Goal: Use online tool/utility: Utilize a website feature to perform a specific function

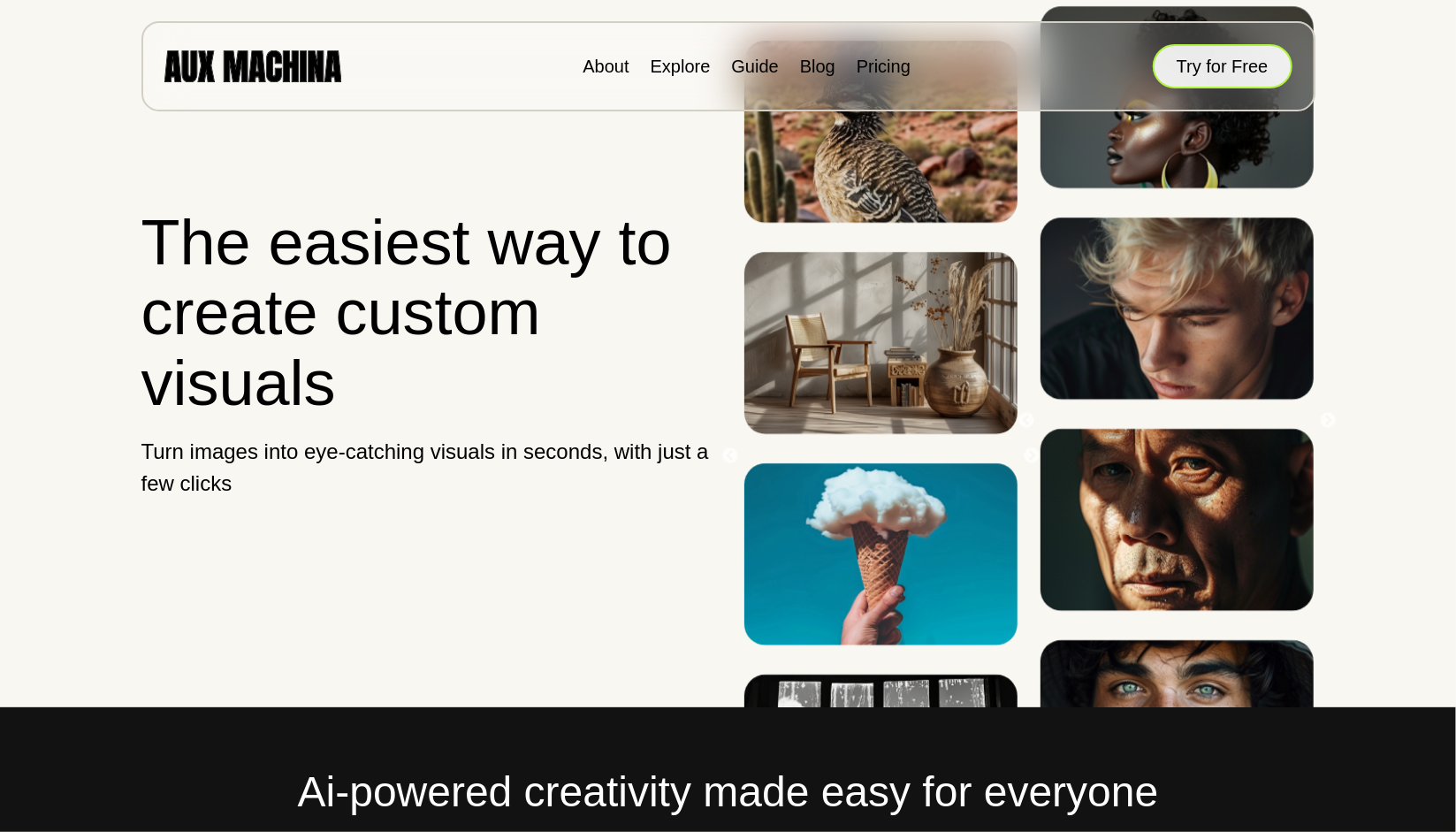
click at [1208, 75] on button "Try for Free" at bounding box center [1223, 66] width 139 height 44
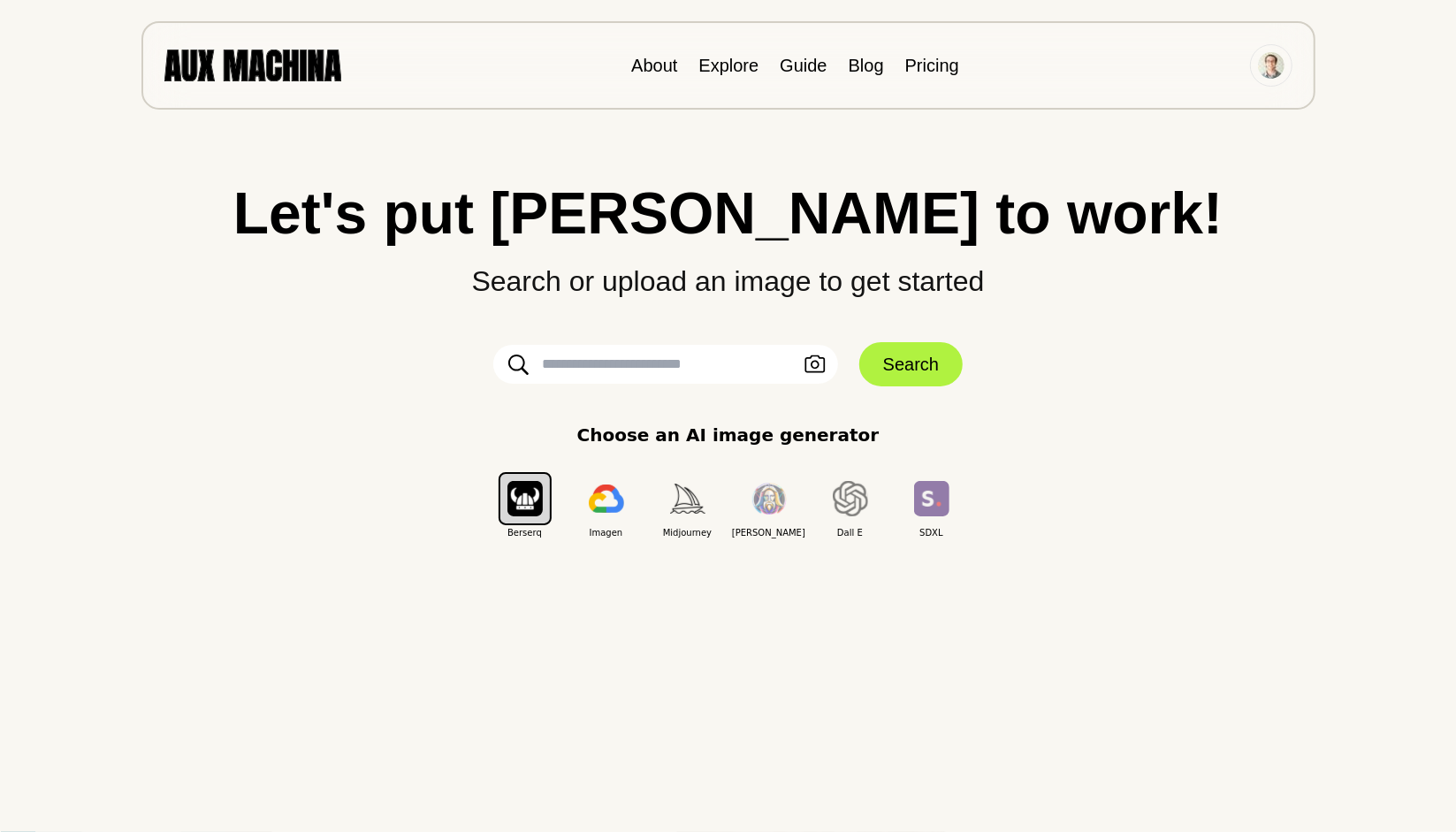
click at [739, 367] on input "text" at bounding box center [665, 364] width 345 height 39
click at [817, 362] on icon "button" at bounding box center [815, 364] width 21 height 18
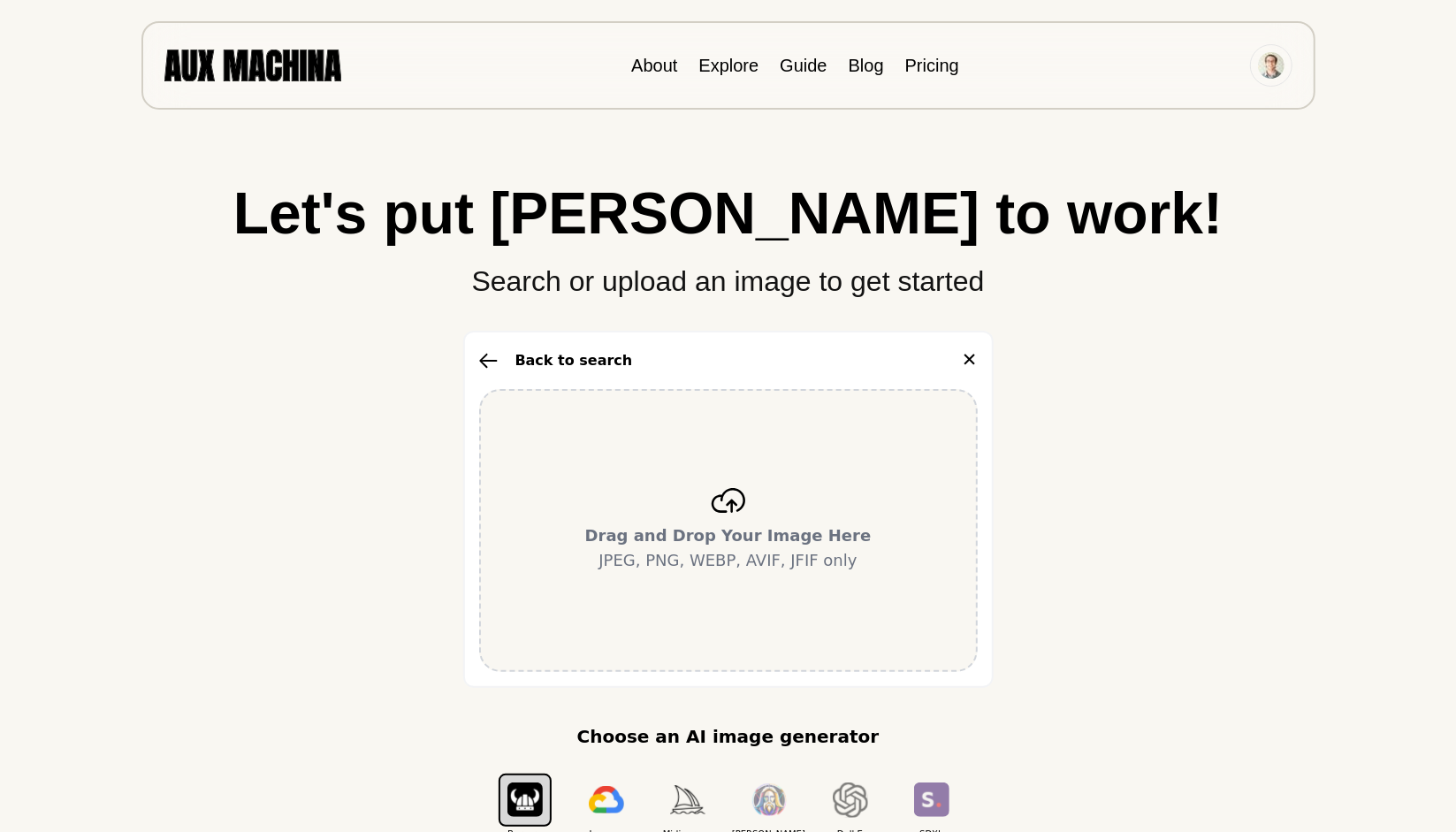
click at [751, 491] on div "Drag and Drop Your Image Here JPEG, PNG, WEBP, AVIF, JFIF only" at bounding box center [729, 530] width 499 height 283
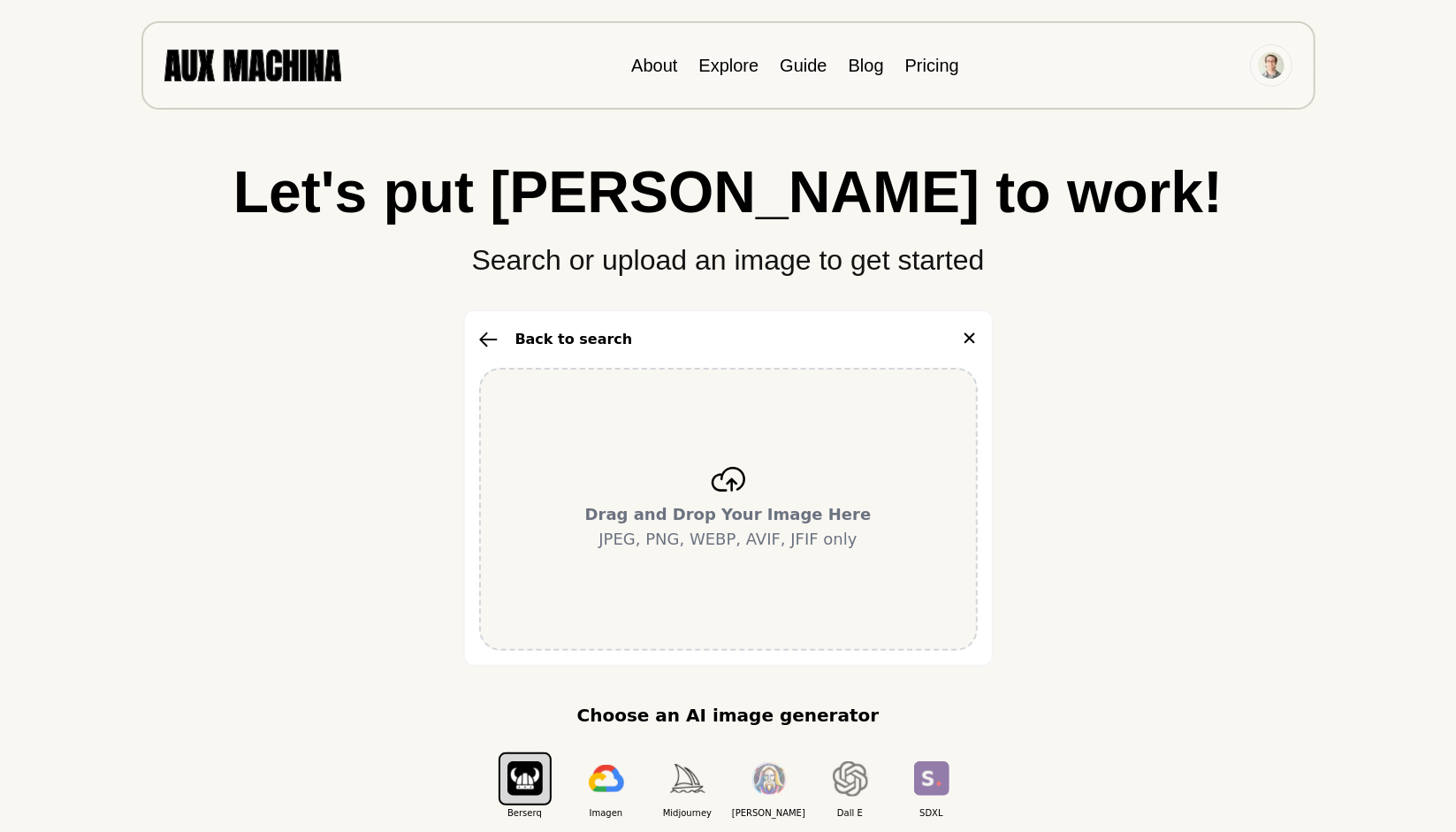
scroll to position [21, 0]
click at [89, 462] on div "Let's put Ai to work! Search or upload an image to get started Back to search ✕…" at bounding box center [728, 491] width 1385 height 657
click at [1161, 366] on div "Let's put Ai to work! Search or upload an image to get started Back to search ✕…" at bounding box center [728, 491] width 1385 height 657
click at [870, 421] on div "Drag and Drop Your Image Here JPEG, PNG, WEBP, AVIF, JFIF only" at bounding box center [729, 509] width 499 height 283
click at [603, 779] on img "button" at bounding box center [606, 779] width 35 height 29
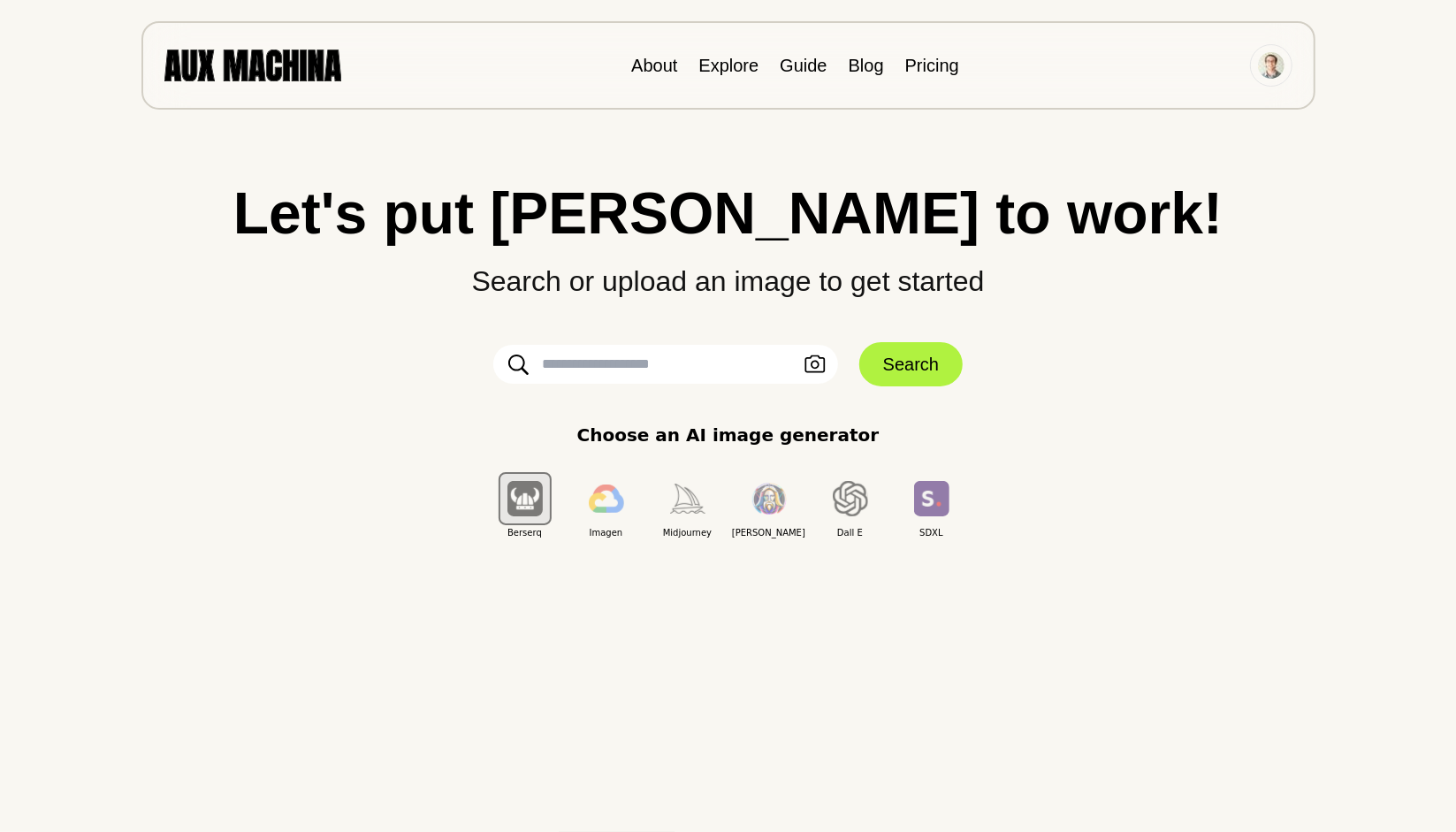
click at [632, 364] on input "text" at bounding box center [665, 364] width 345 height 39
type input "**********"
click button "Search" at bounding box center [910, 364] width 103 height 44
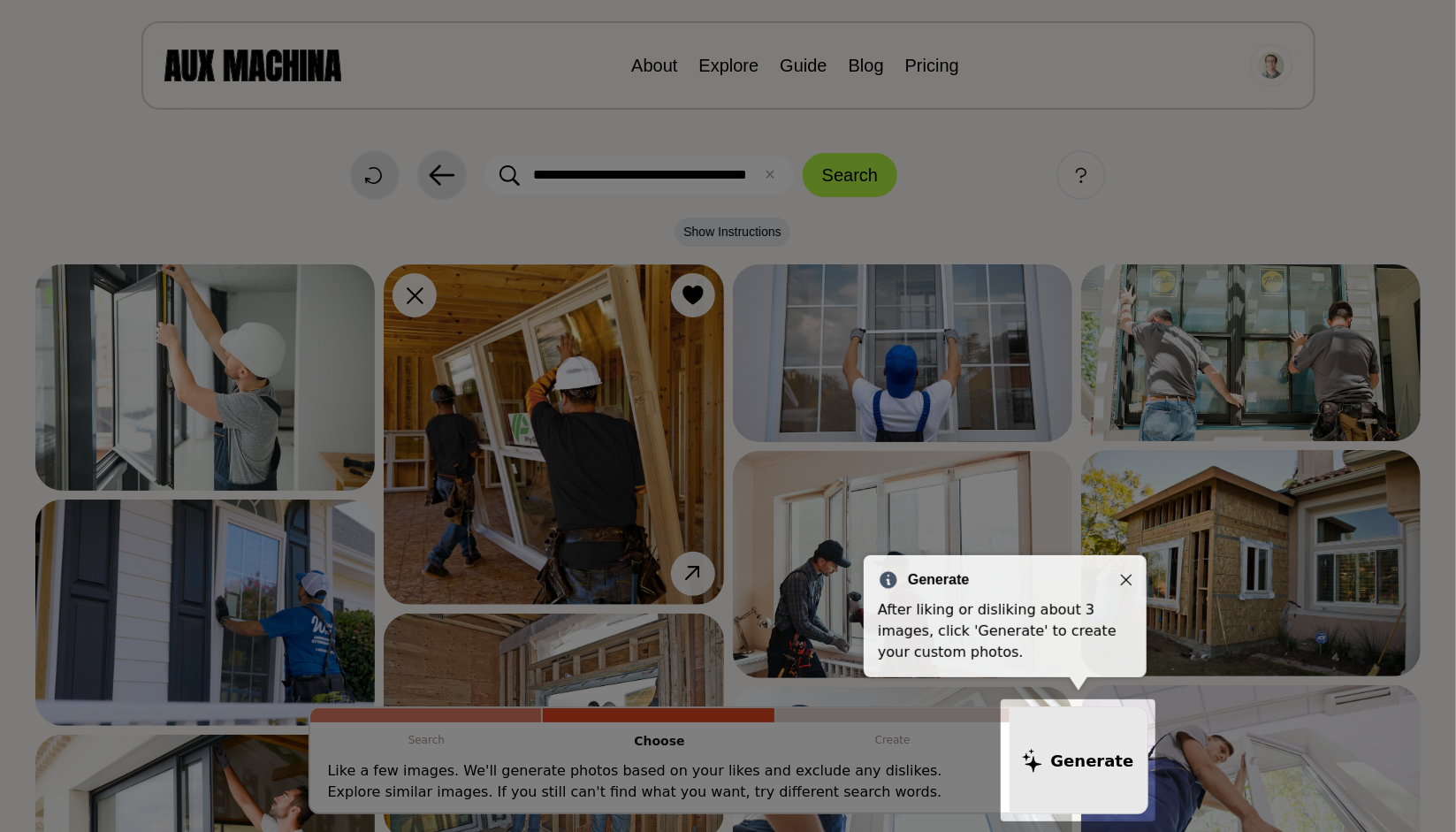
click at [1124, 580] on icon "Close" at bounding box center [1125, 580] width 12 height 12
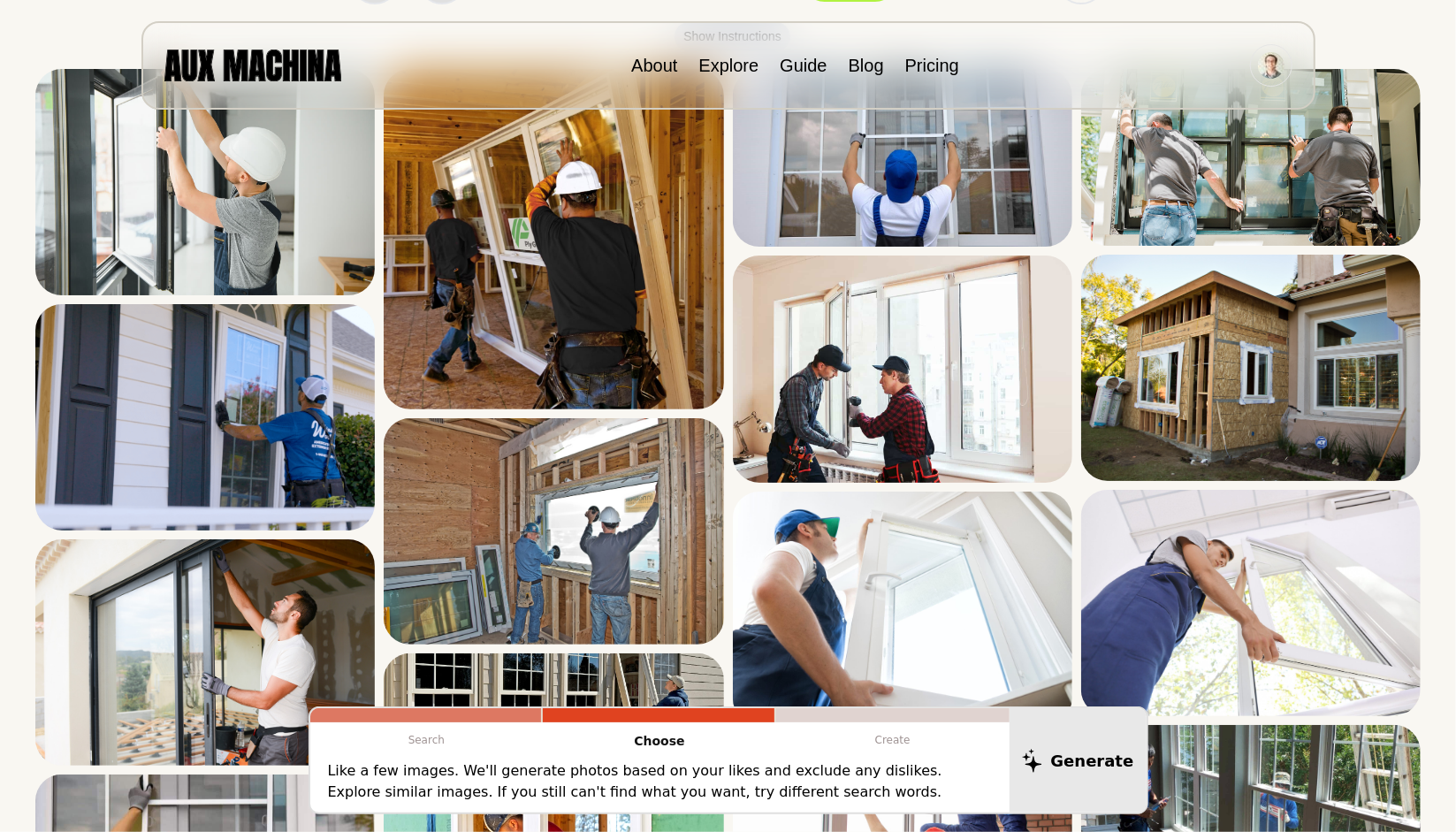
scroll to position [192, 0]
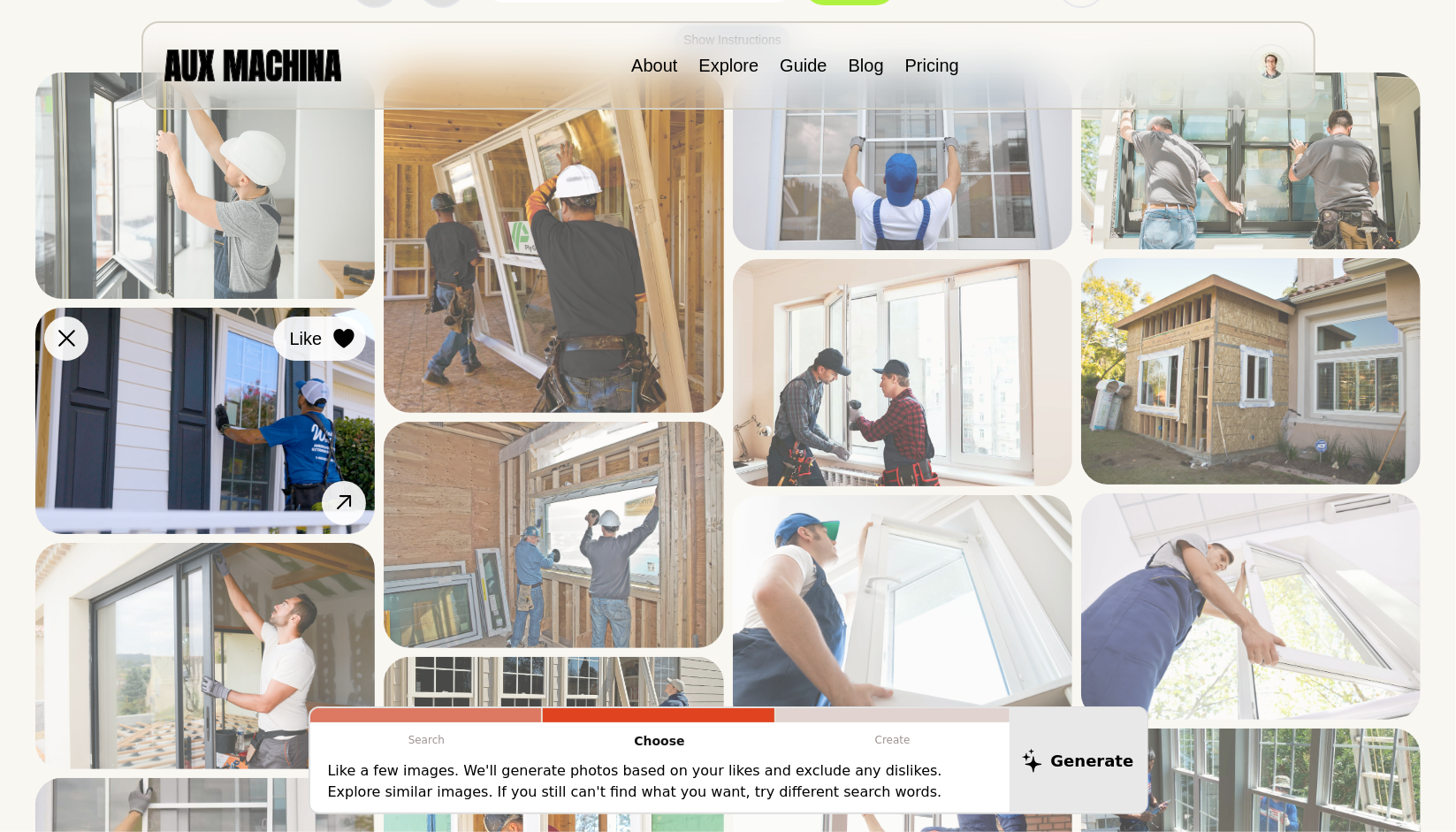
click at [347, 338] on icon at bounding box center [344, 338] width 20 height 19
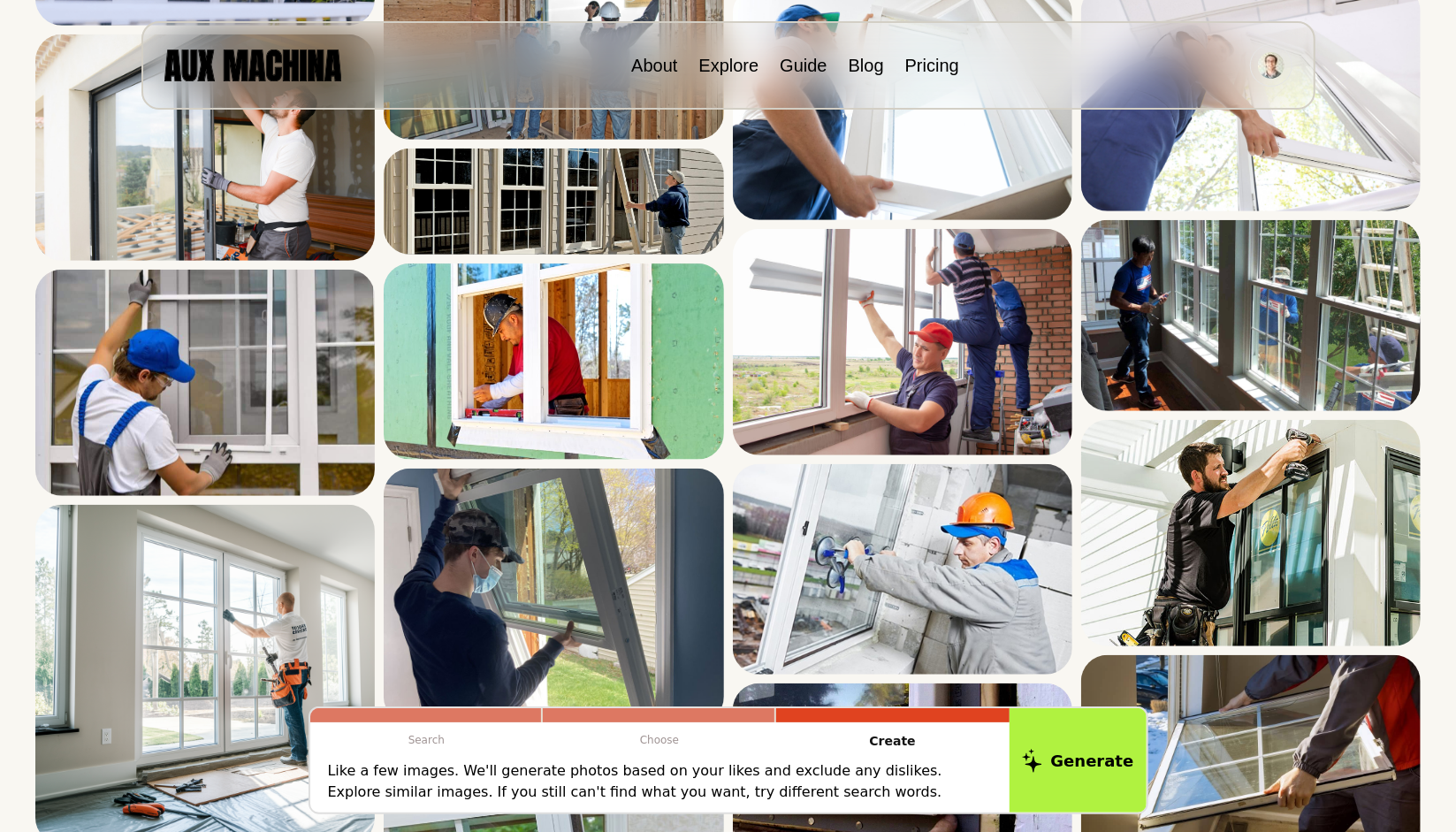
scroll to position [701, 0]
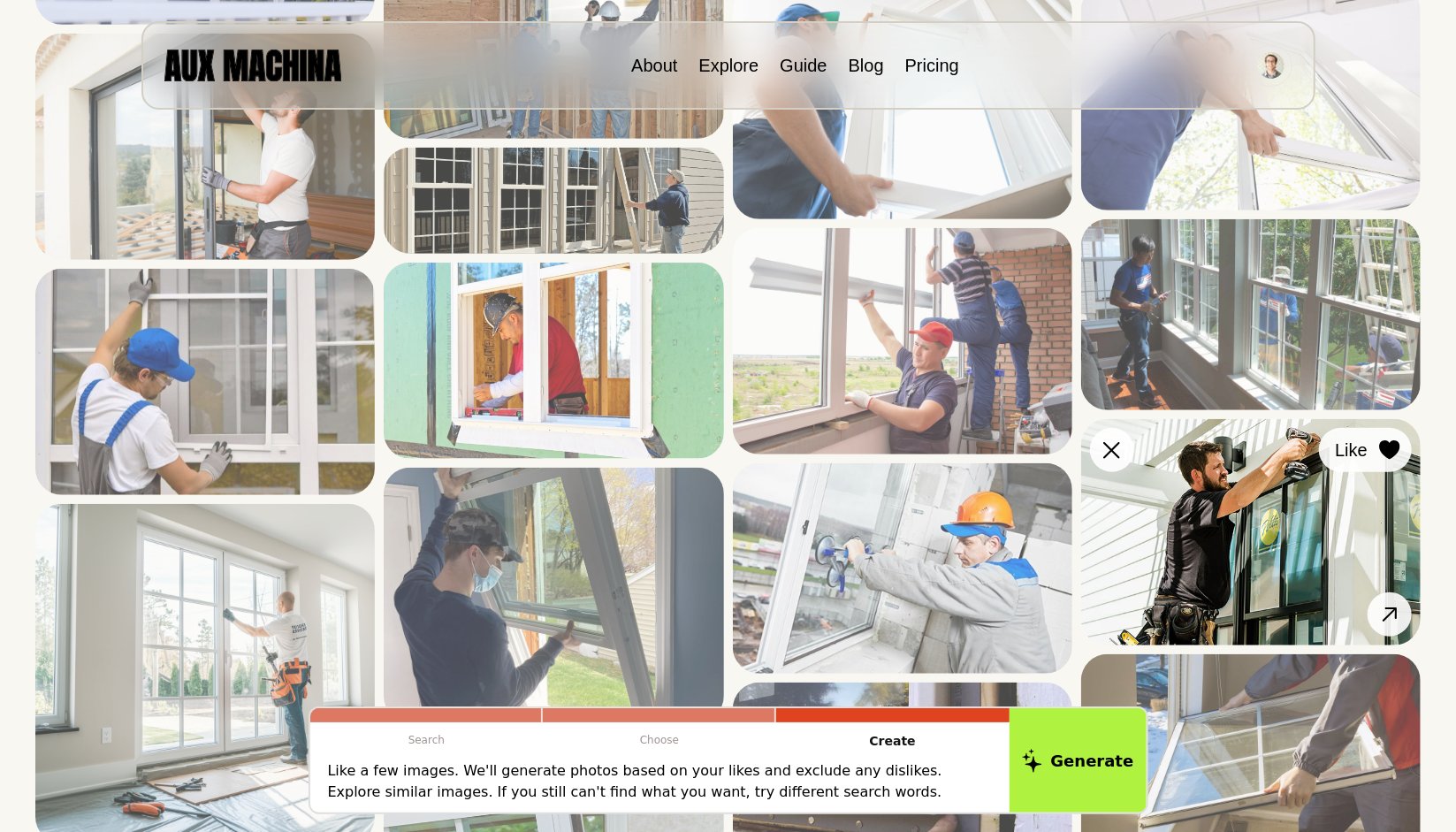
click at [1391, 448] on icon at bounding box center [1388, 450] width 20 height 19
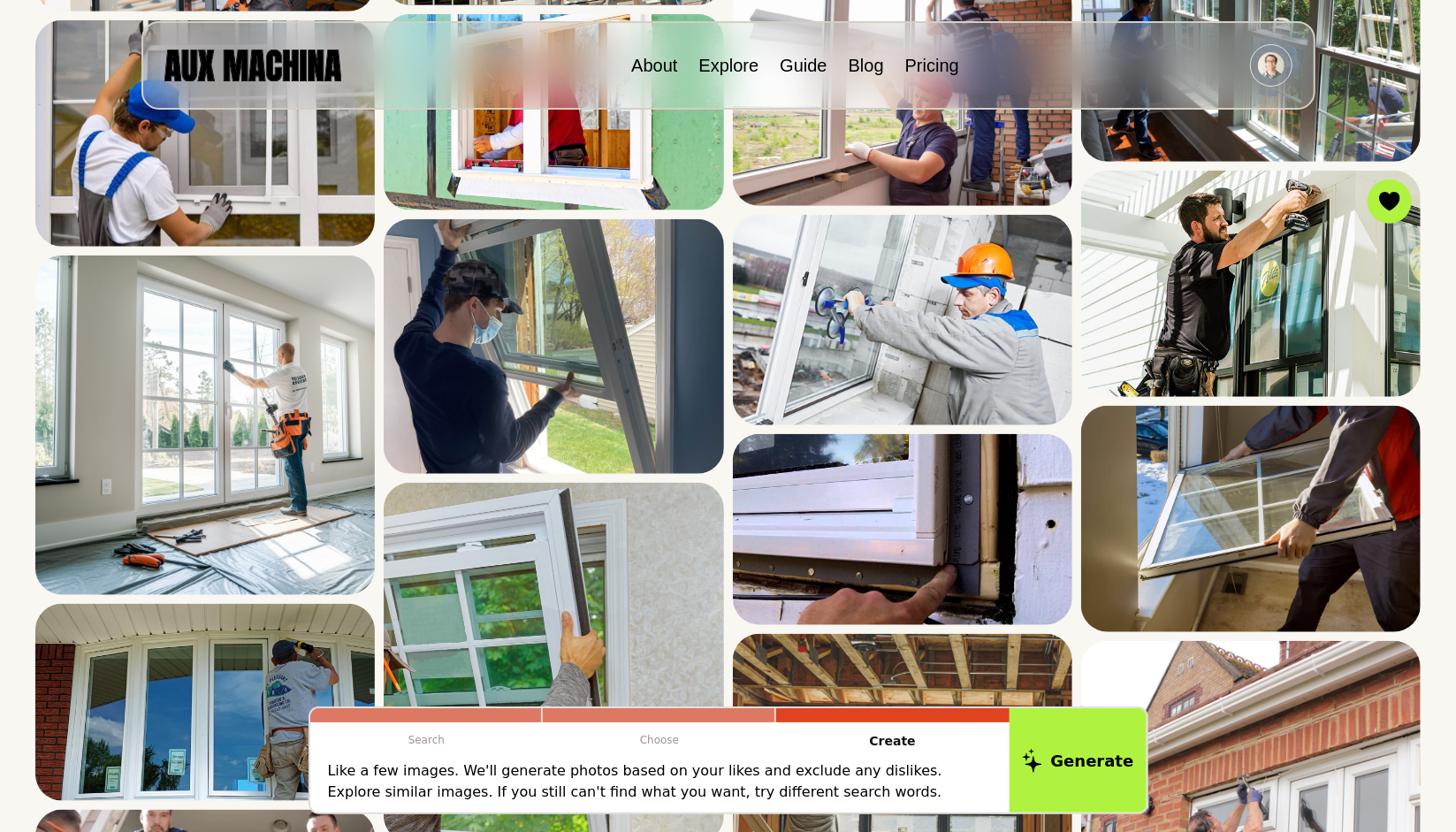
scroll to position [949, 0]
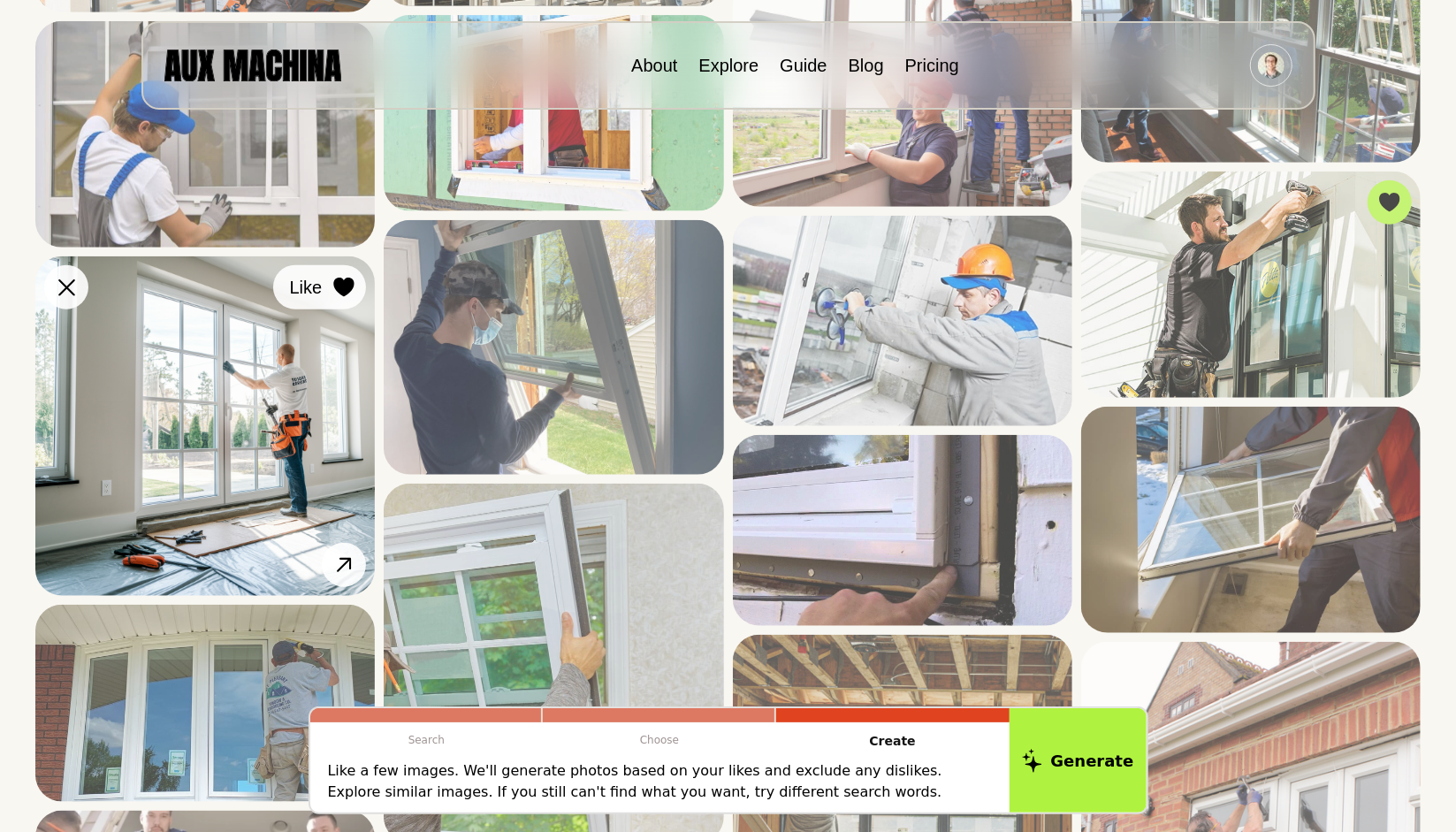
click at [343, 284] on icon at bounding box center [344, 288] width 20 height 19
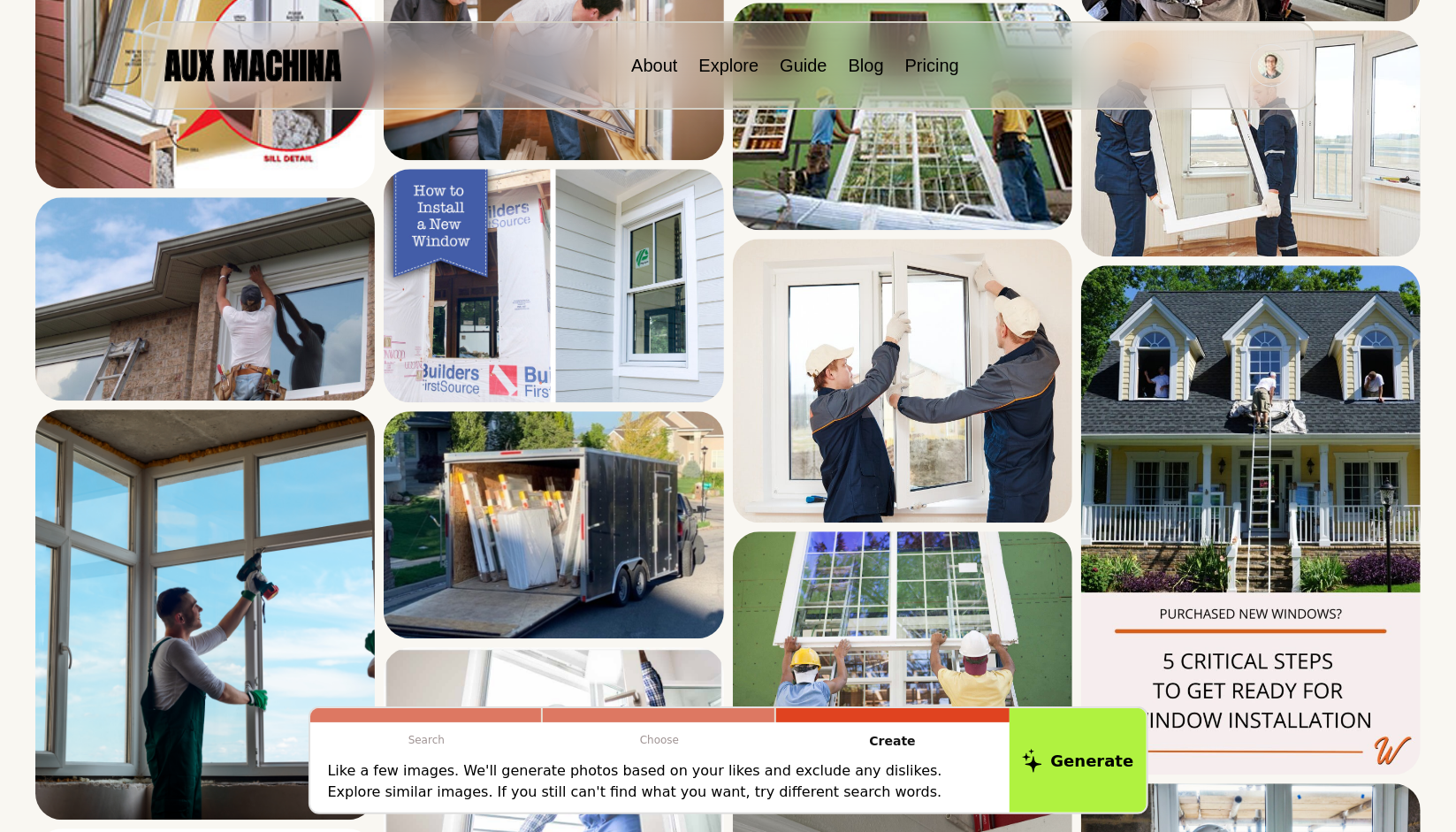
scroll to position [2803, 0]
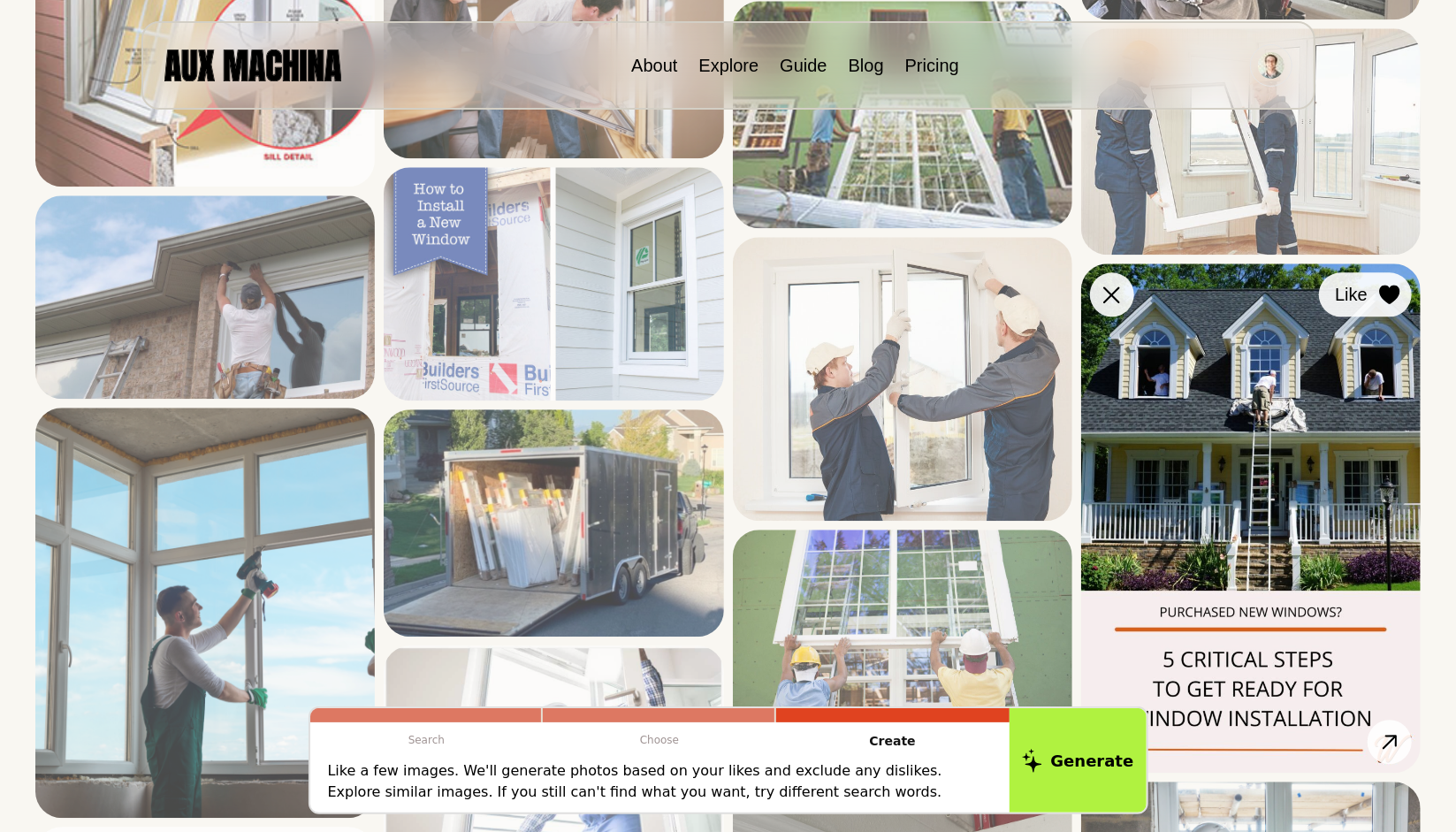
click at [1393, 300] on icon at bounding box center [1388, 294] width 20 height 19
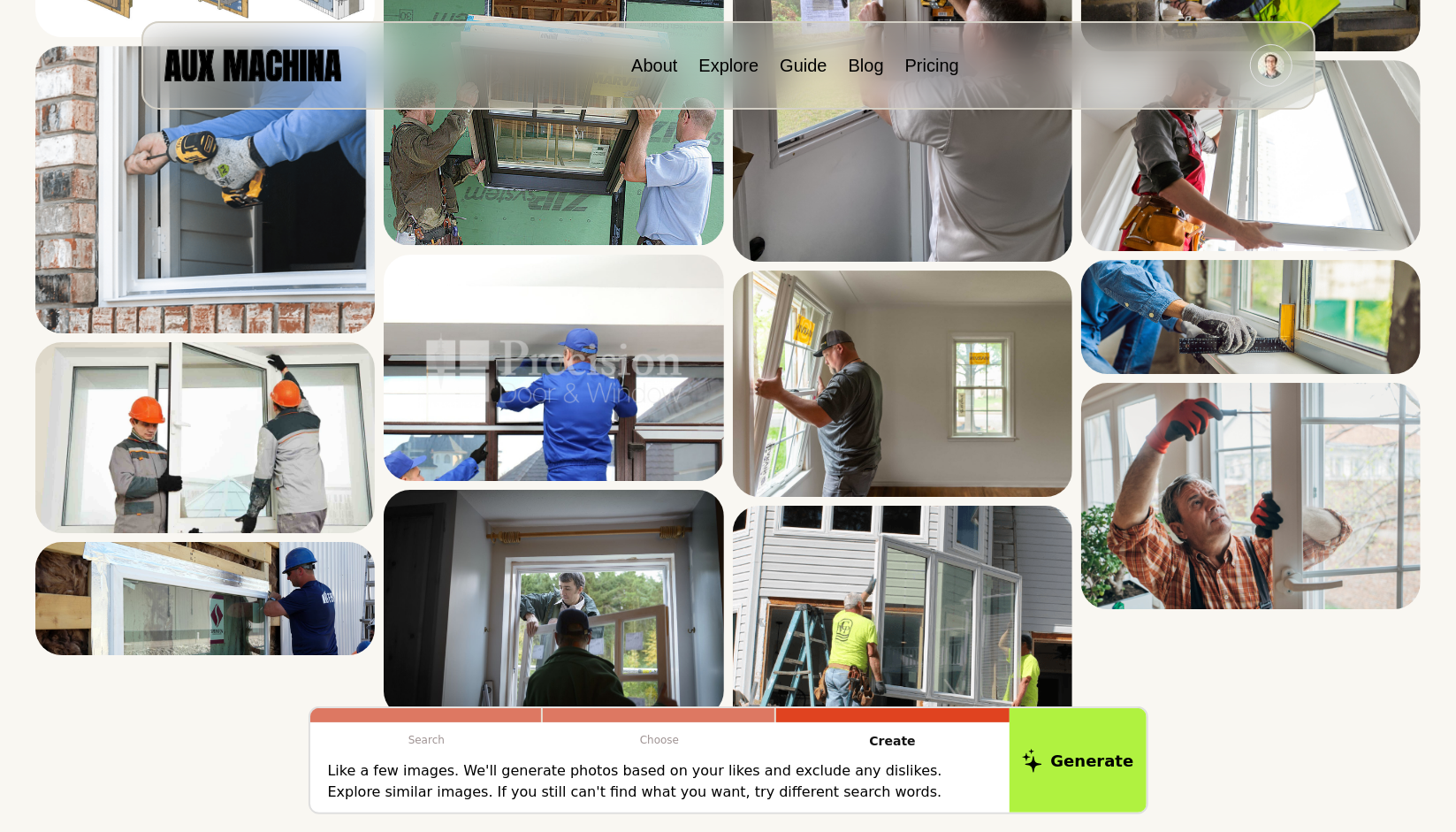
scroll to position [3758, 0]
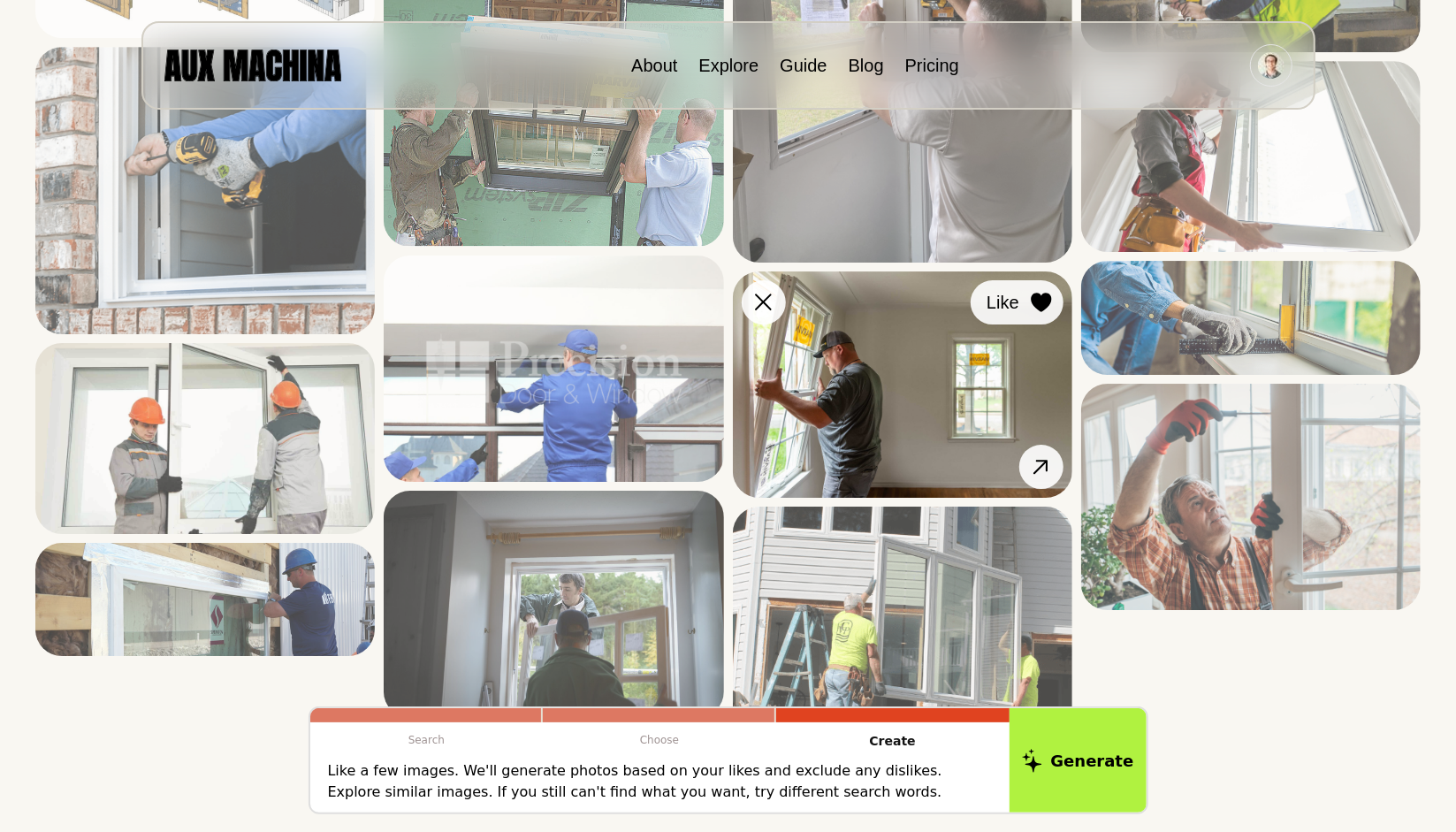
click at [1042, 303] on icon at bounding box center [1040, 302] width 20 height 19
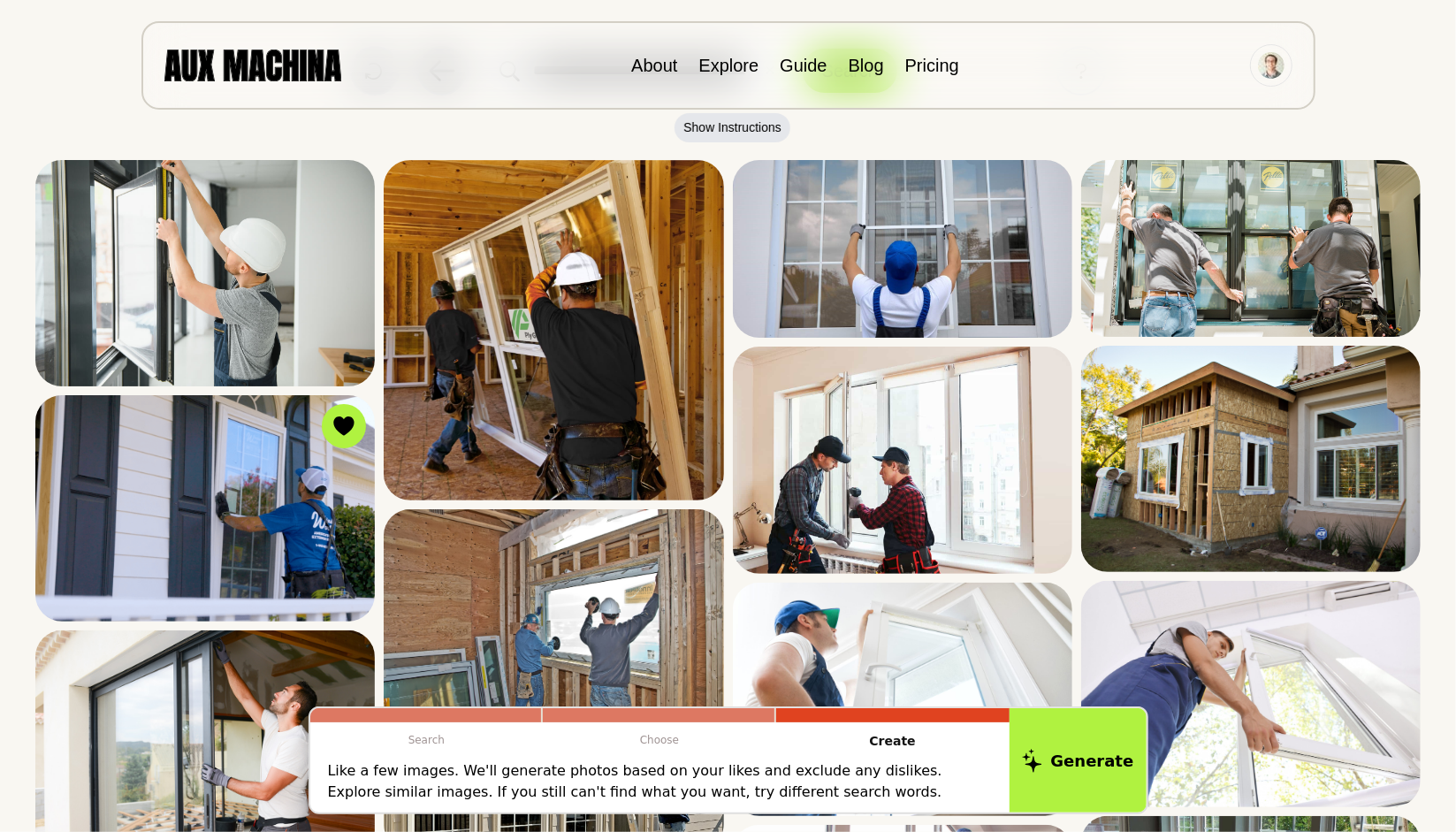
scroll to position [0, 0]
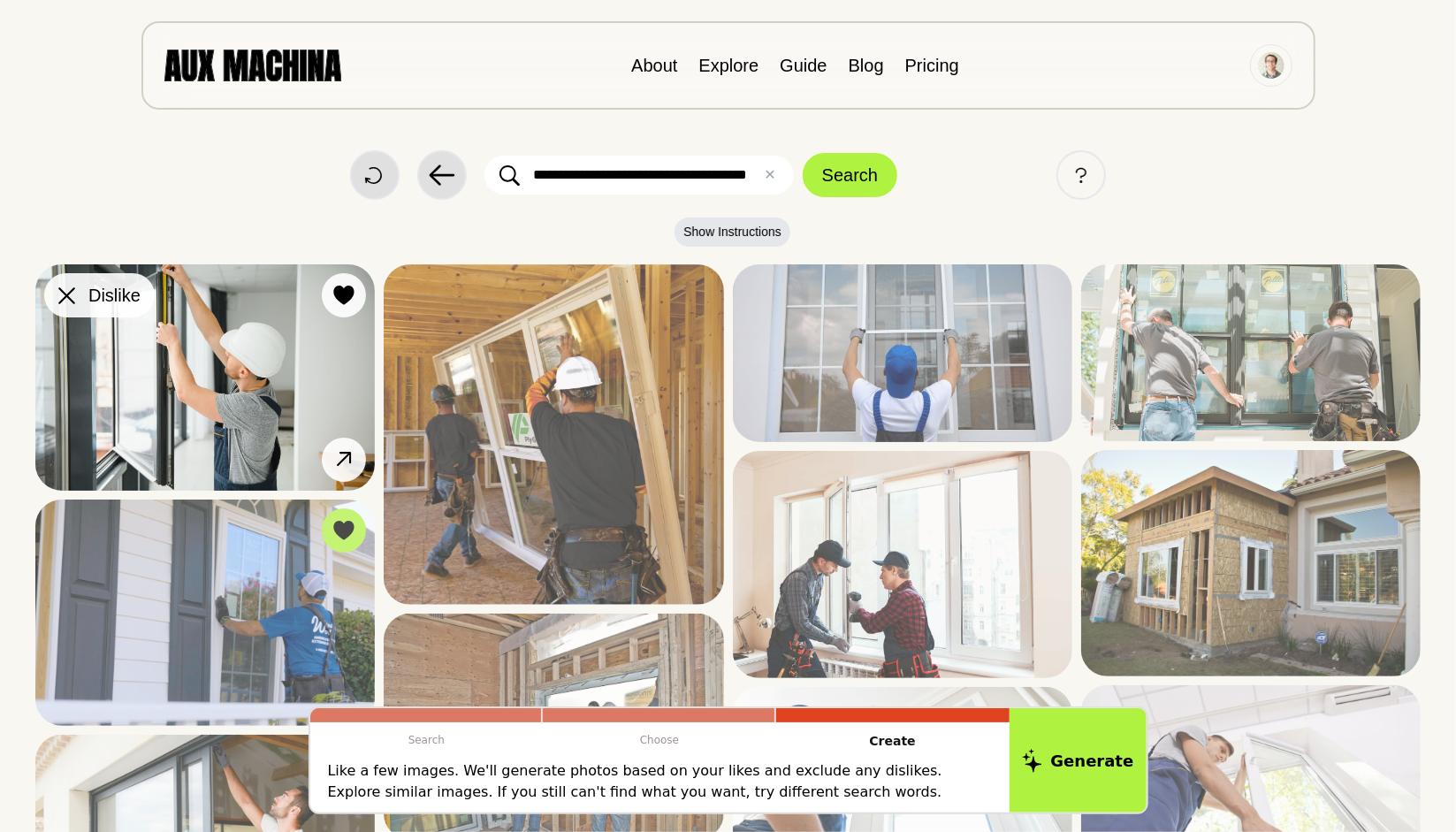
click at [75, 296] on div at bounding box center [67, 295] width 27 height 27
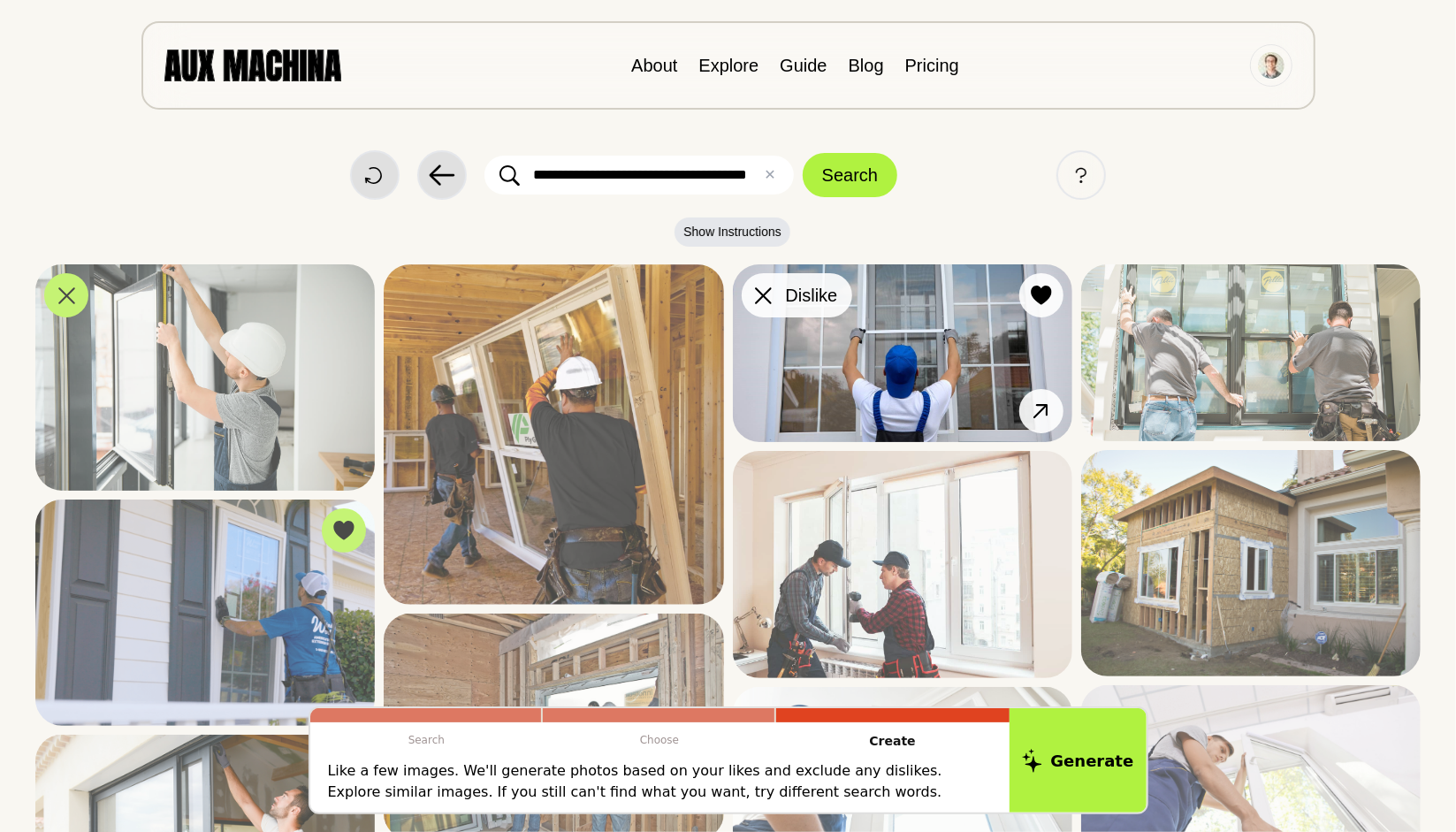
click at [761, 292] on icon at bounding box center [763, 296] width 17 height 17
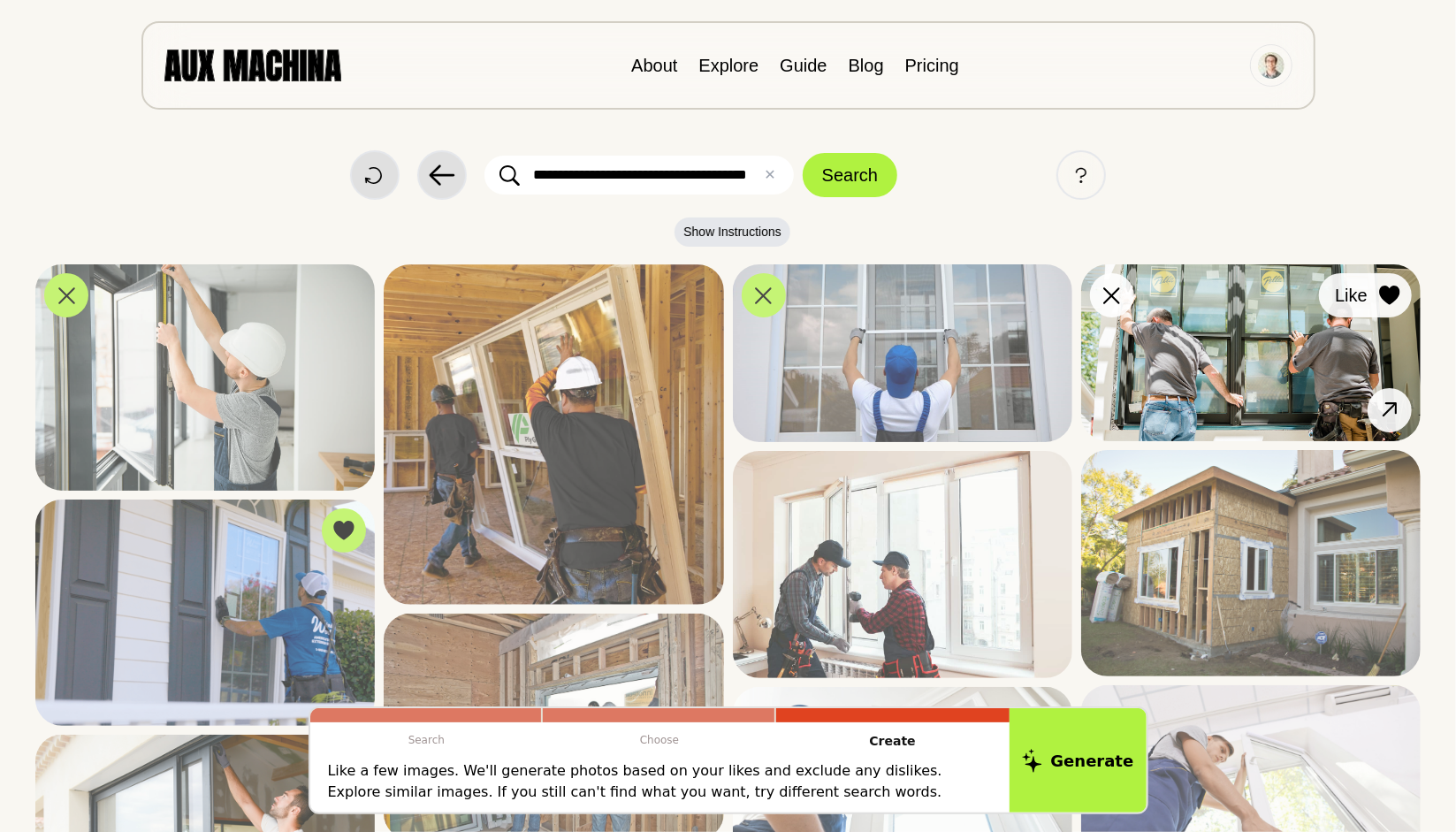
click at [1394, 291] on icon at bounding box center [1388, 295] width 20 height 19
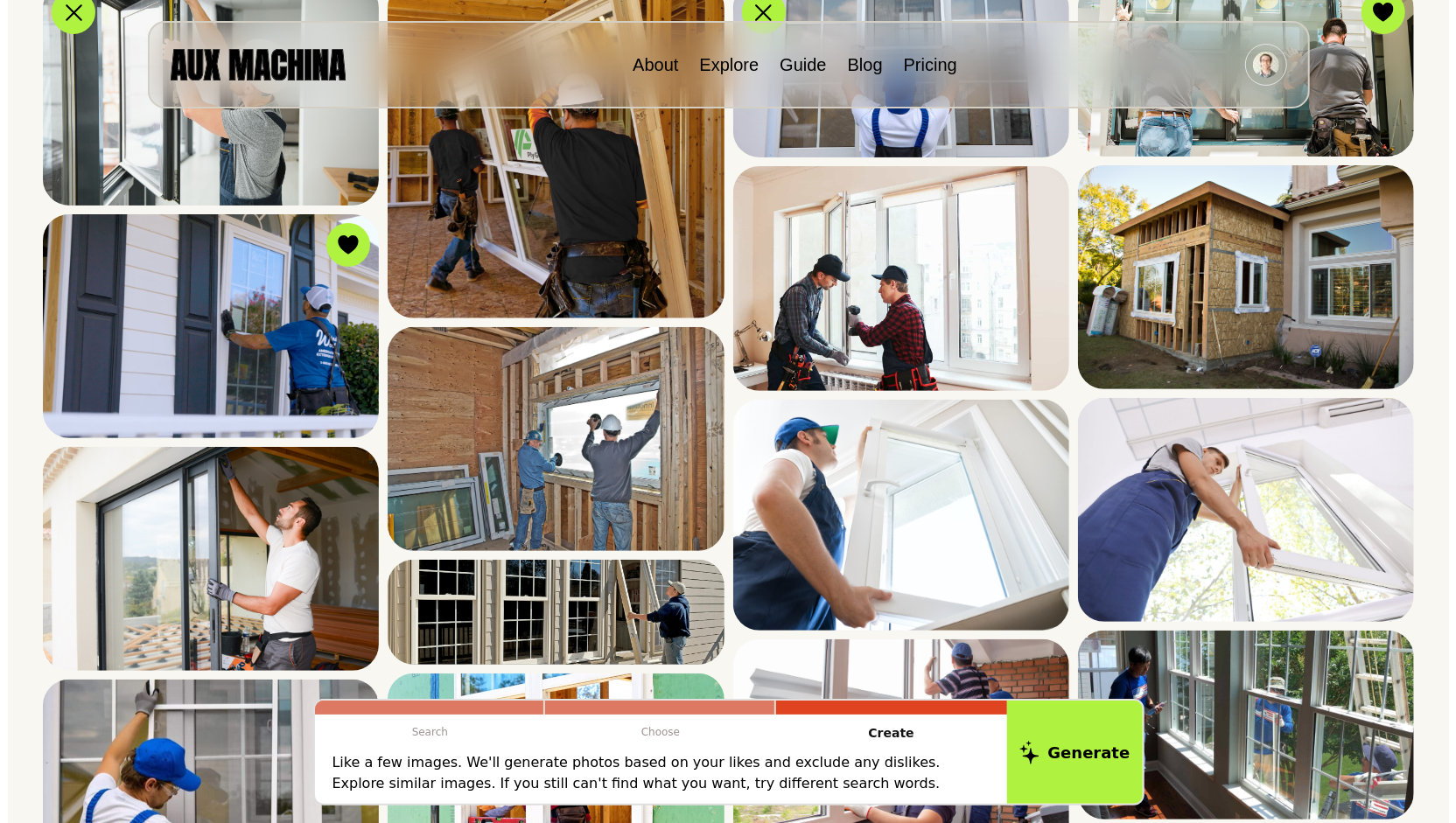
scroll to position [309, 0]
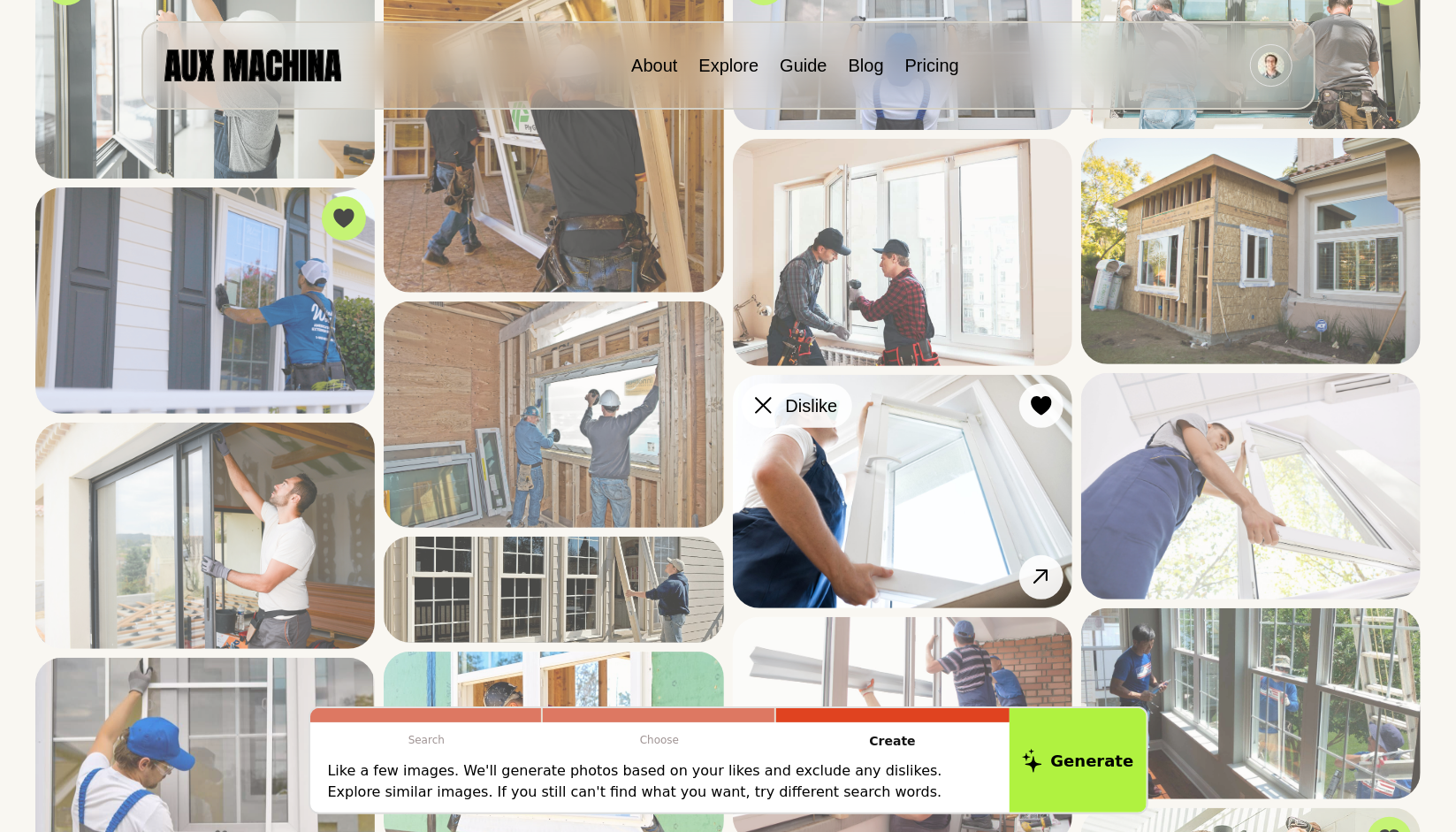
click at [767, 408] on icon at bounding box center [763, 405] width 17 height 17
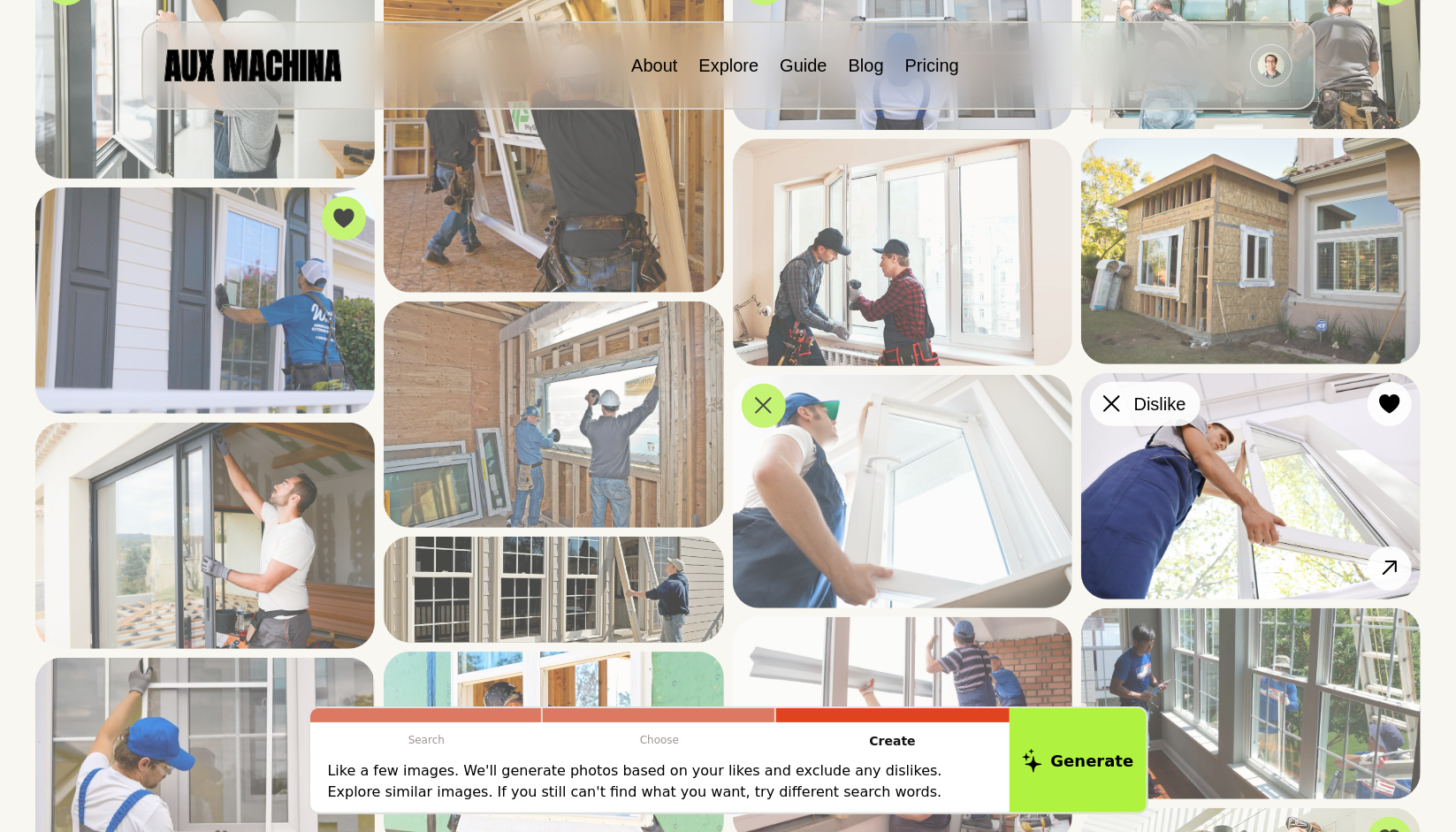
click at [1107, 406] on icon at bounding box center [1112, 404] width 17 height 17
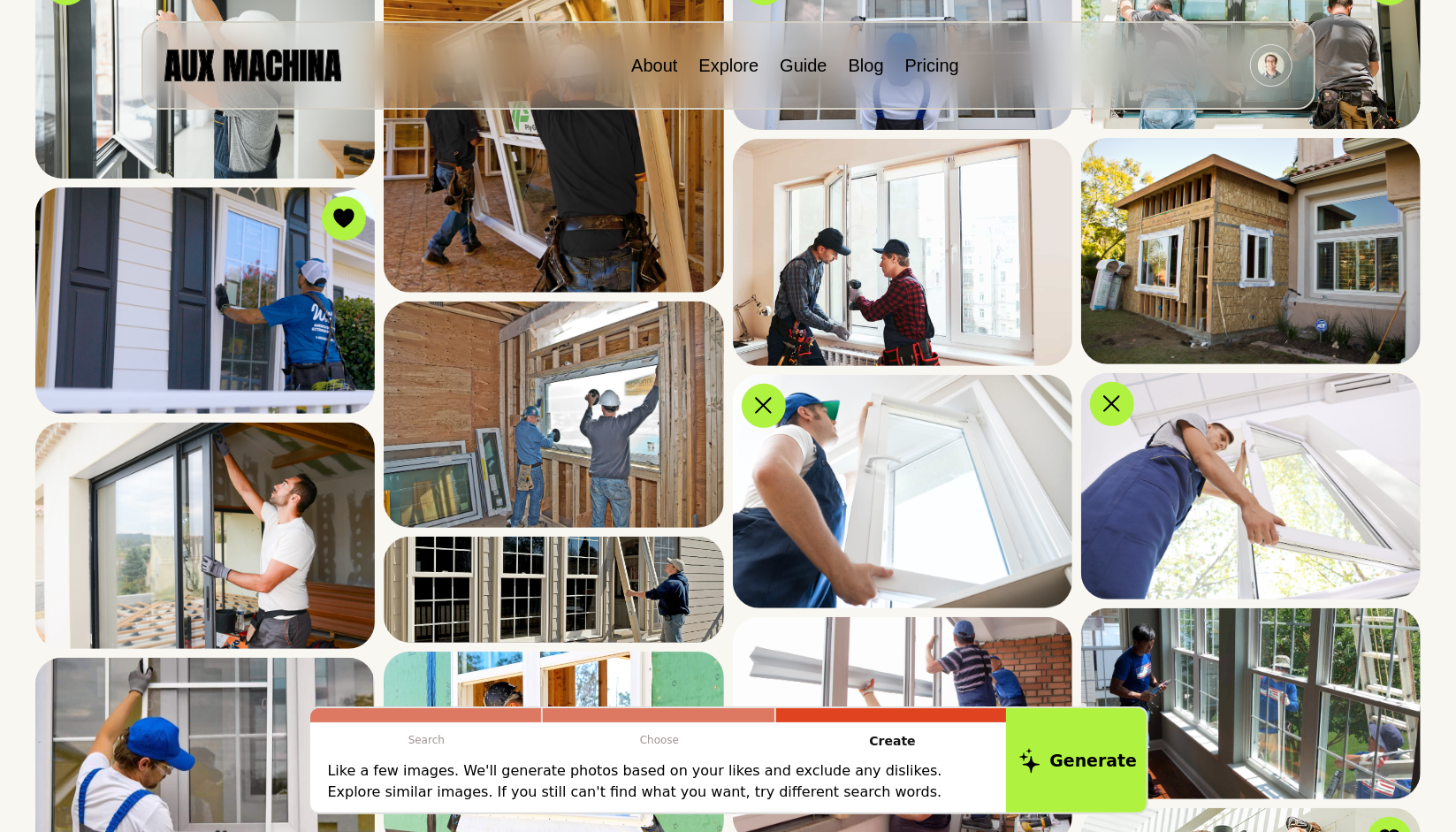
click at [1064, 757] on button "Generate" at bounding box center [1078, 759] width 144 height 110
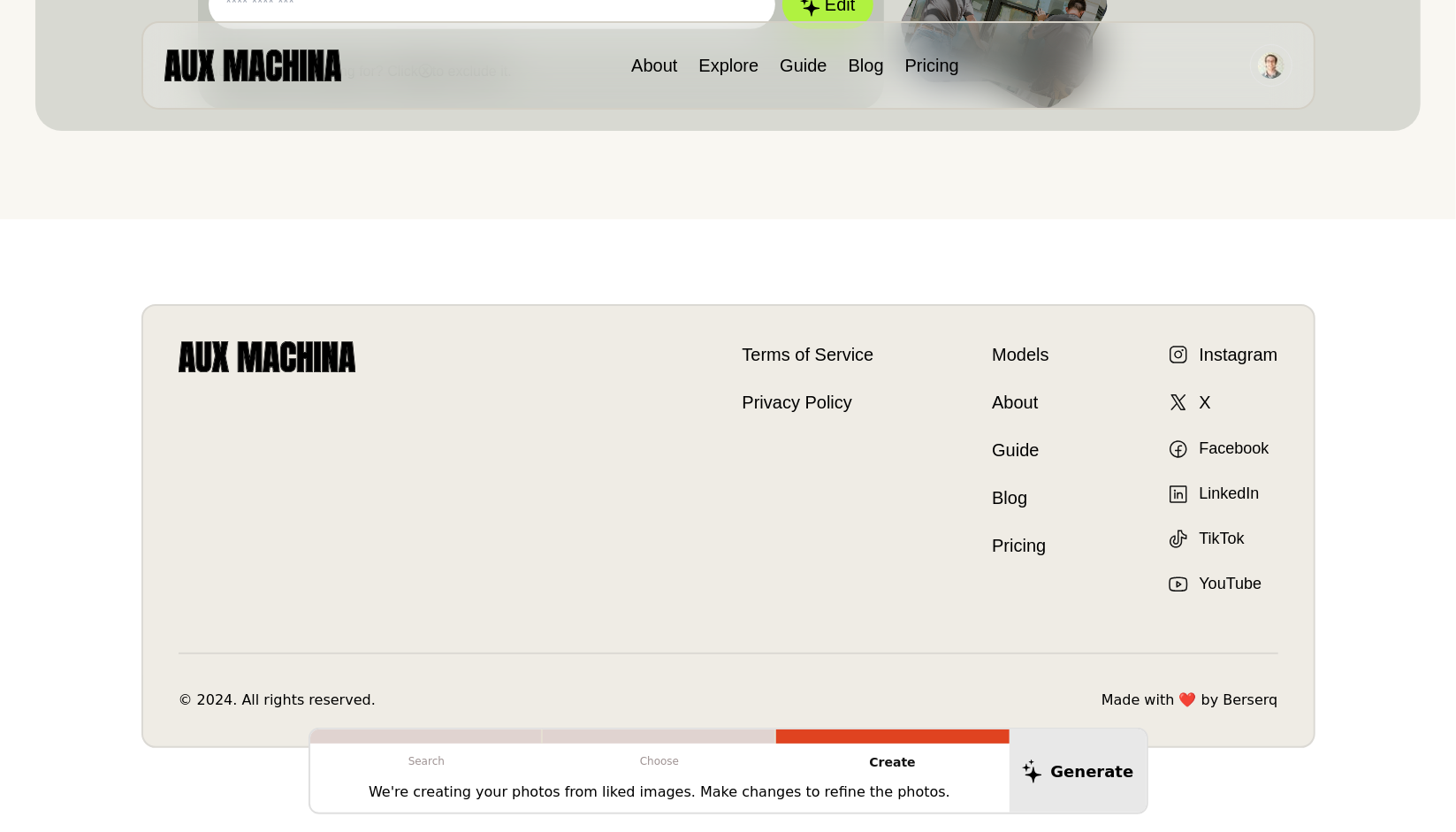
scroll to position [0, 0]
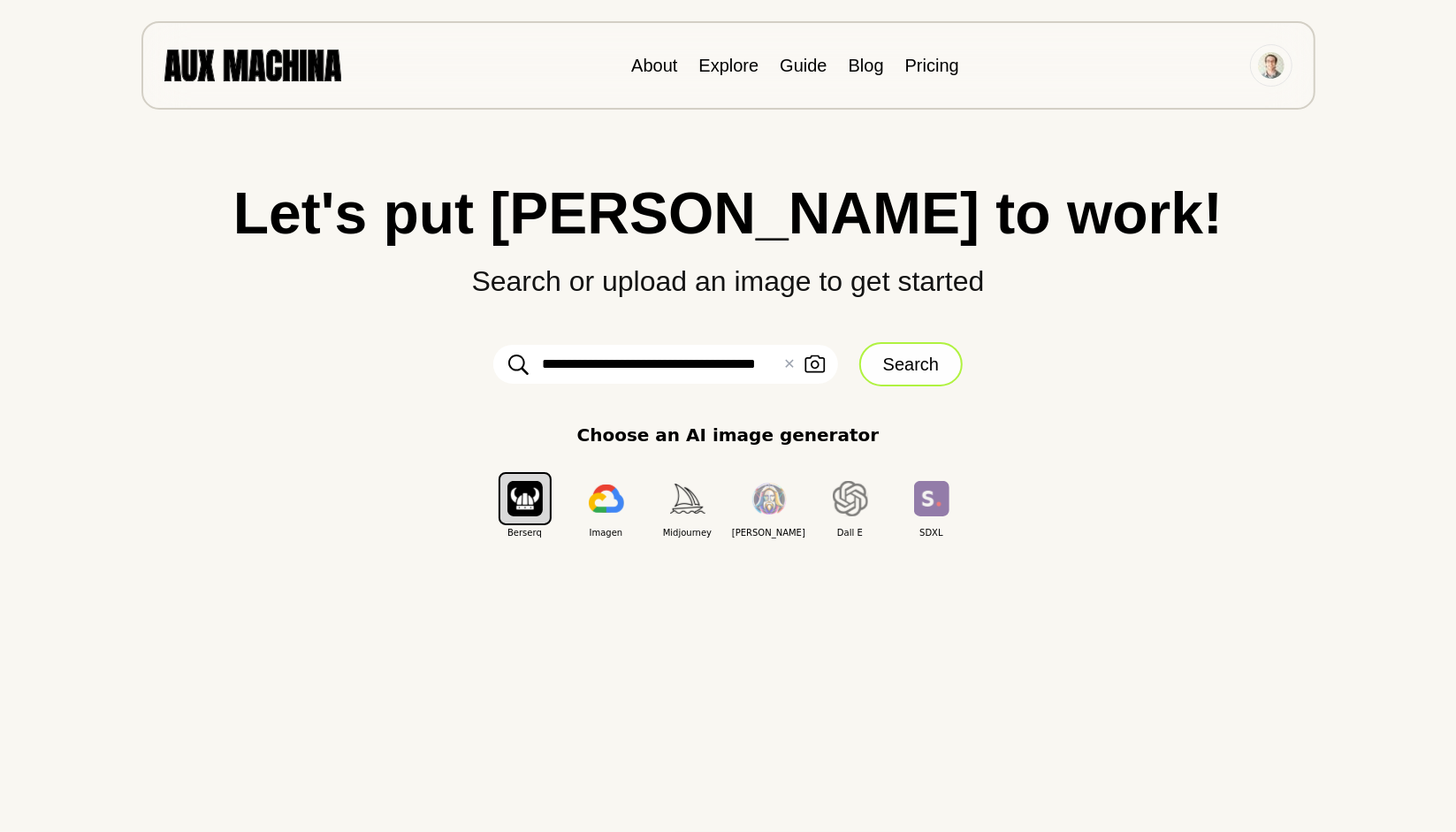
click at [945, 356] on button "Search" at bounding box center [910, 364] width 103 height 44
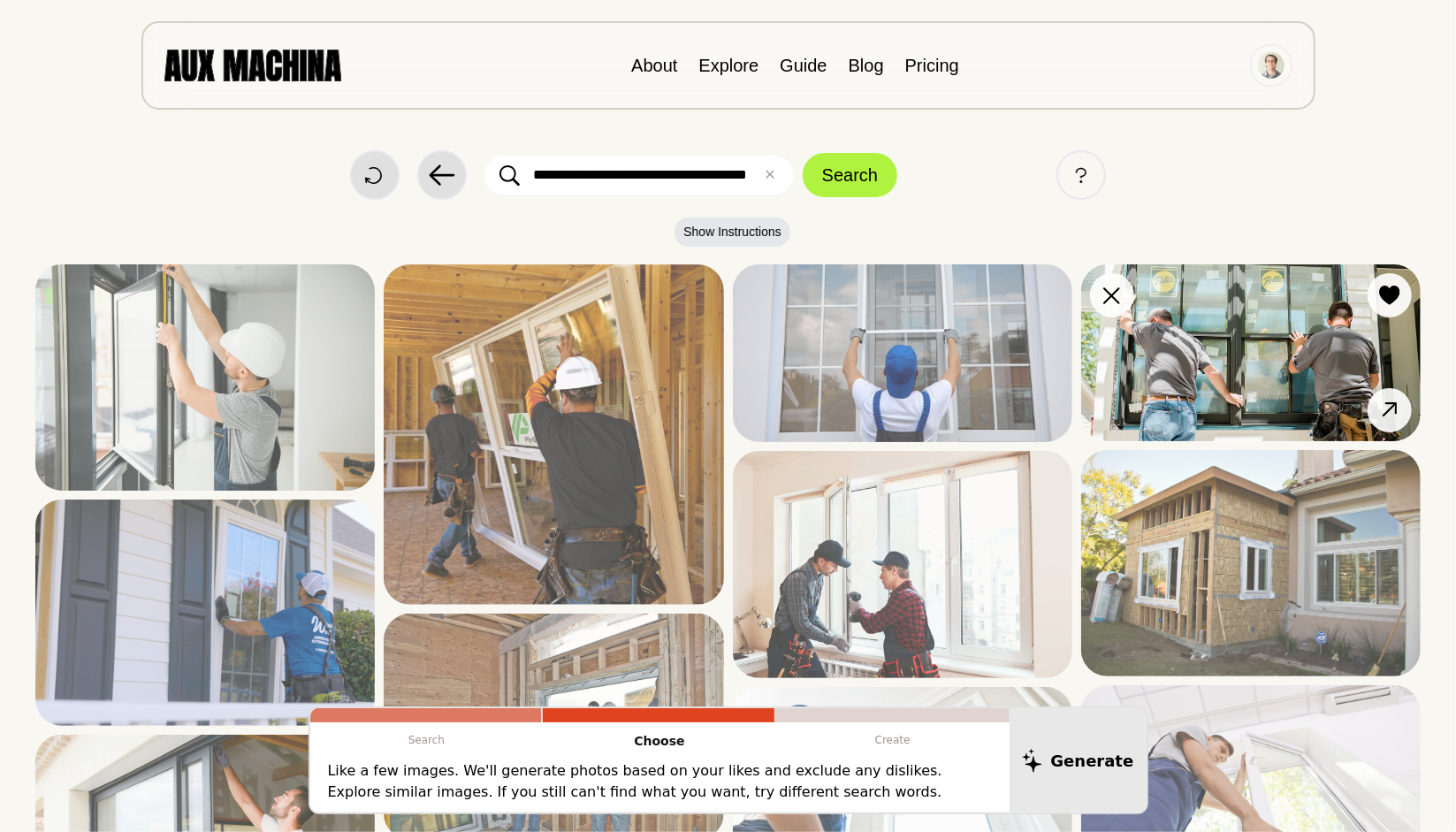
click at [1194, 363] on img at bounding box center [1251, 352] width 339 height 177
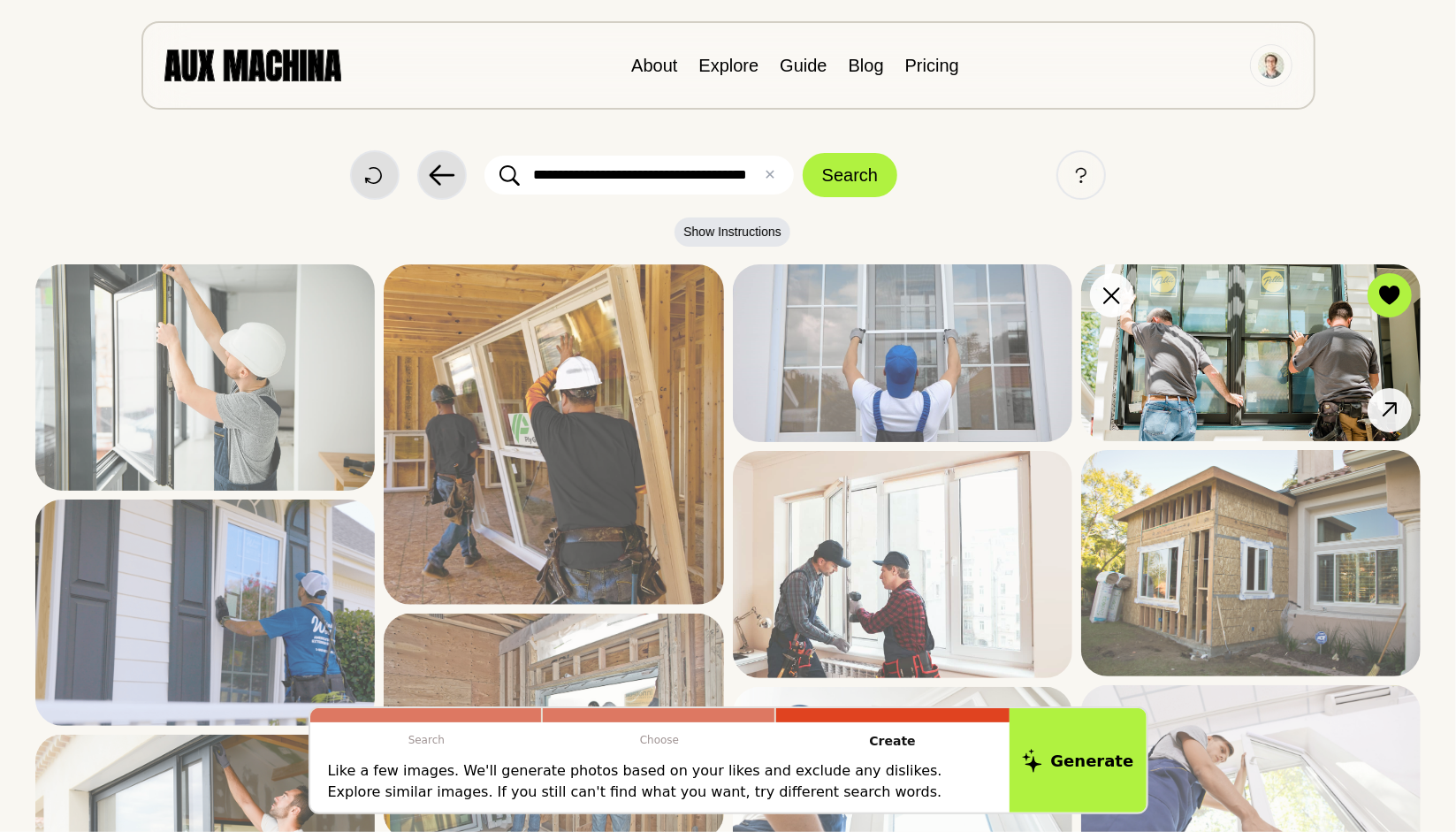
click at [1199, 361] on img at bounding box center [1251, 352] width 339 height 177
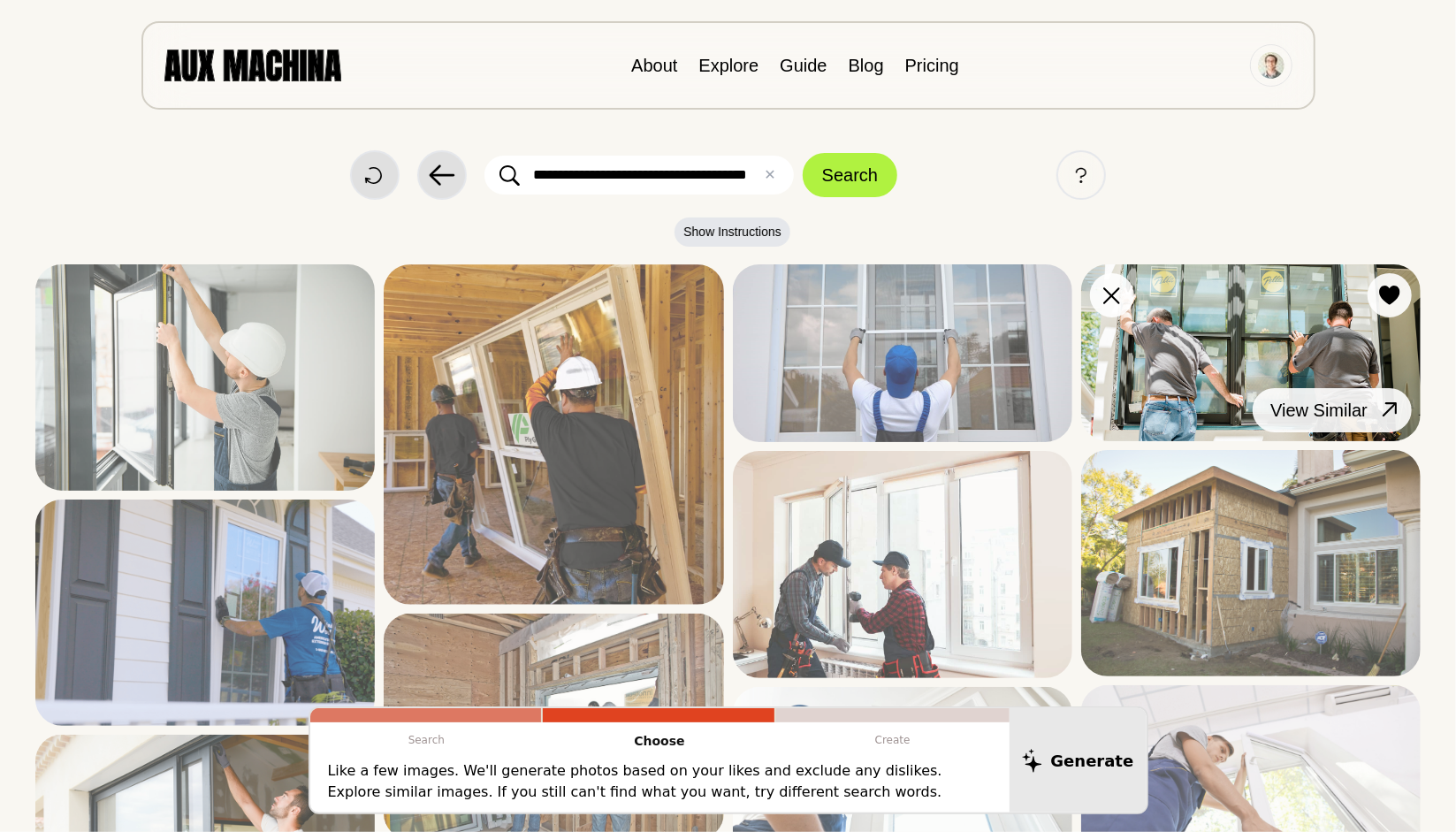
click at [1375, 408] on button "View Similar" at bounding box center [1332, 410] width 160 height 44
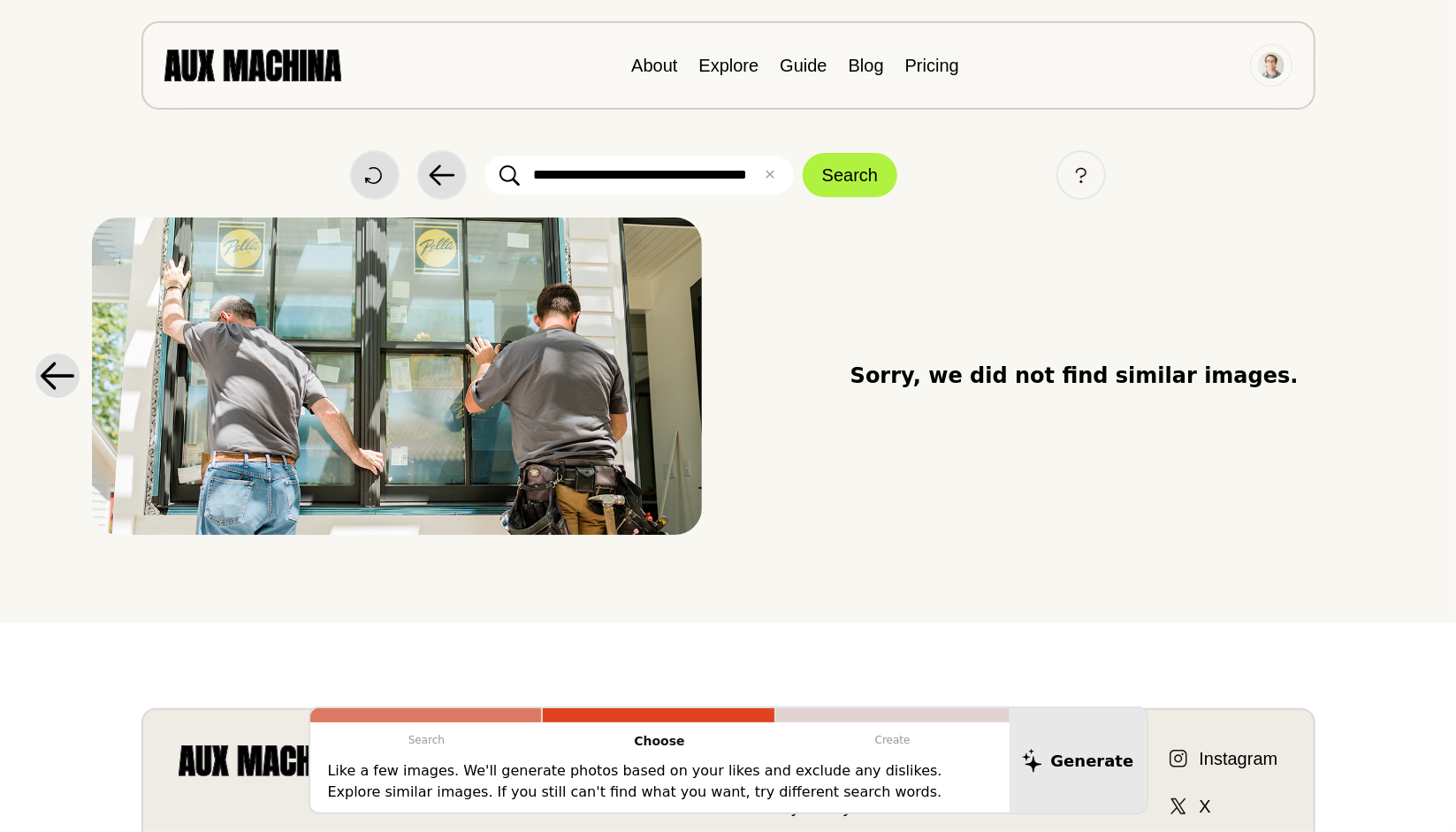
click at [40, 395] on div at bounding box center [63, 376] width 56 height 317
click at [52, 383] on icon at bounding box center [57, 375] width 33 height 28
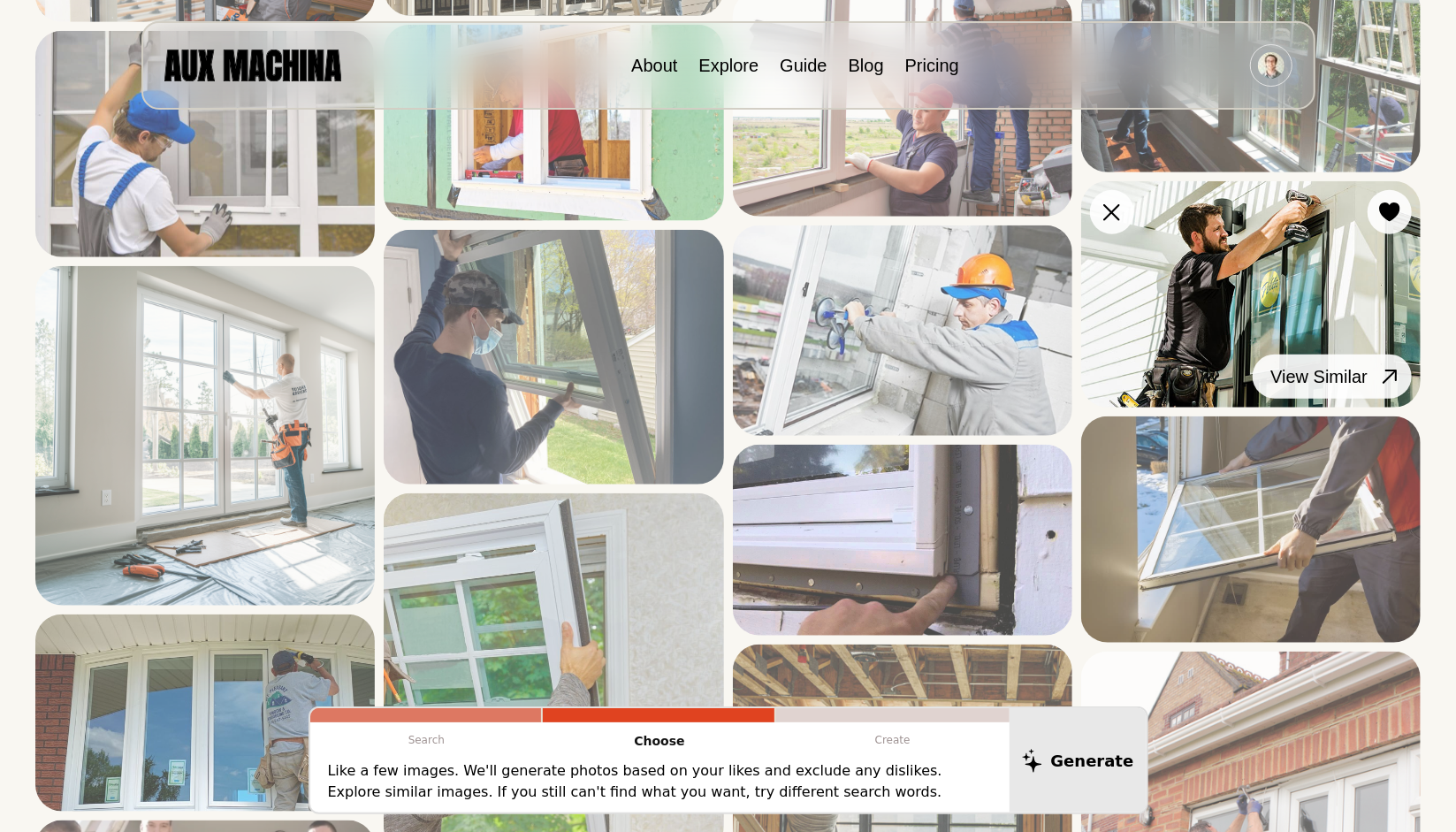
scroll to position [951, 0]
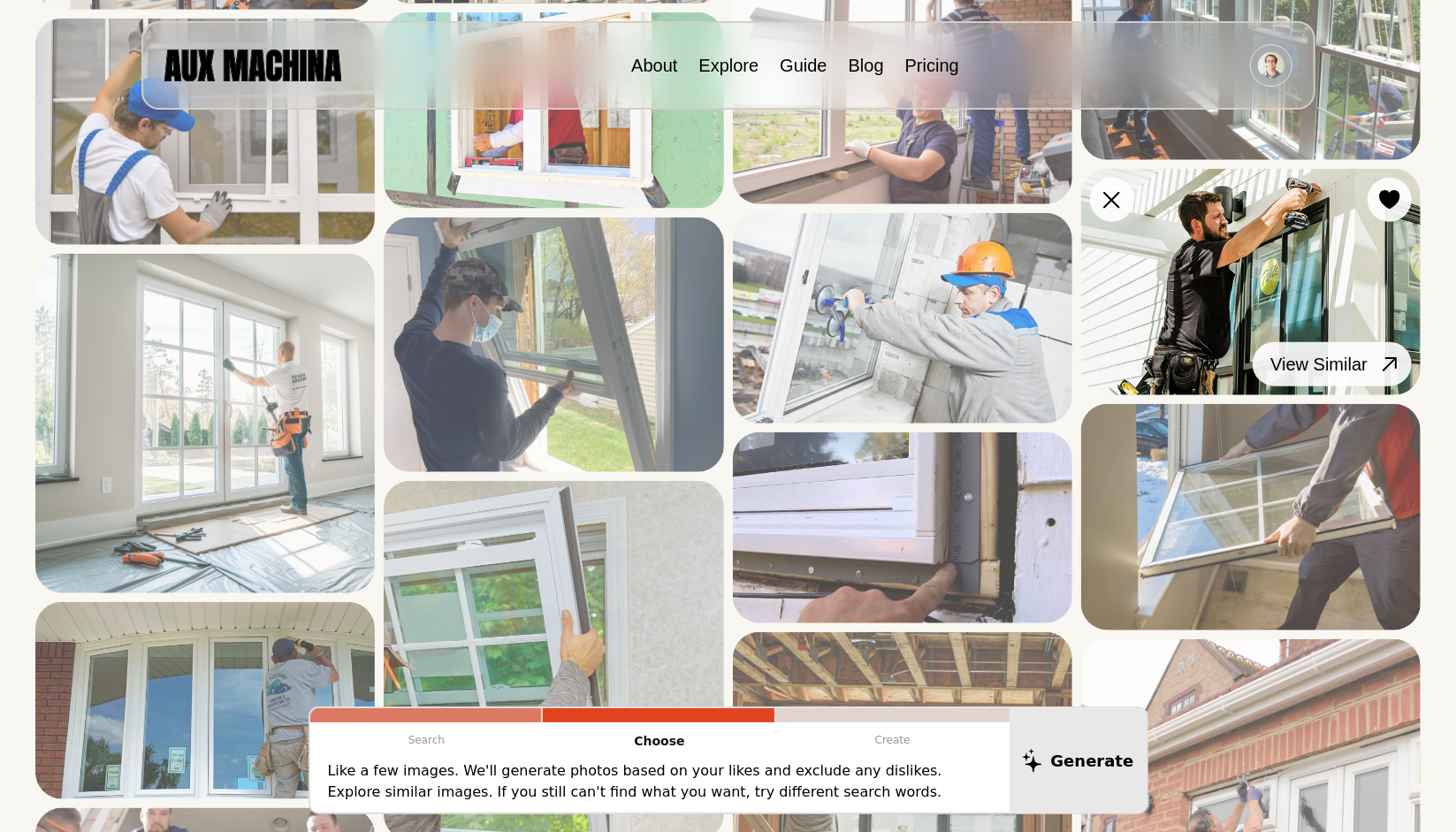
click at [1391, 352] on icon at bounding box center [1390, 364] width 26 height 26
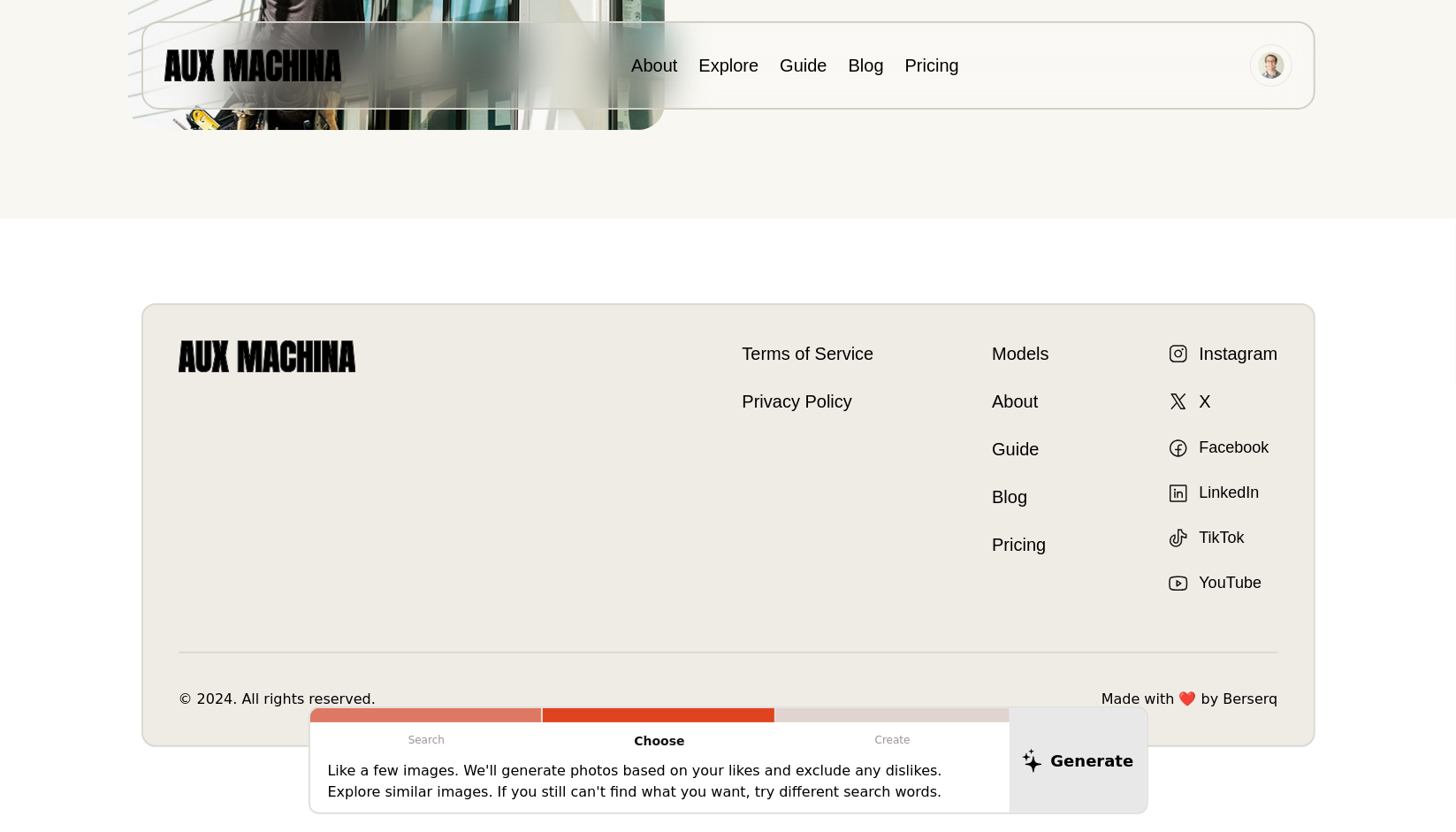
scroll to position [0, 0]
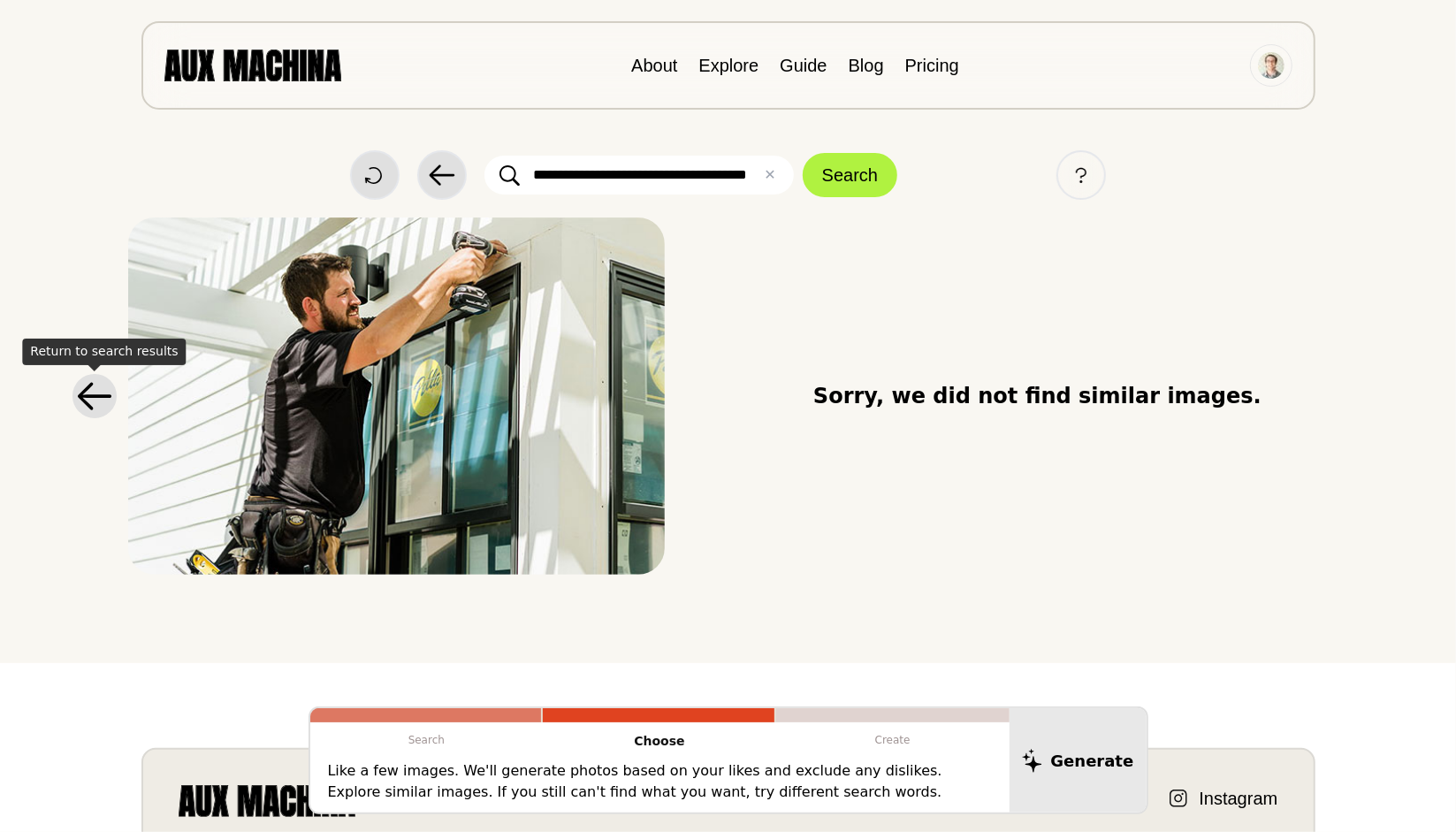
click at [86, 396] on icon at bounding box center [94, 396] width 33 height 28
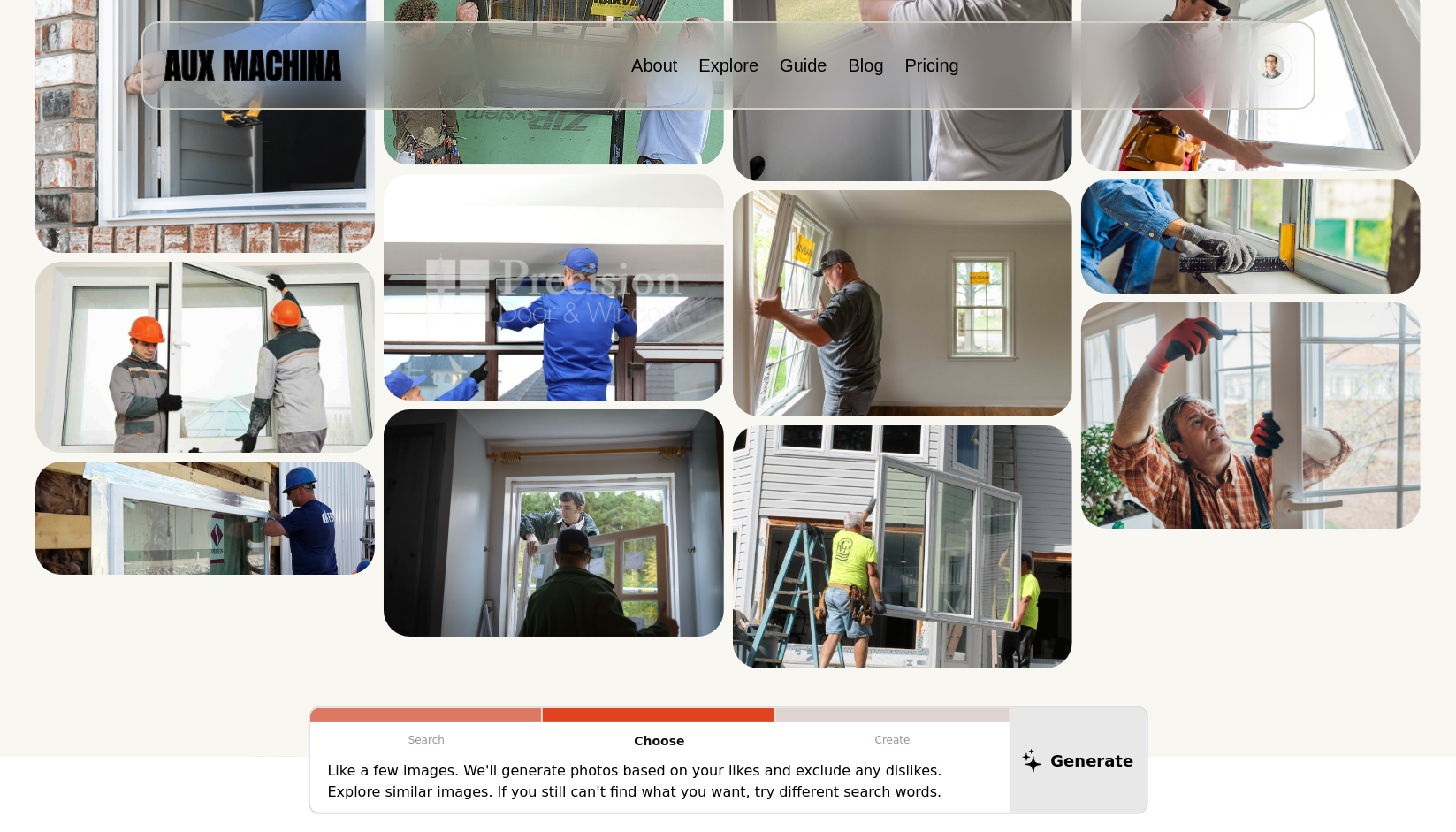
scroll to position [3840, 0]
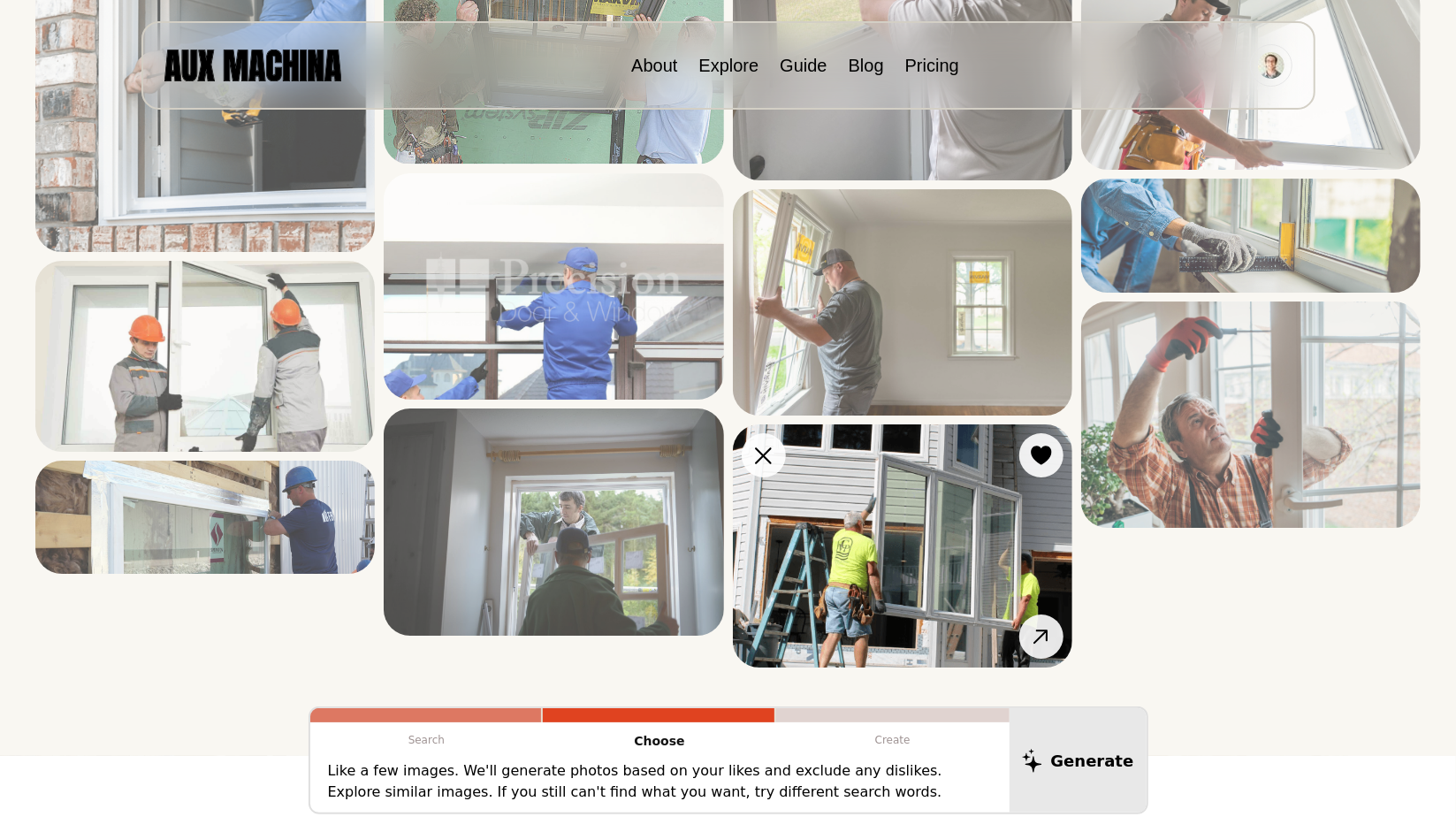
click at [974, 523] on img at bounding box center [902, 545] width 339 height 243
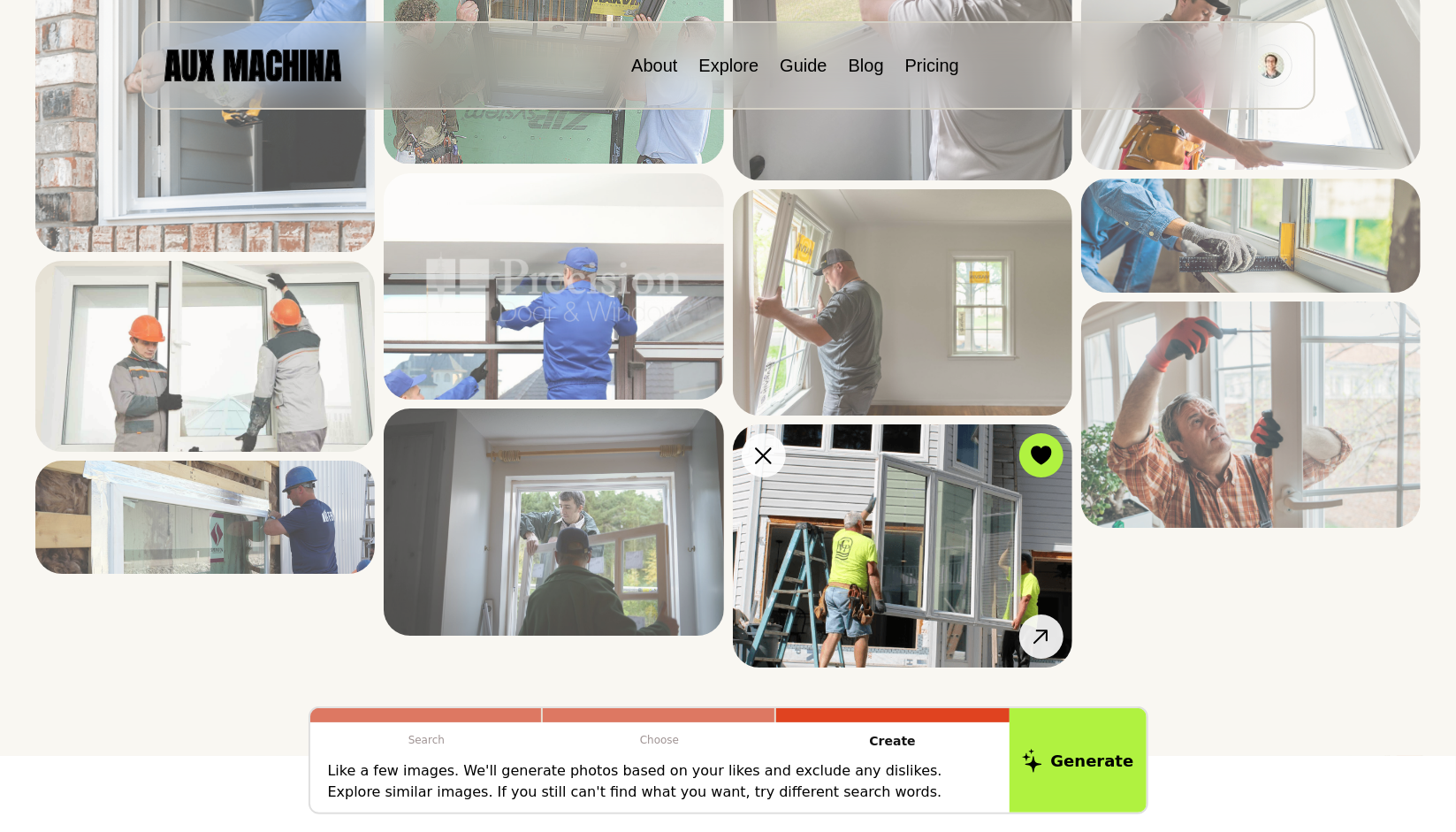
click at [974, 523] on img at bounding box center [902, 545] width 339 height 243
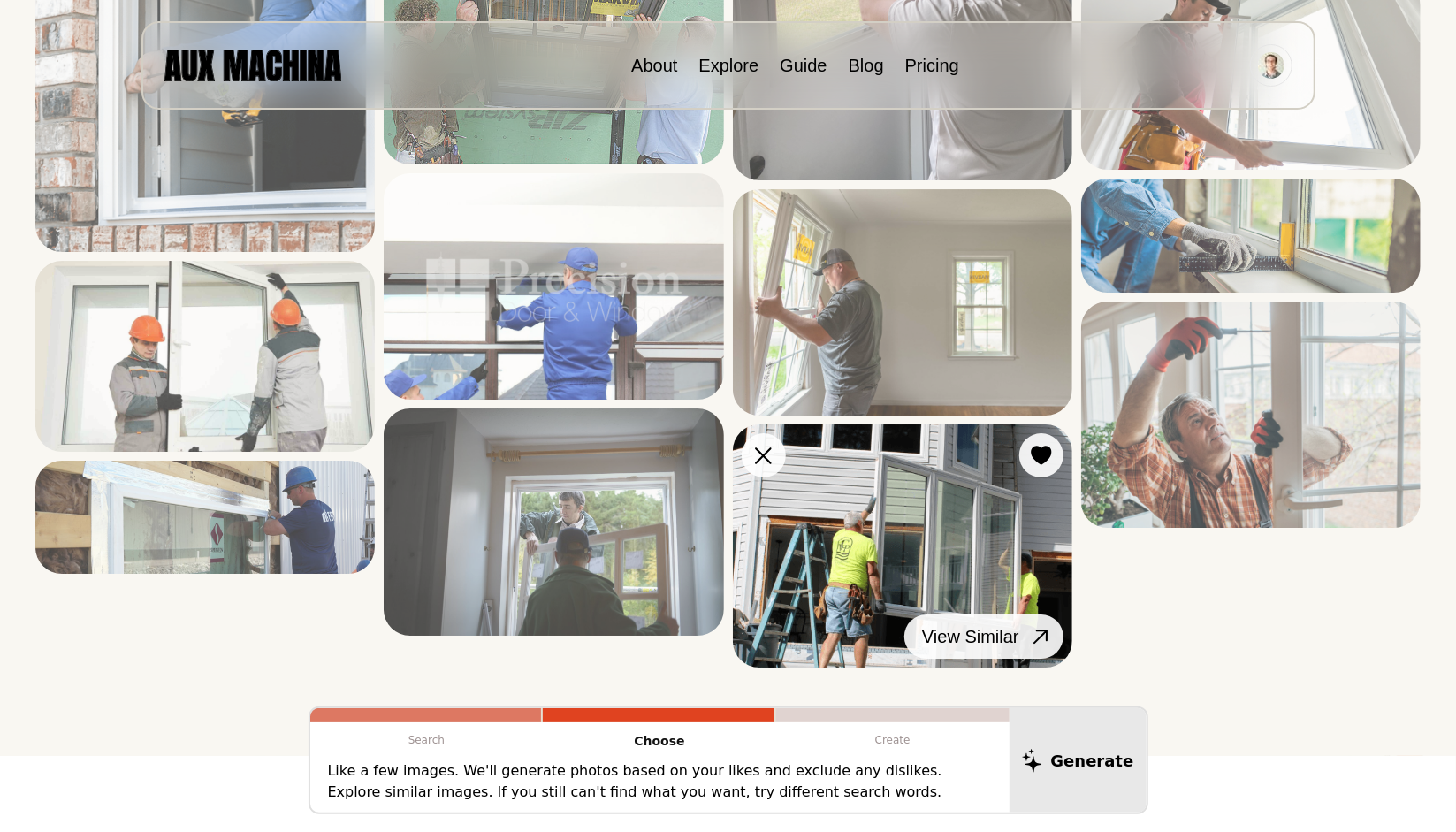
click at [1035, 624] on icon at bounding box center [1040, 636] width 26 height 26
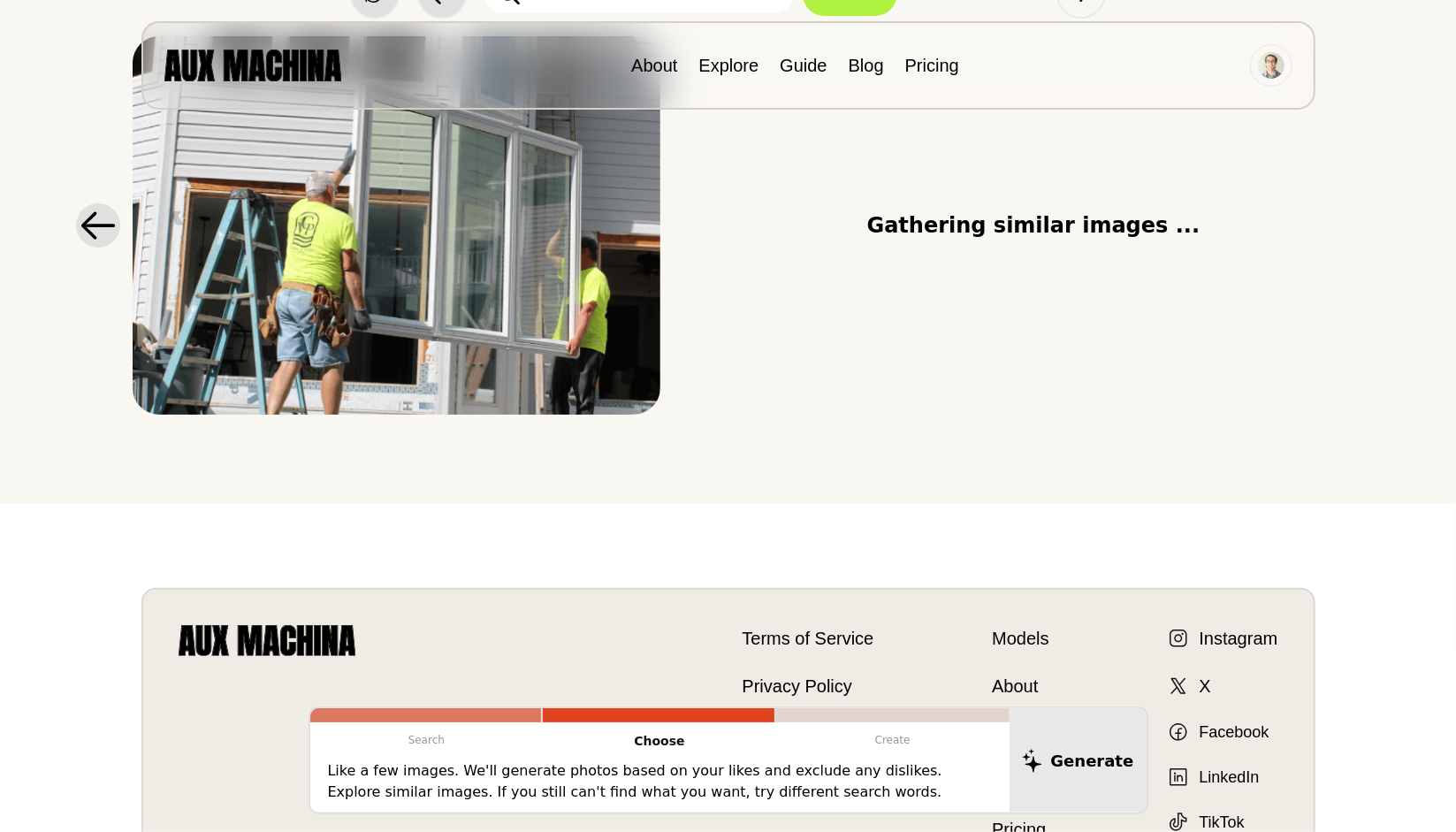
scroll to position [0, 0]
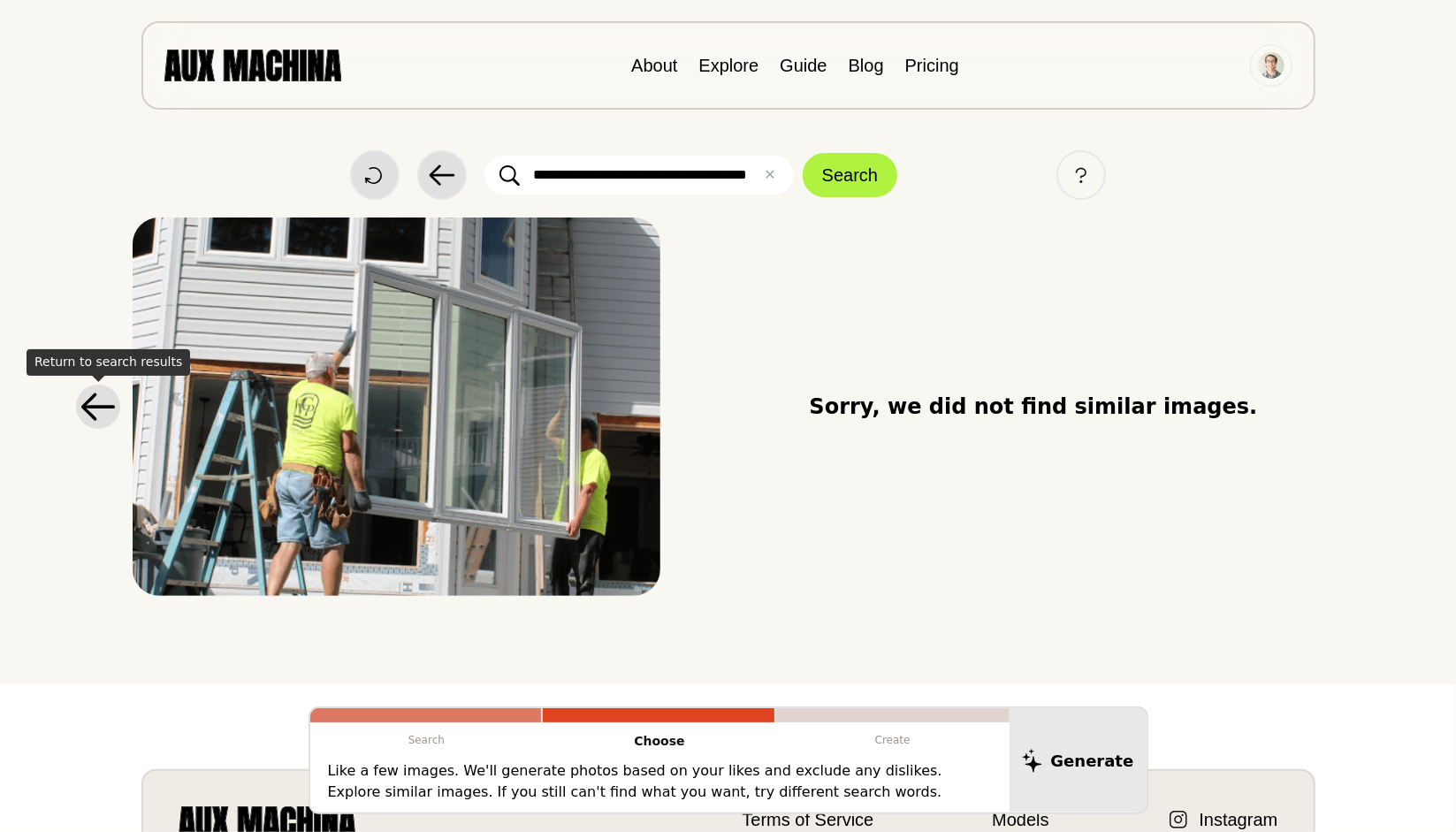
click at [90, 408] on icon at bounding box center [97, 407] width 35 height 29
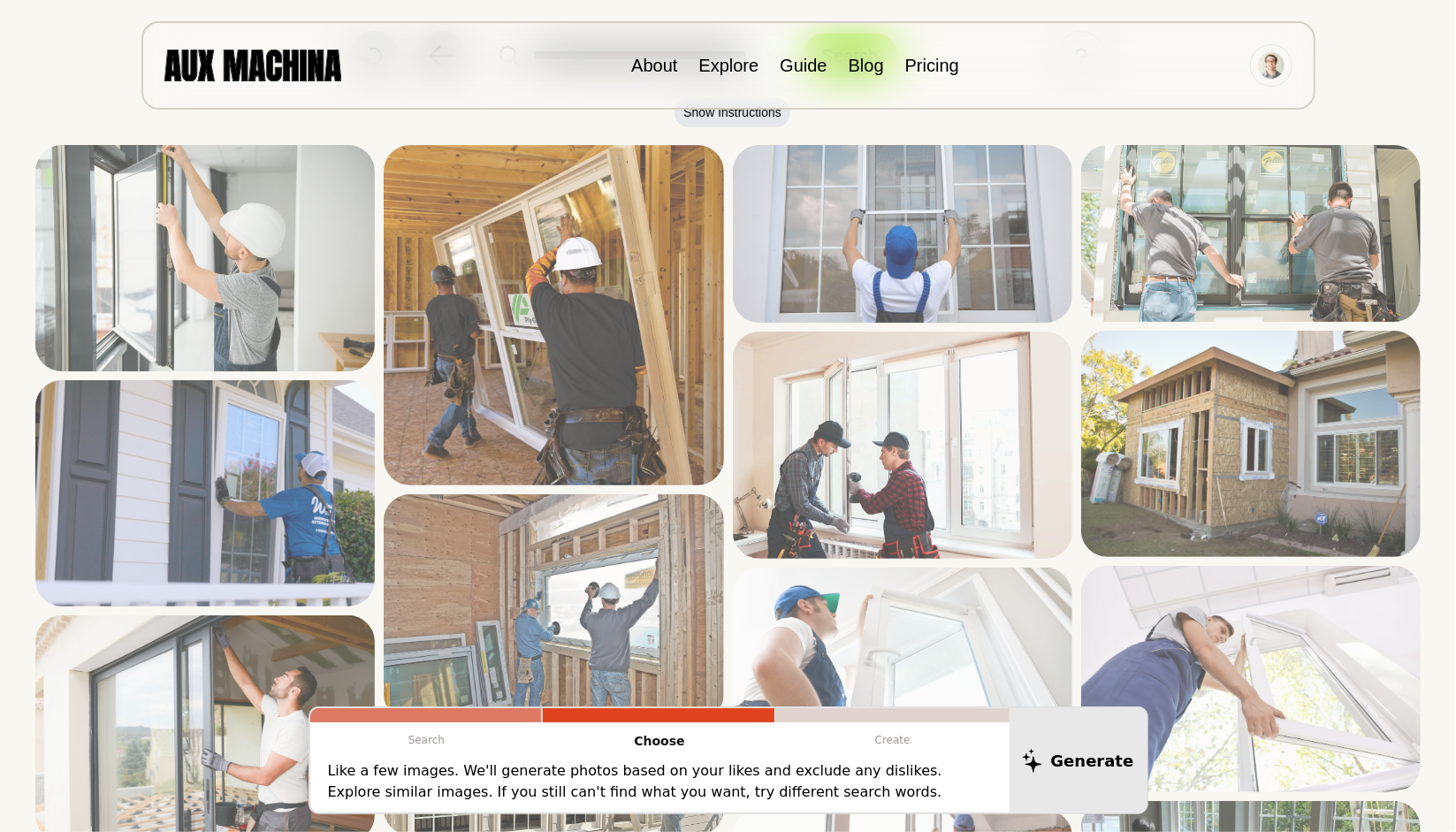
scroll to position [125, 0]
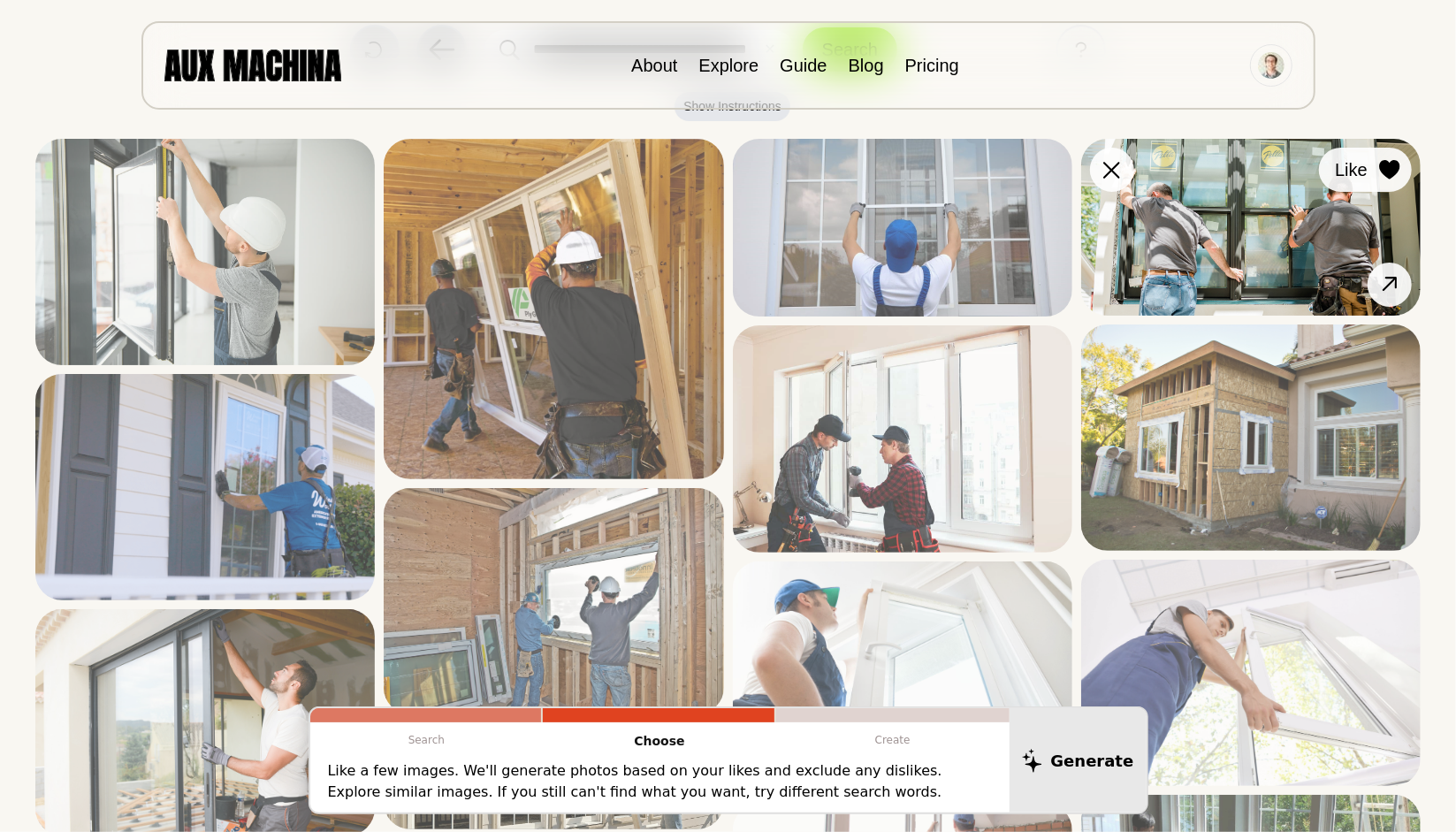
click at [1386, 167] on icon at bounding box center [1388, 169] width 20 height 19
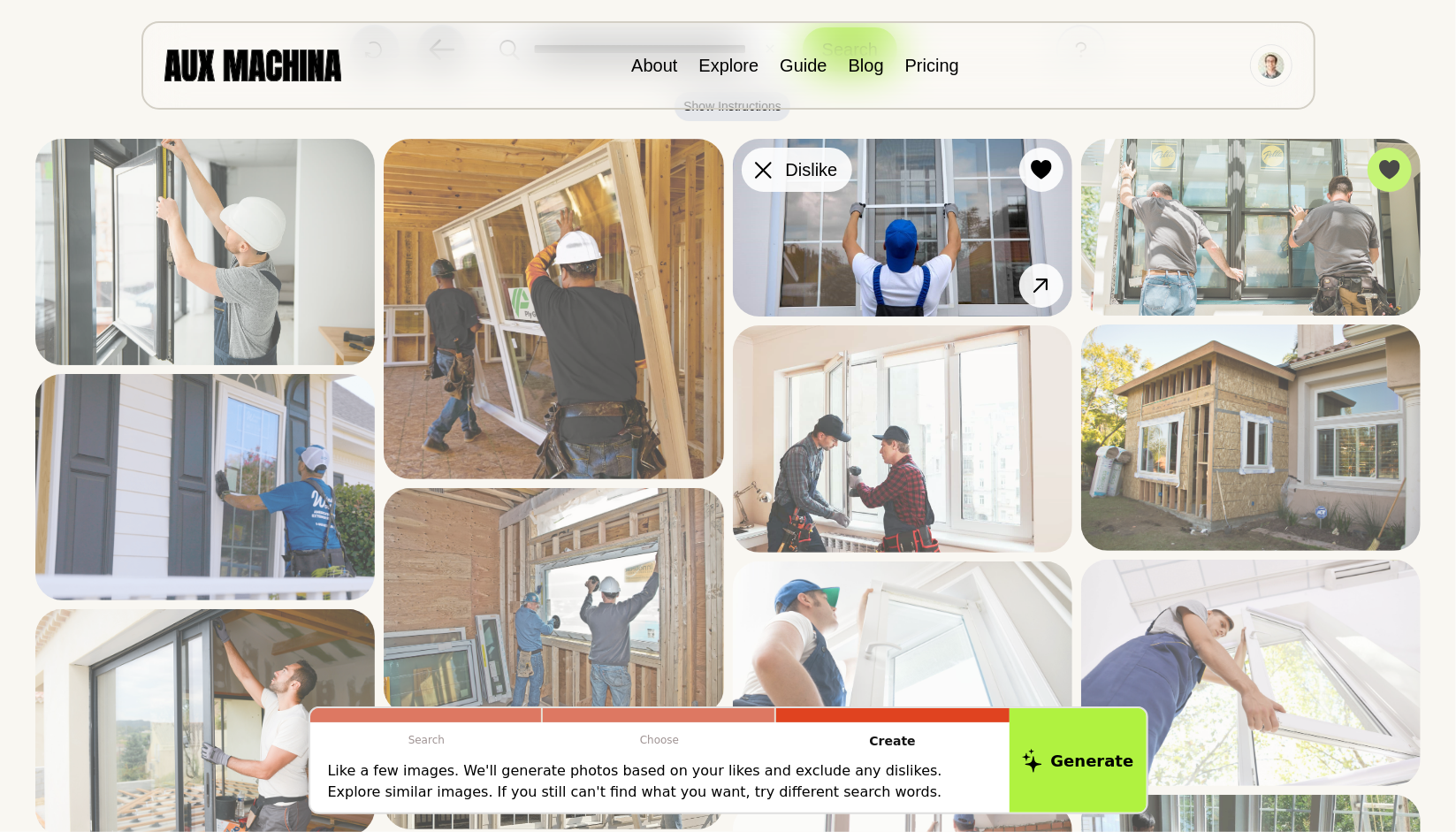
click at [774, 178] on div at bounding box center [764, 170] width 27 height 27
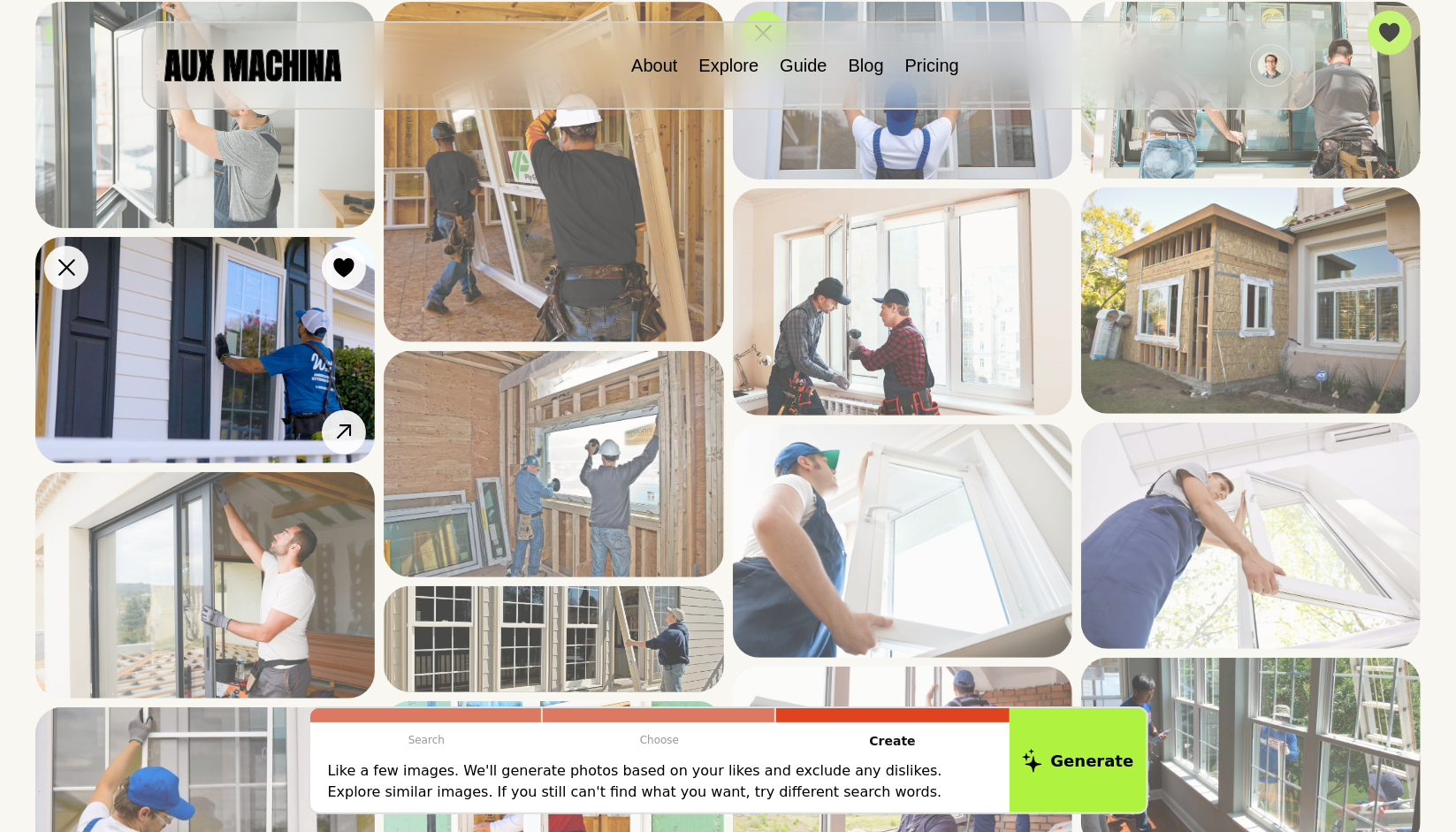
scroll to position [376, 0]
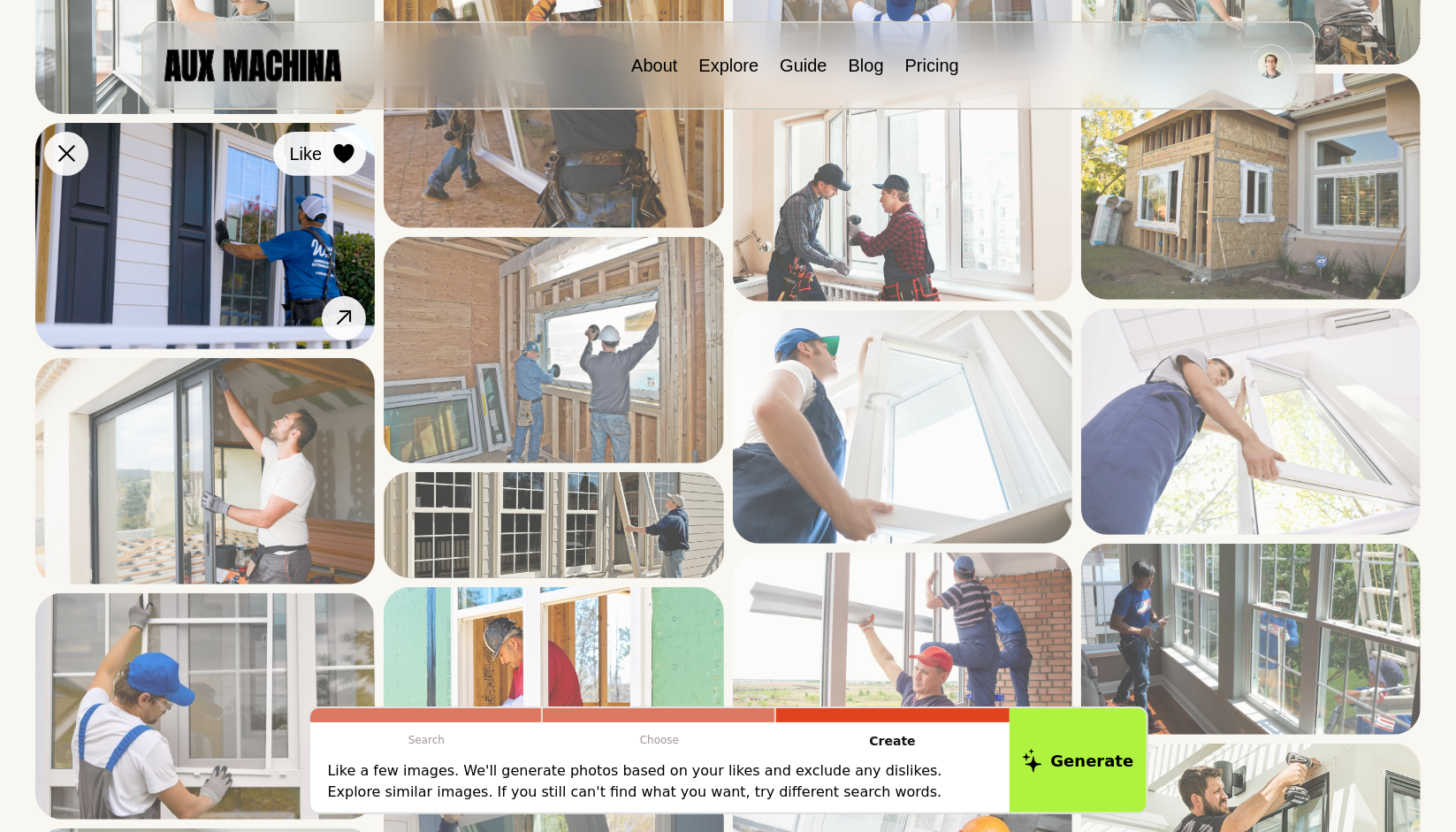
click at [331, 151] on div at bounding box center [344, 154] width 27 height 27
click at [69, 147] on icon at bounding box center [67, 154] width 17 height 17
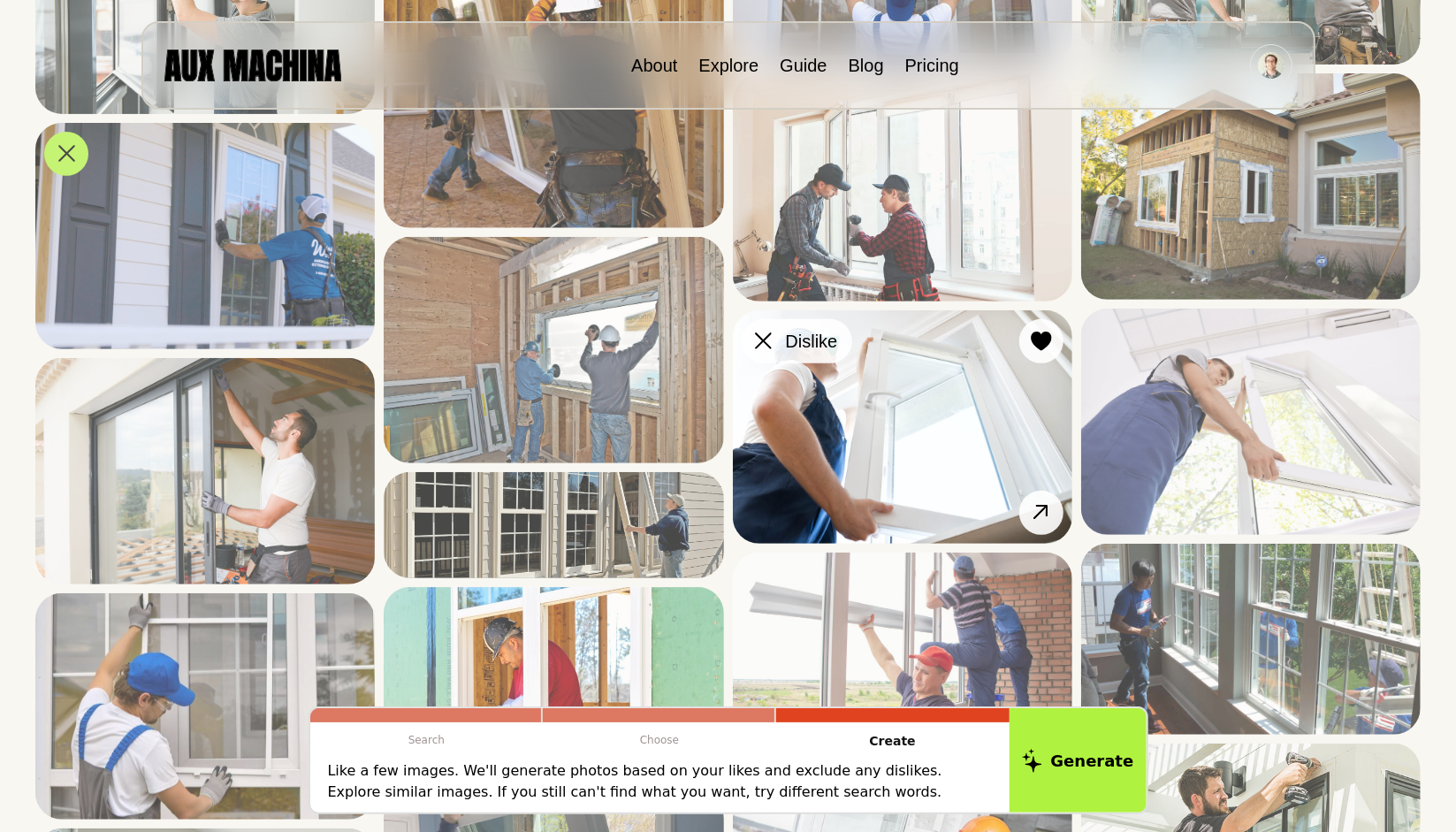
click at [762, 337] on icon at bounding box center [763, 341] width 17 height 17
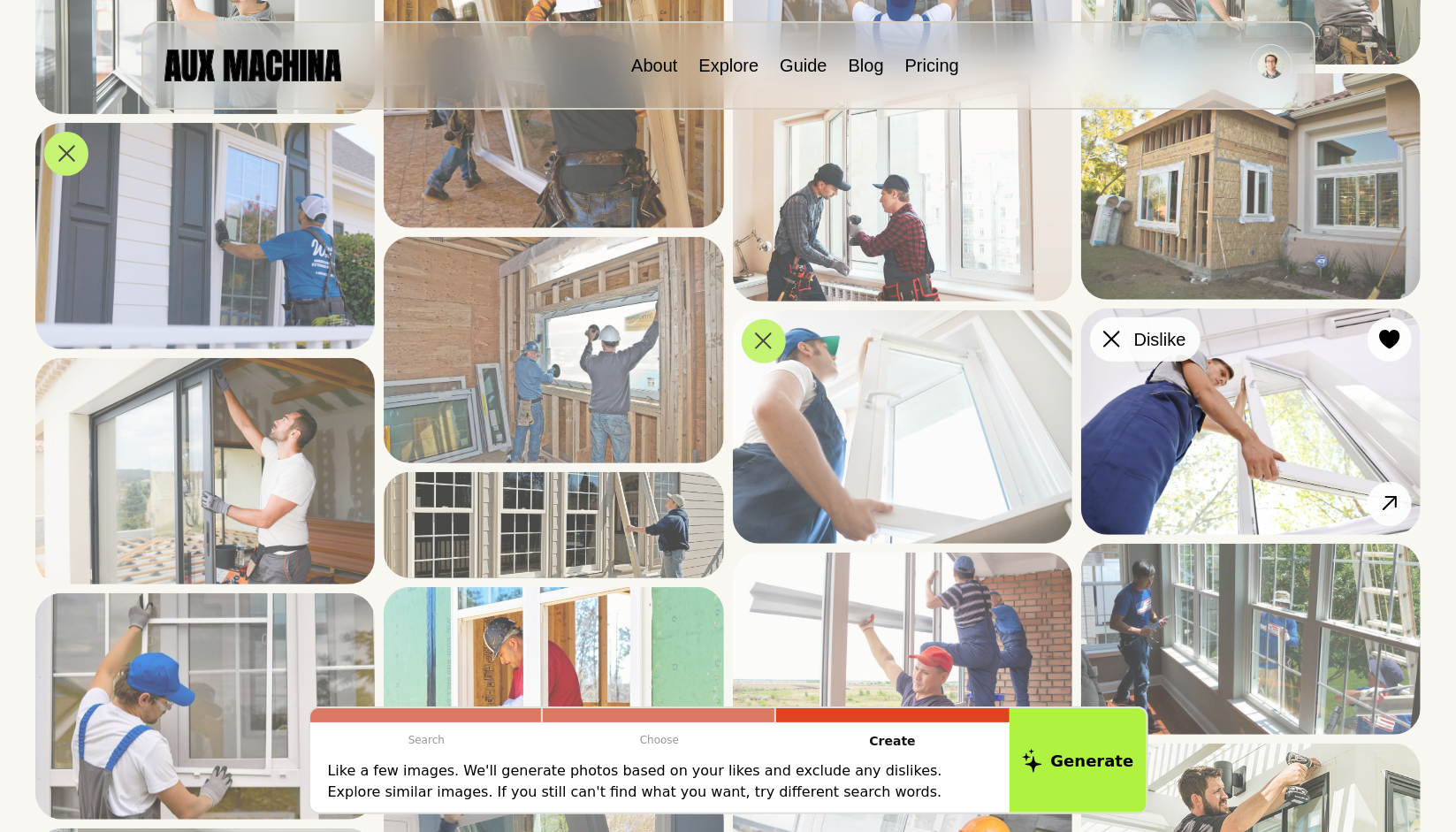
click at [1095, 342] on button "Dislike" at bounding box center [1146, 339] width 111 height 44
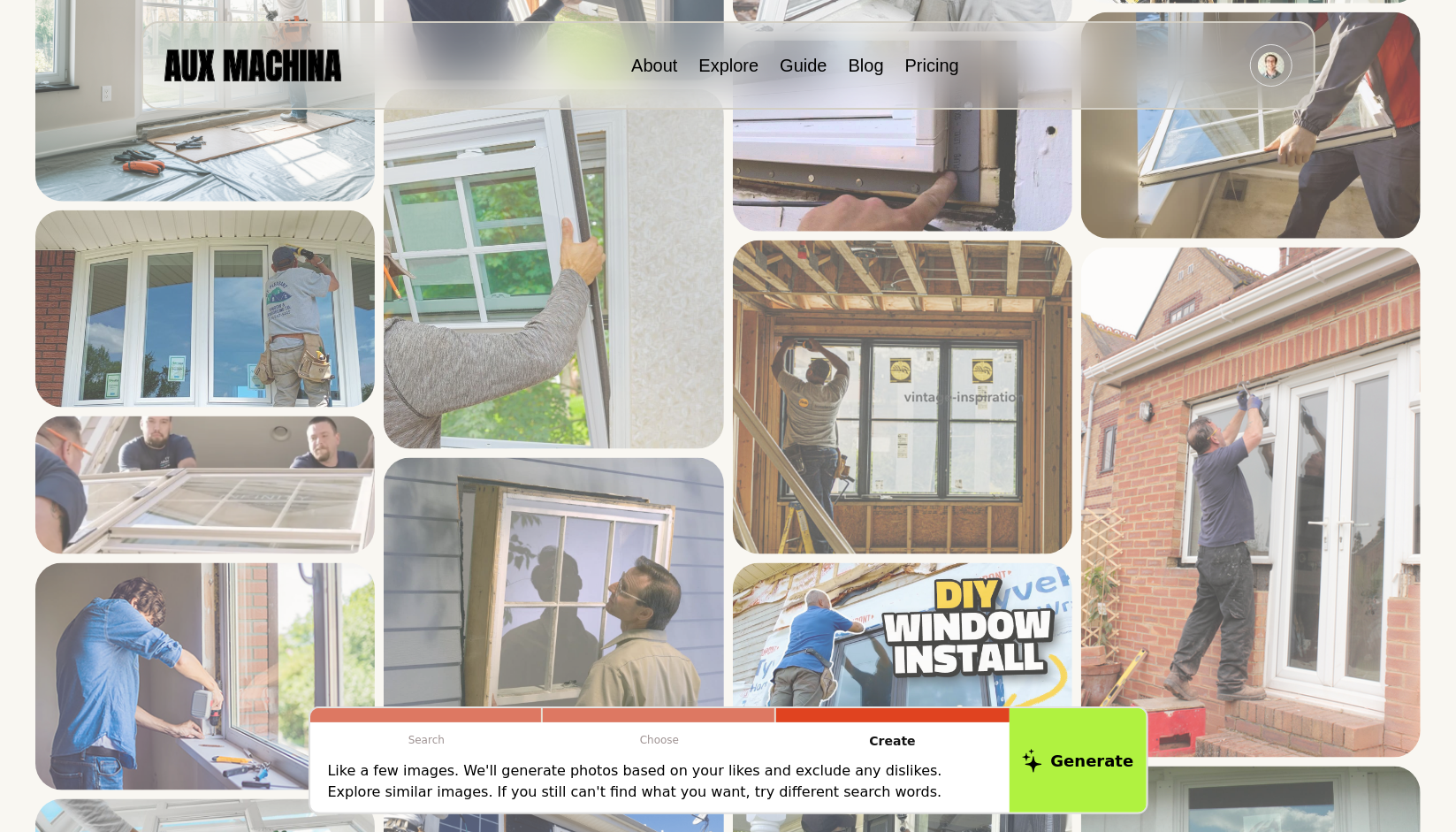
scroll to position [1401, 0]
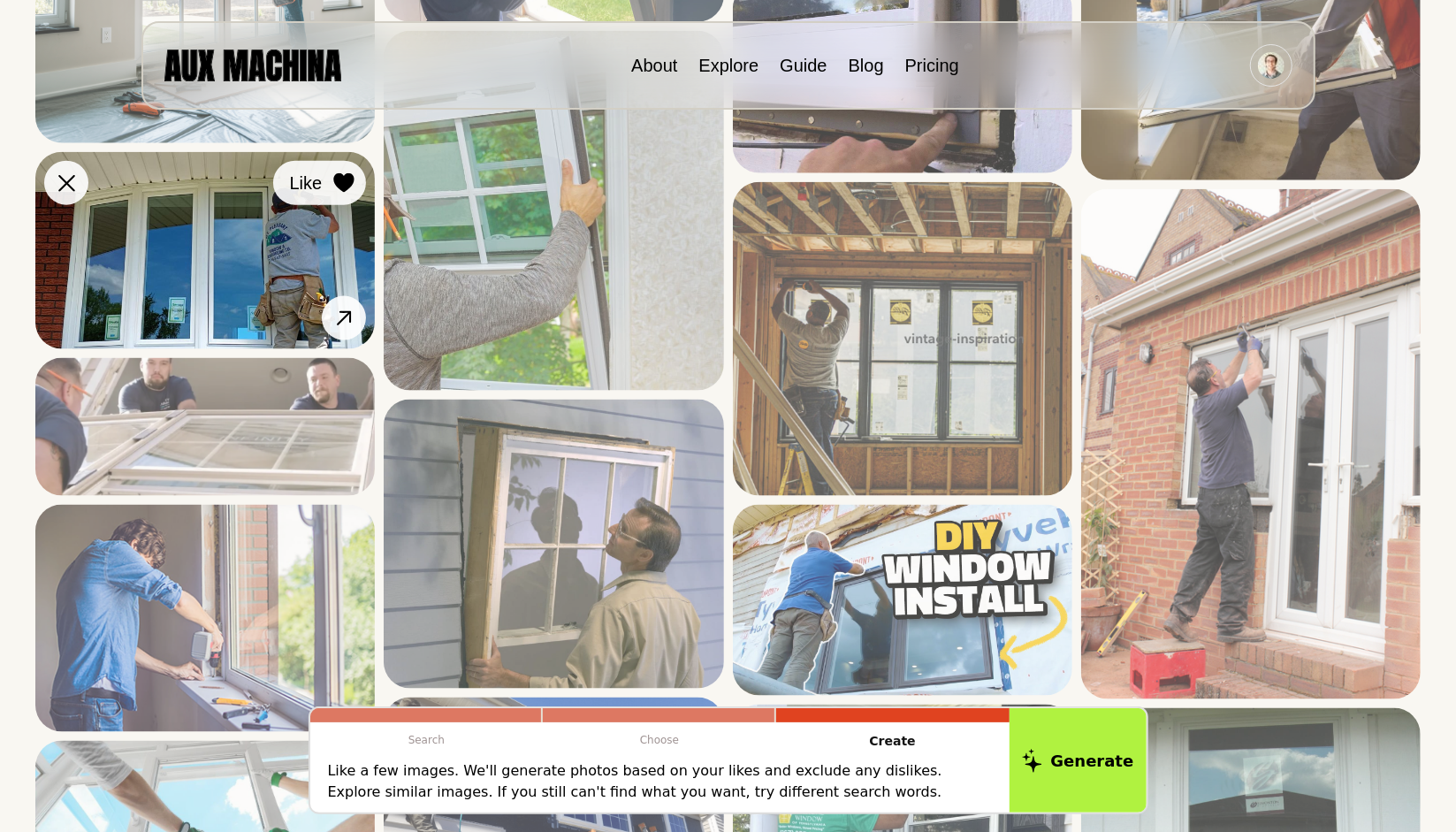
click at [345, 190] on icon at bounding box center [344, 182] width 20 height 19
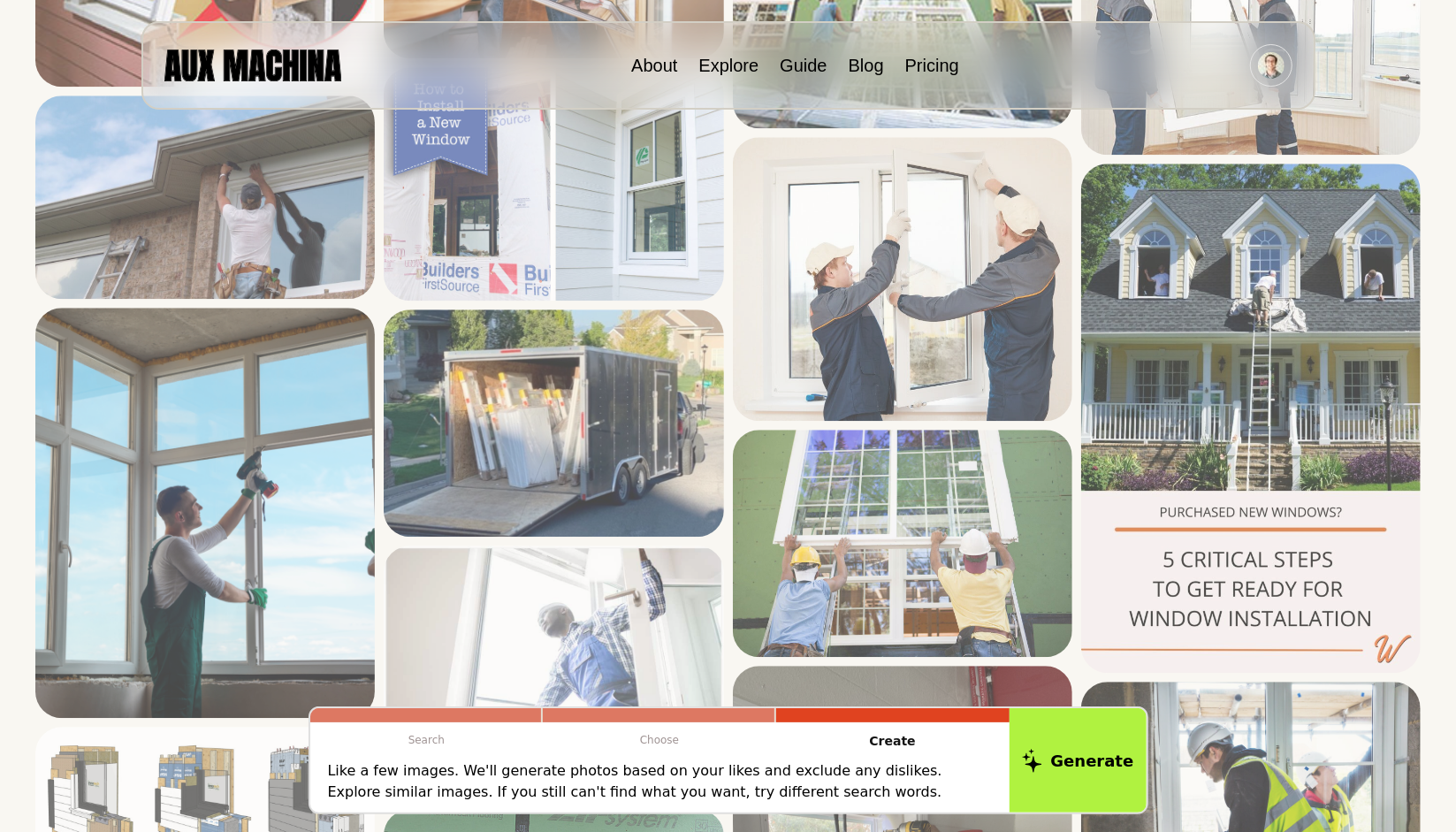
scroll to position [2904, 0]
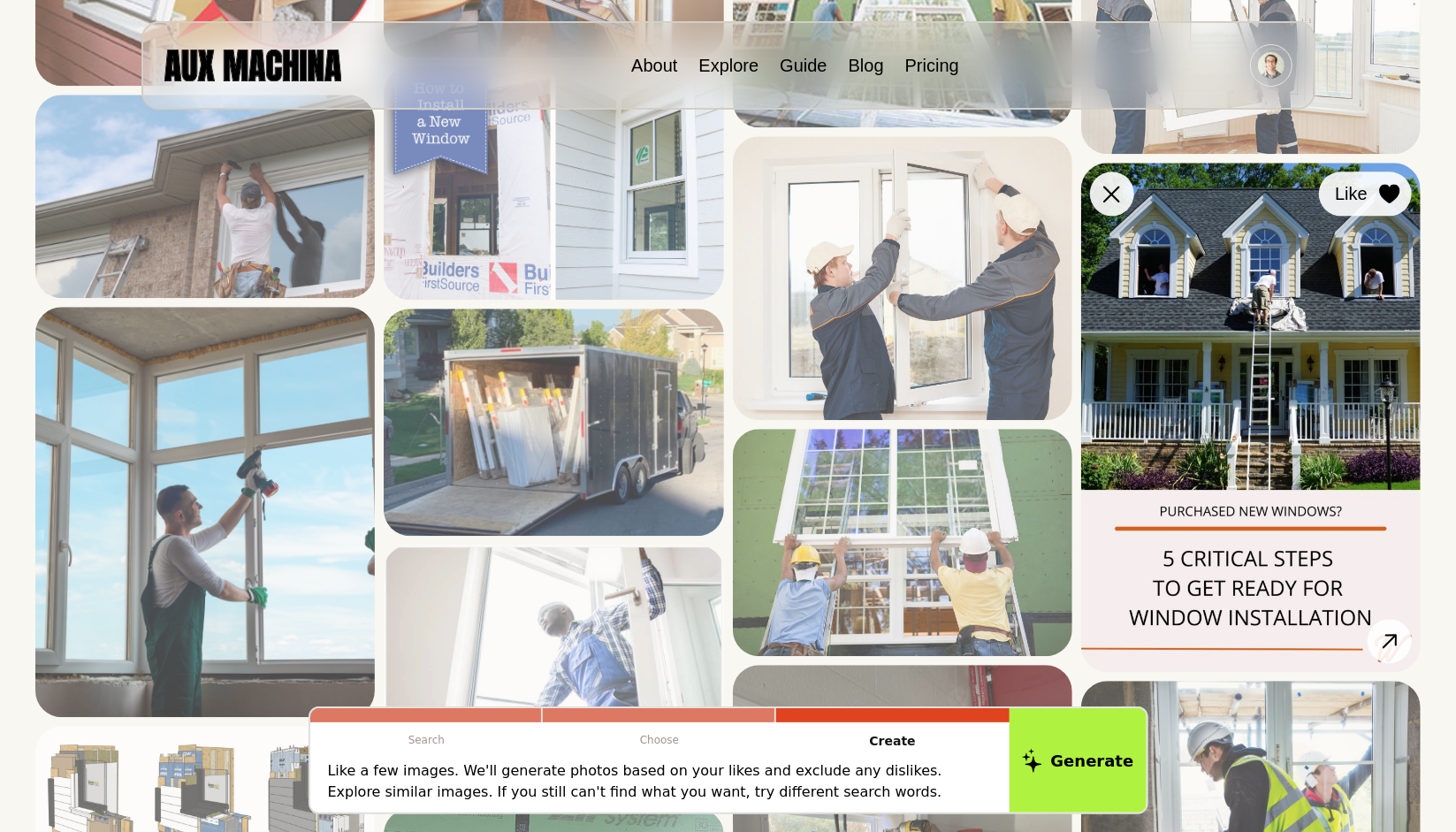
click at [1386, 200] on icon at bounding box center [1388, 193] width 20 height 19
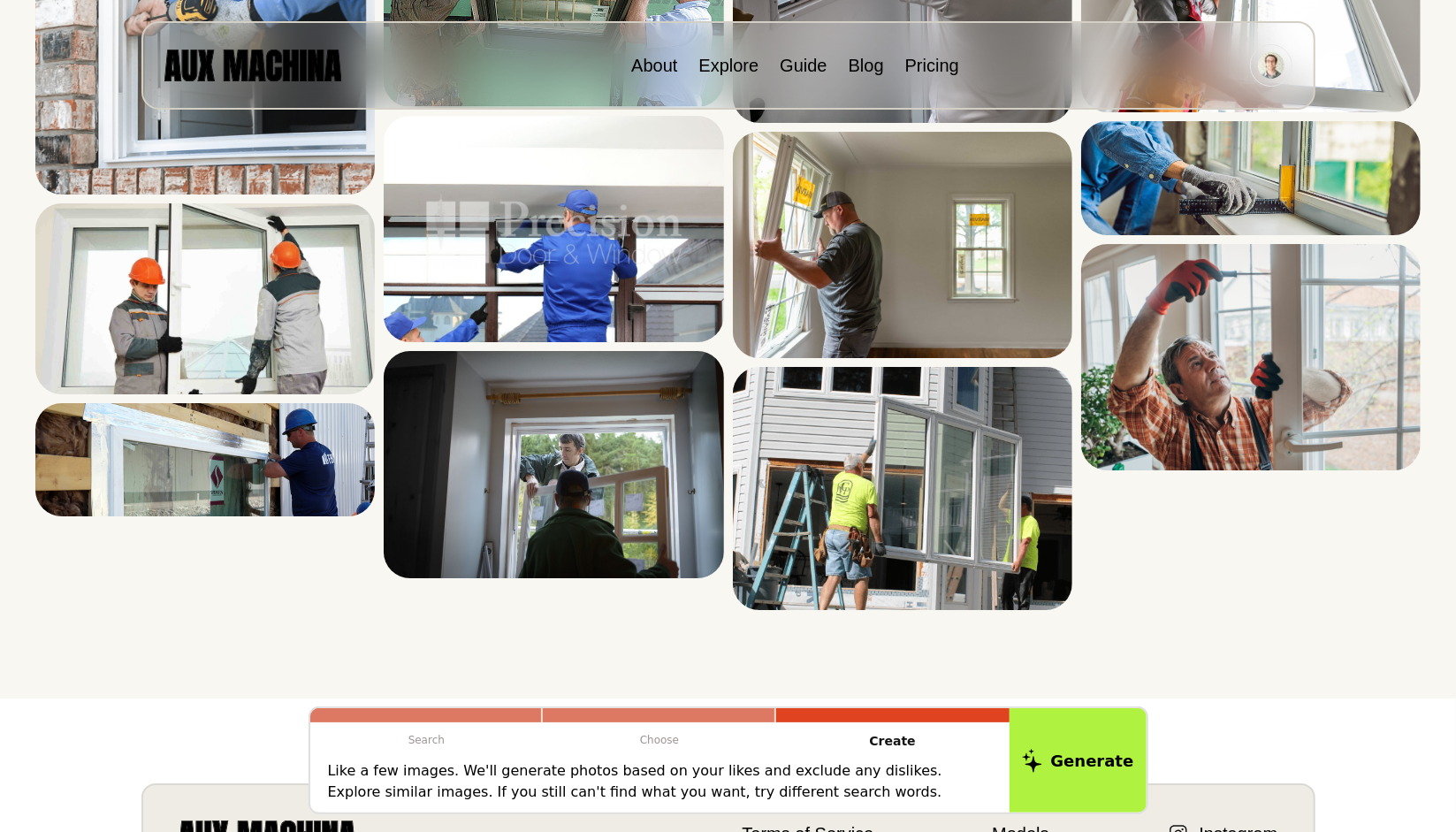
scroll to position [3901, 0]
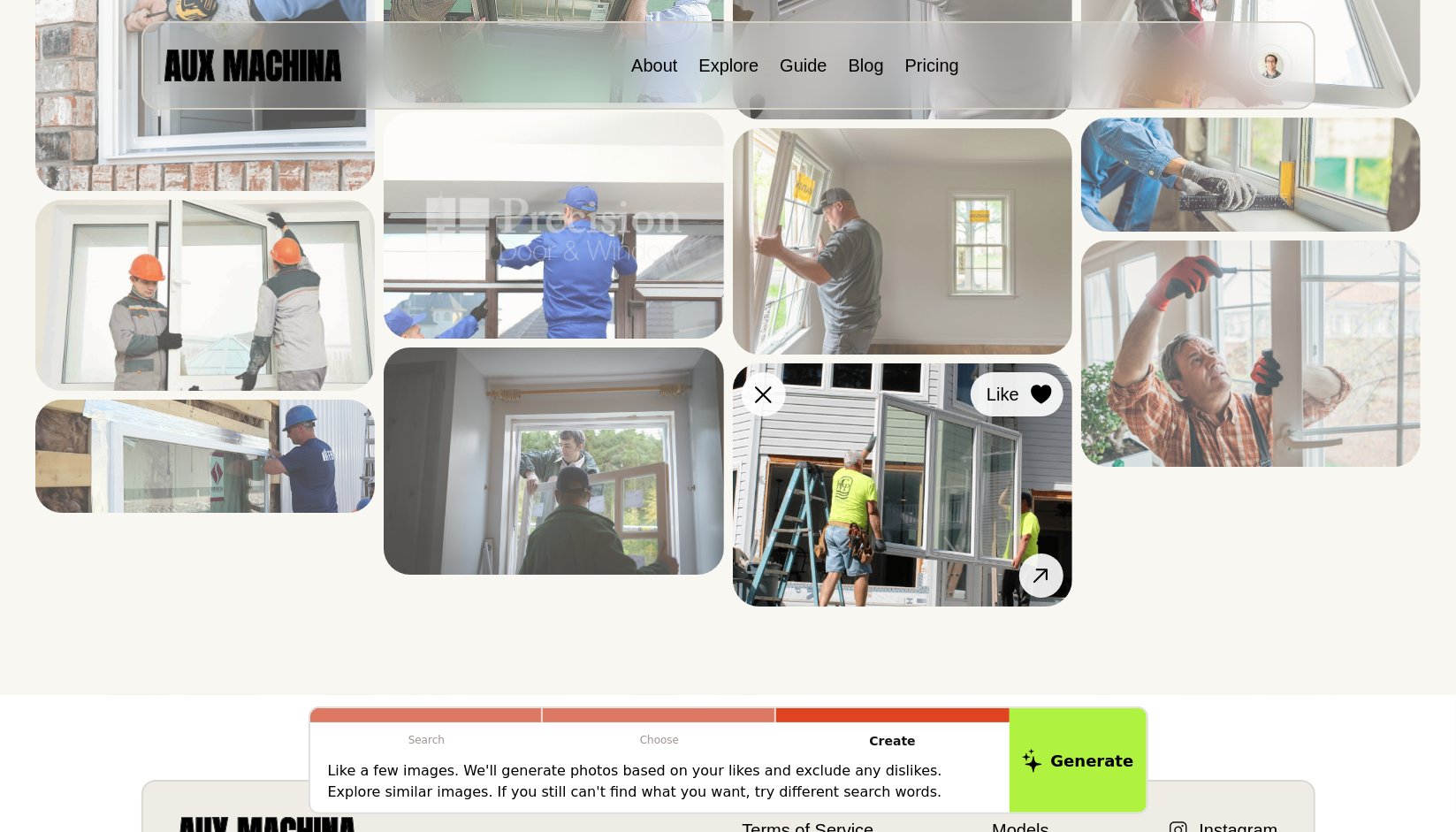
click at [1039, 388] on icon at bounding box center [1040, 395] width 20 height 19
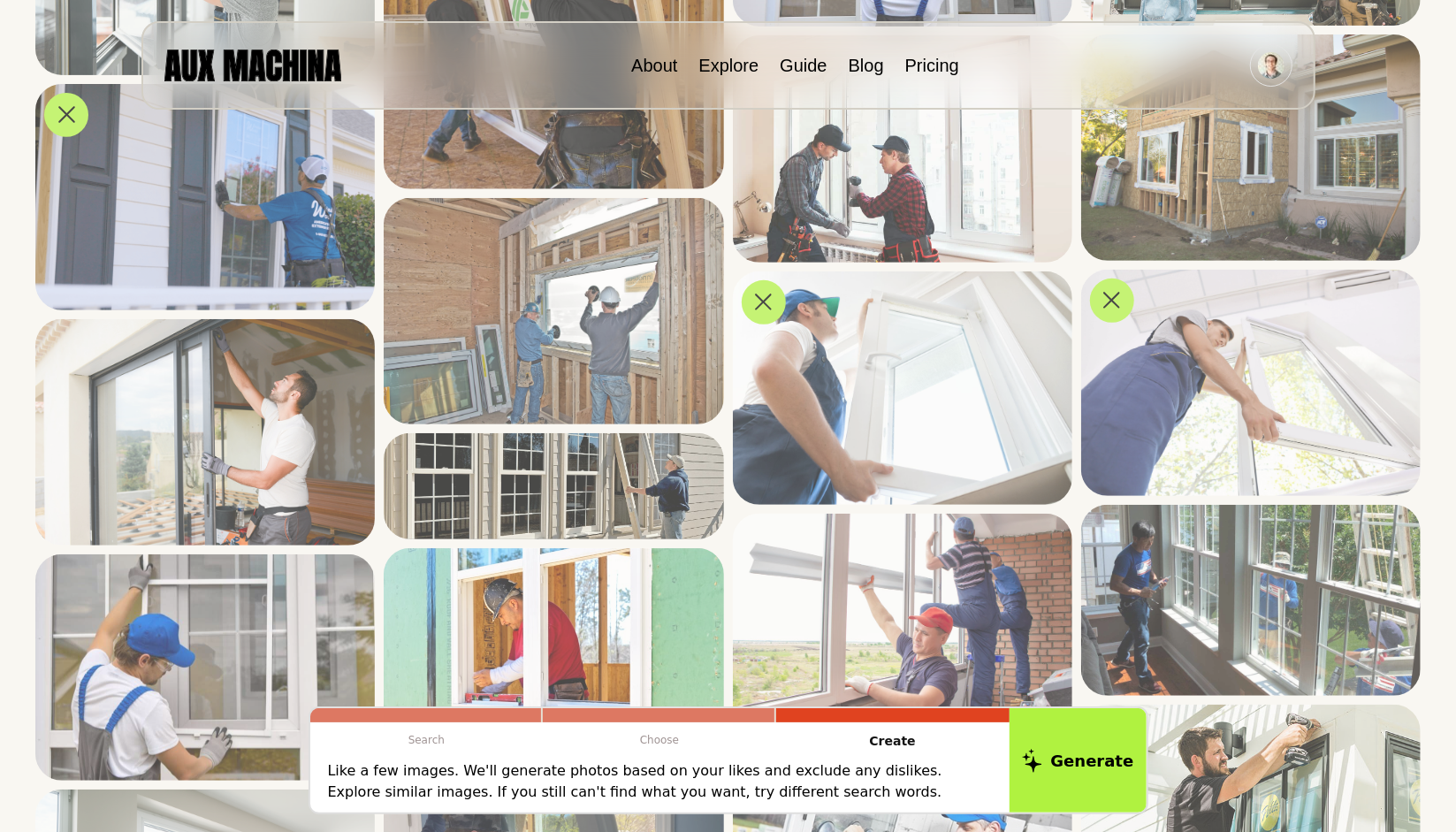
scroll to position [0, 0]
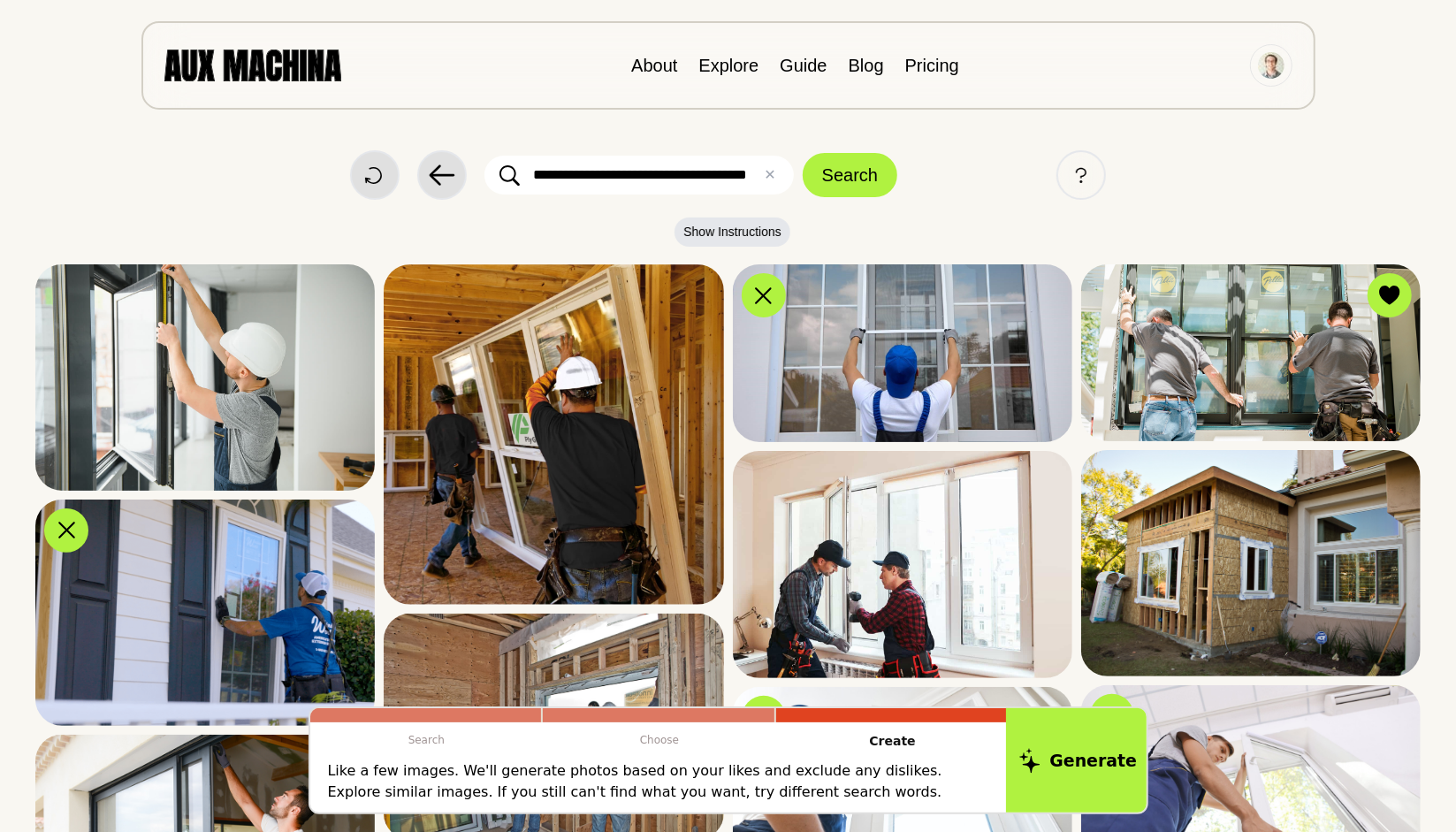
click at [1047, 730] on button "Generate" at bounding box center [1078, 759] width 144 height 110
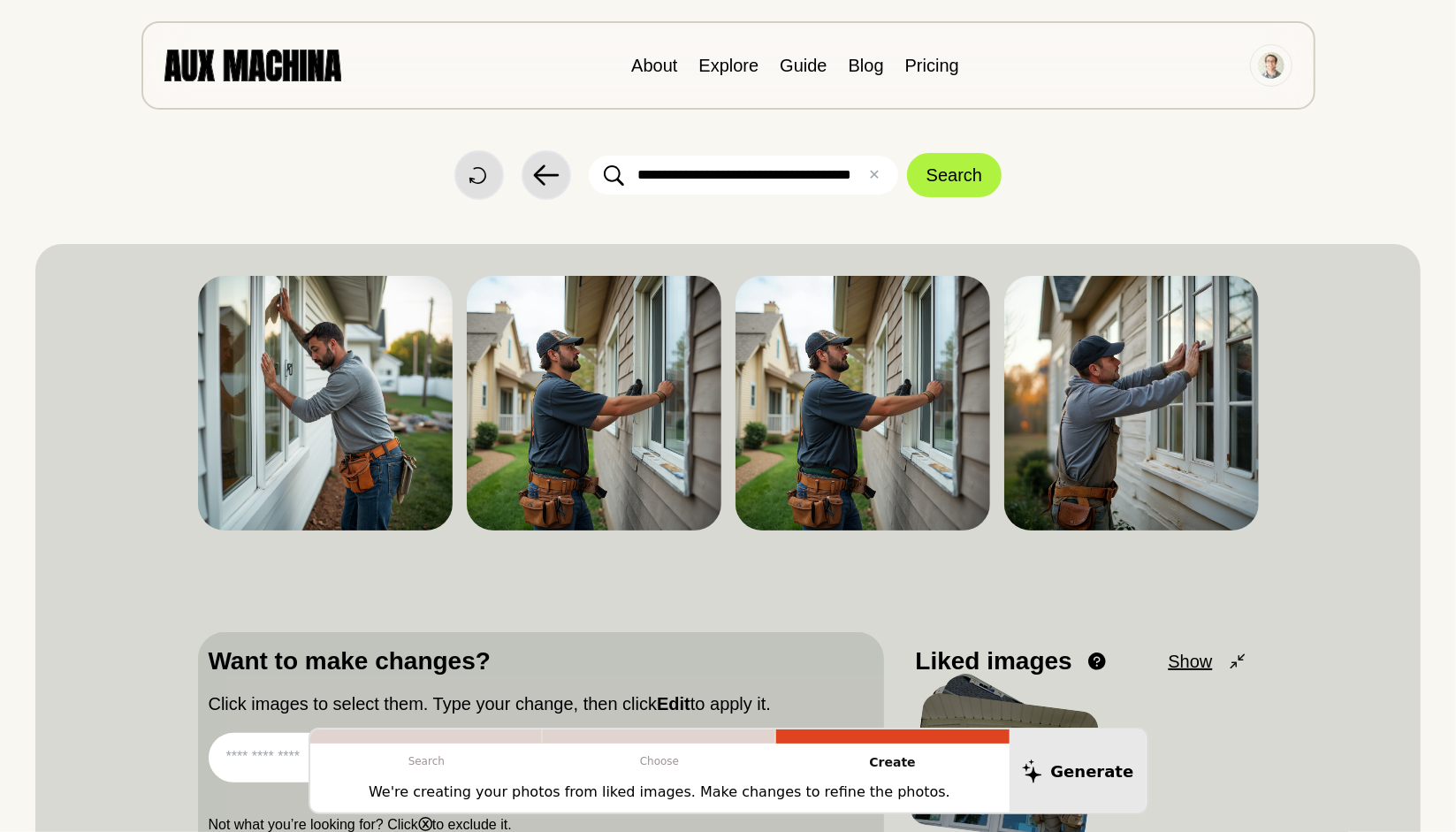
drag, startPoint x: 1156, startPoint y: 378, endPoint x: 1347, endPoint y: 331, distance: 196.7
click at [1347, 331] on div "Dislike Like Share Download Dislike Like Share Download Dislike Like Share Down…" at bounding box center [728, 564] width 1385 height 640
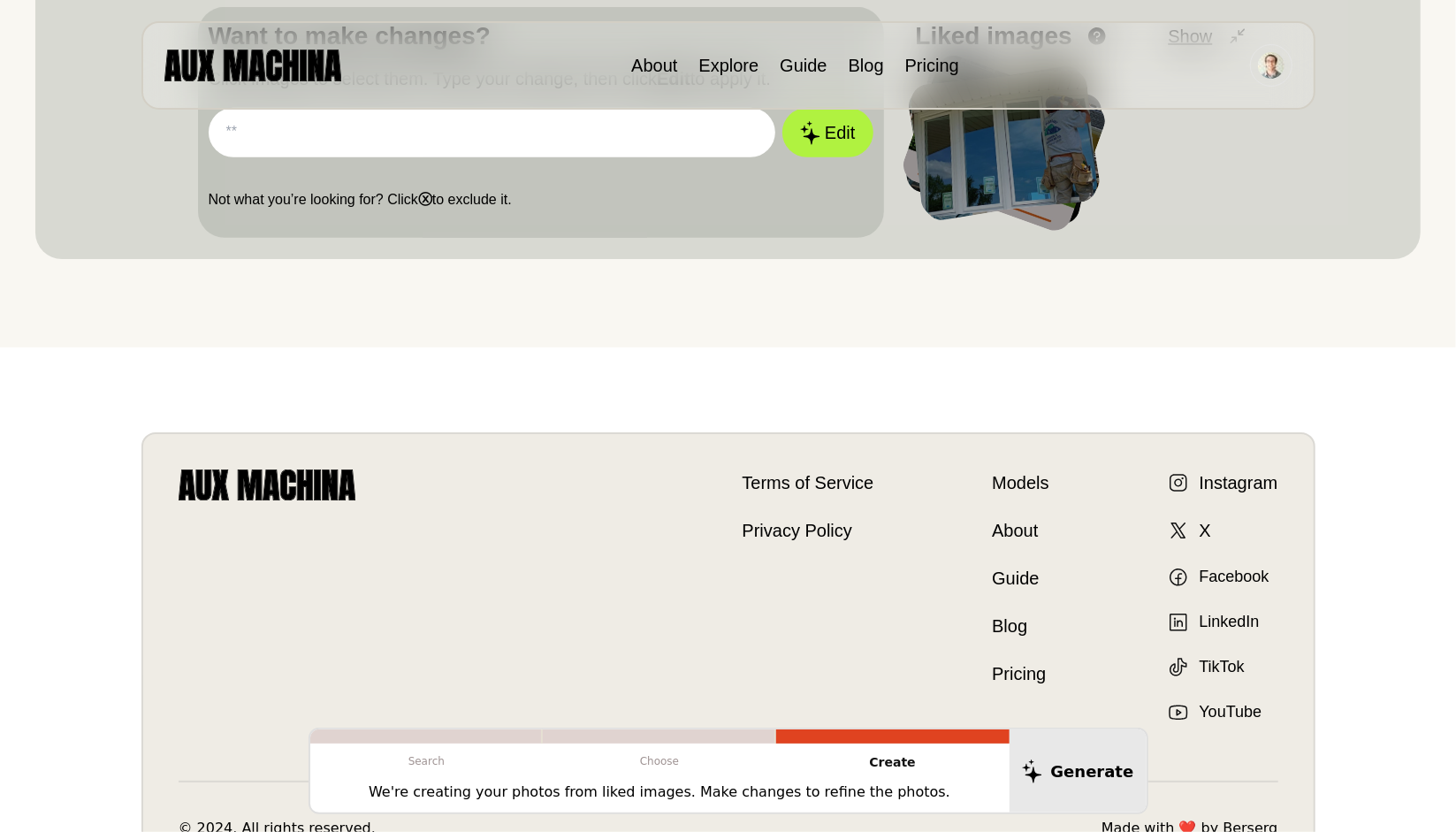
scroll to position [740, 0]
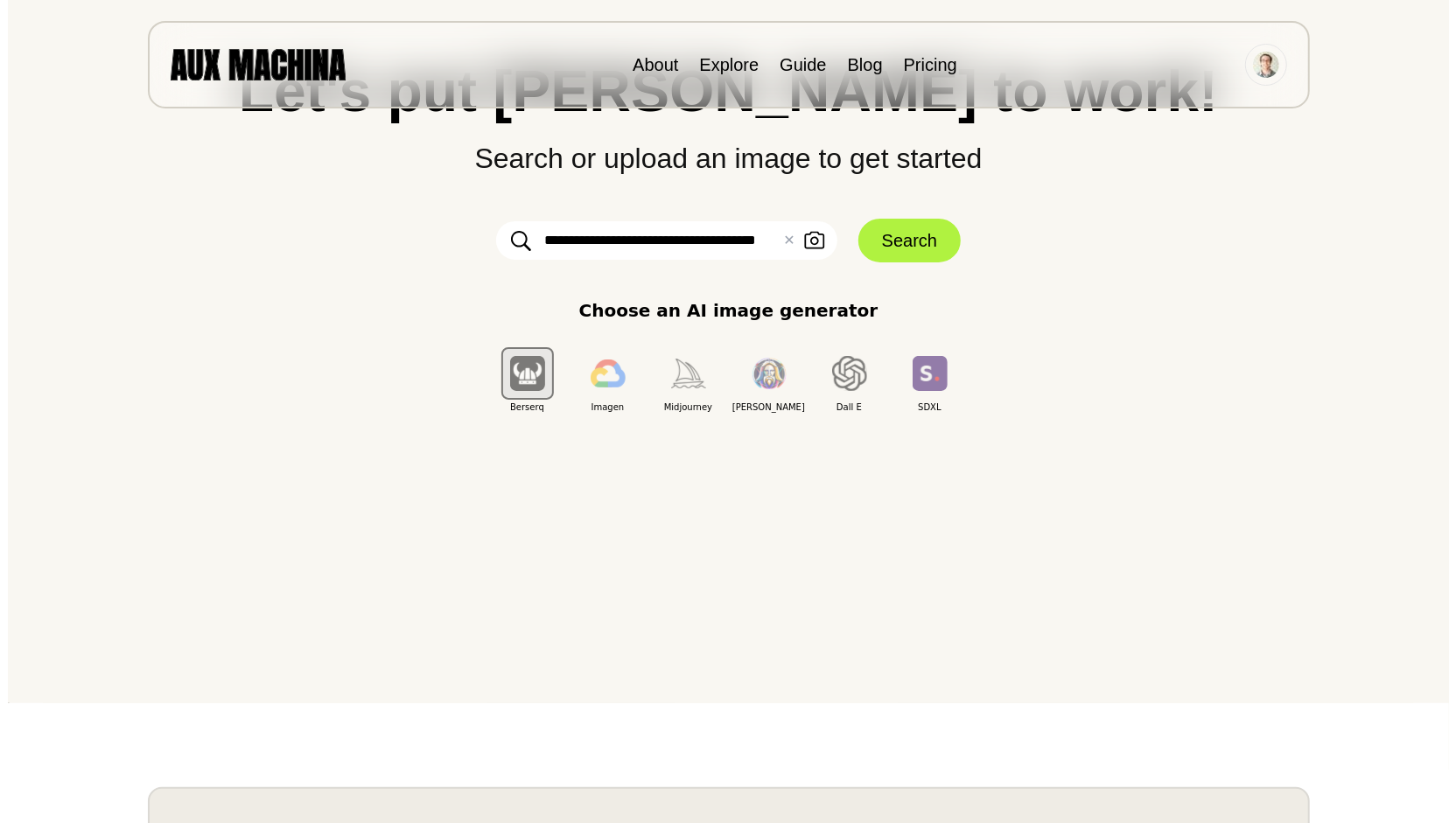
scroll to position [117, 0]
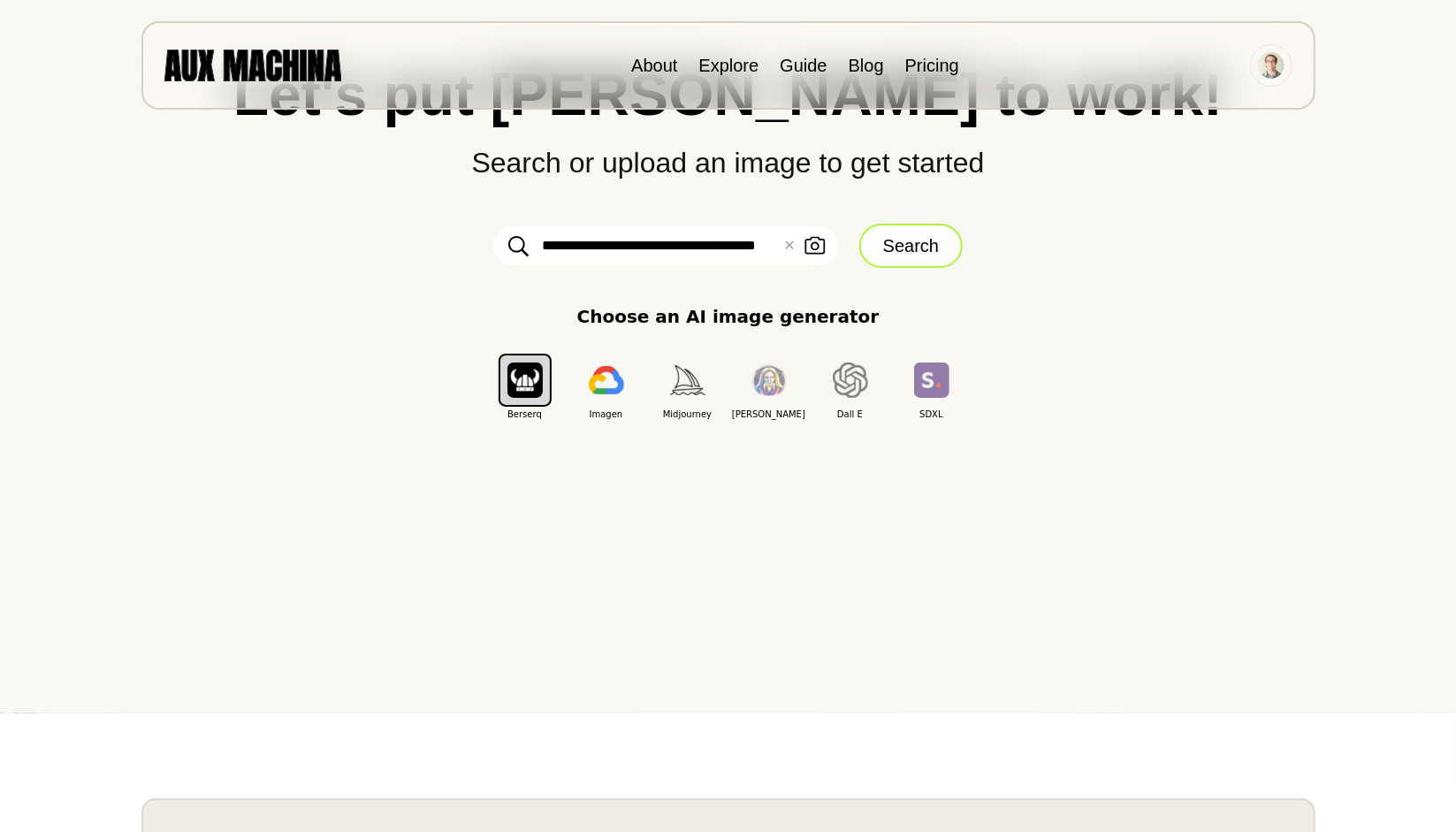
click at [923, 248] on button "Search" at bounding box center [910, 245] width 103 height 44
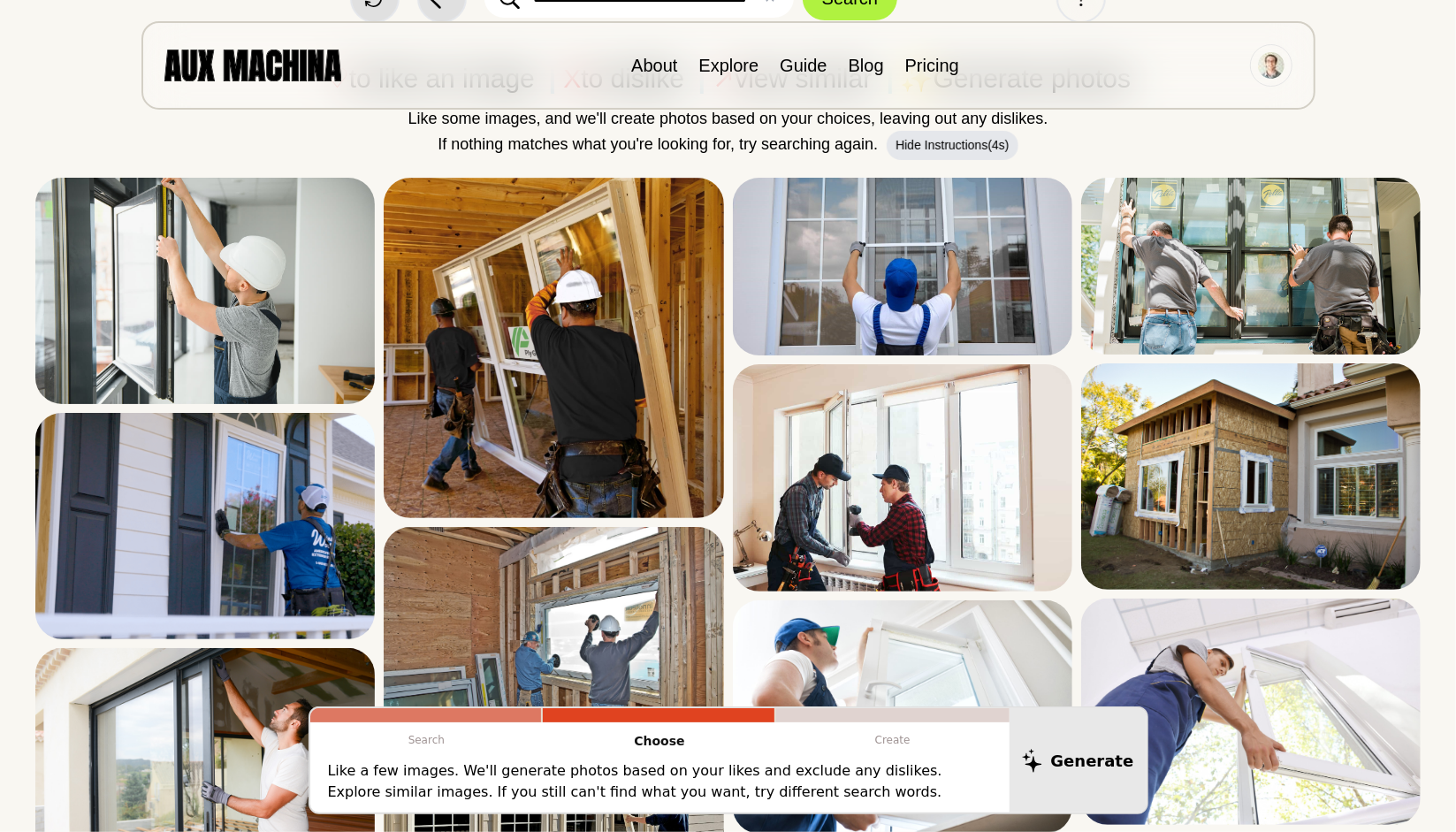
scroll to position [0, 0]
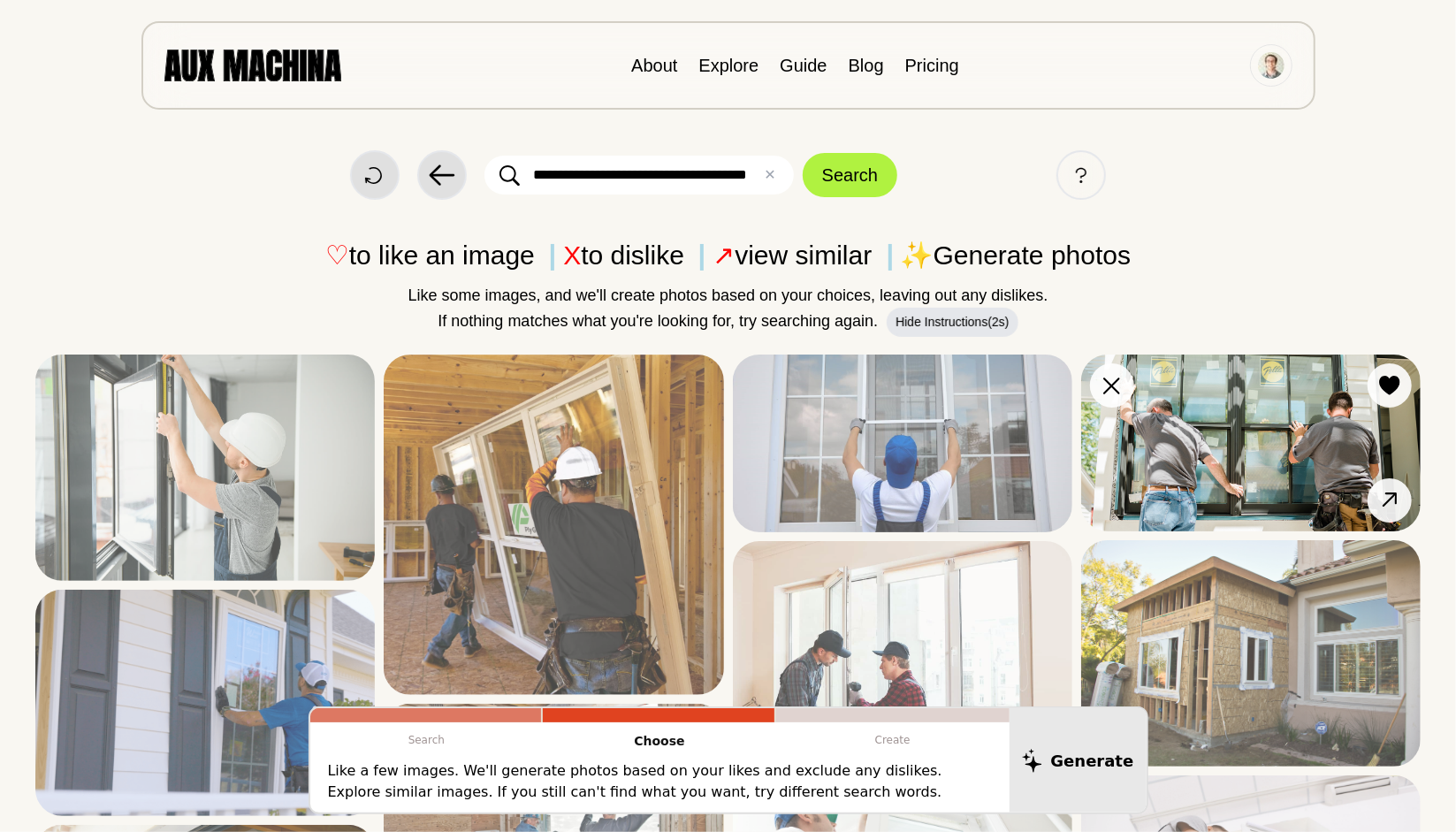
click at [1296, 408] on img at bounding box center [1251, 442] width 339 height 177
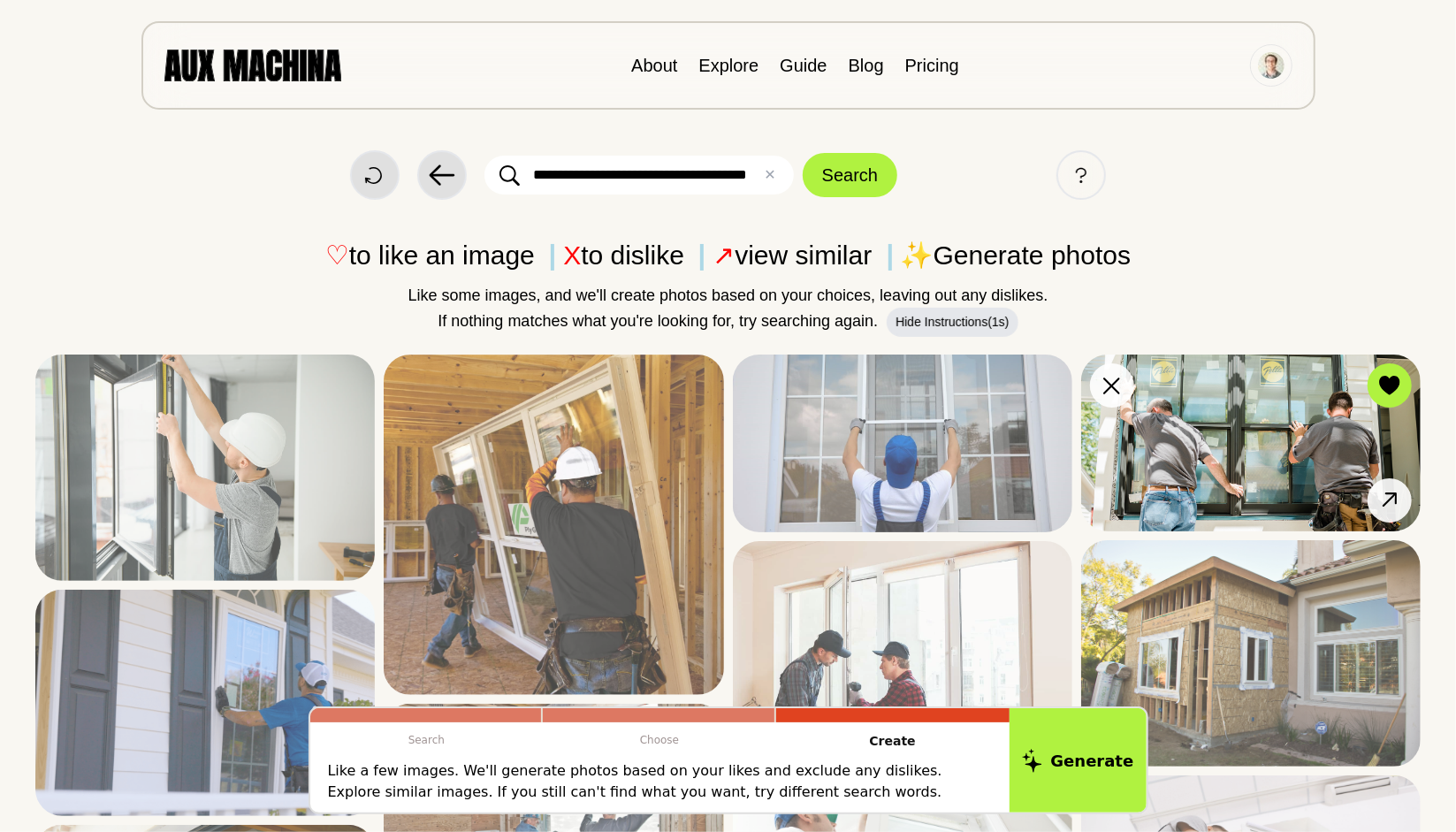
click at [1274, 410] on img at bounding box center [1251, 442] width 339 height 177
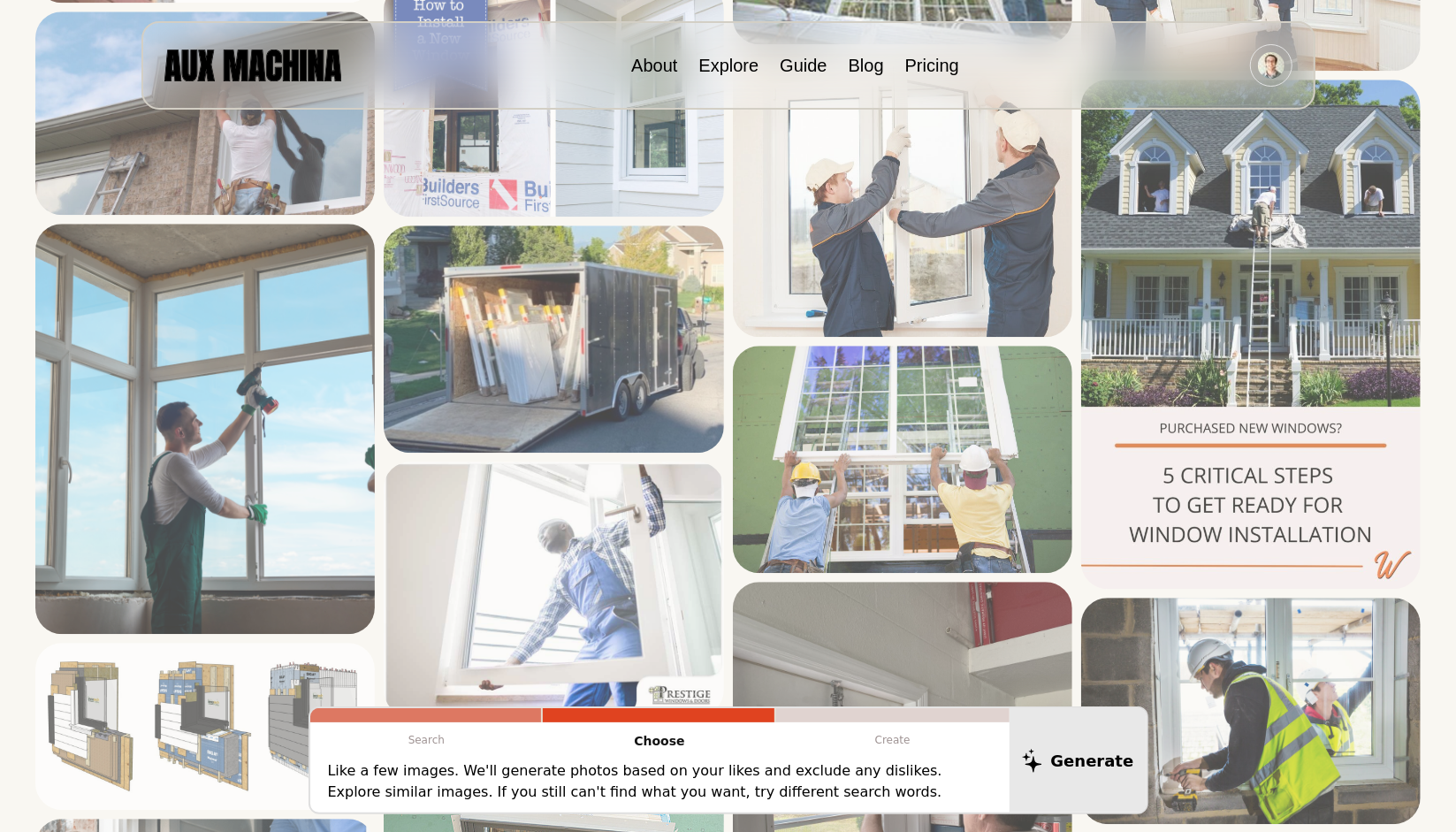
scroll to position [2945, 0]
